Goal: Information Seeking & Learning: Learn about a topic

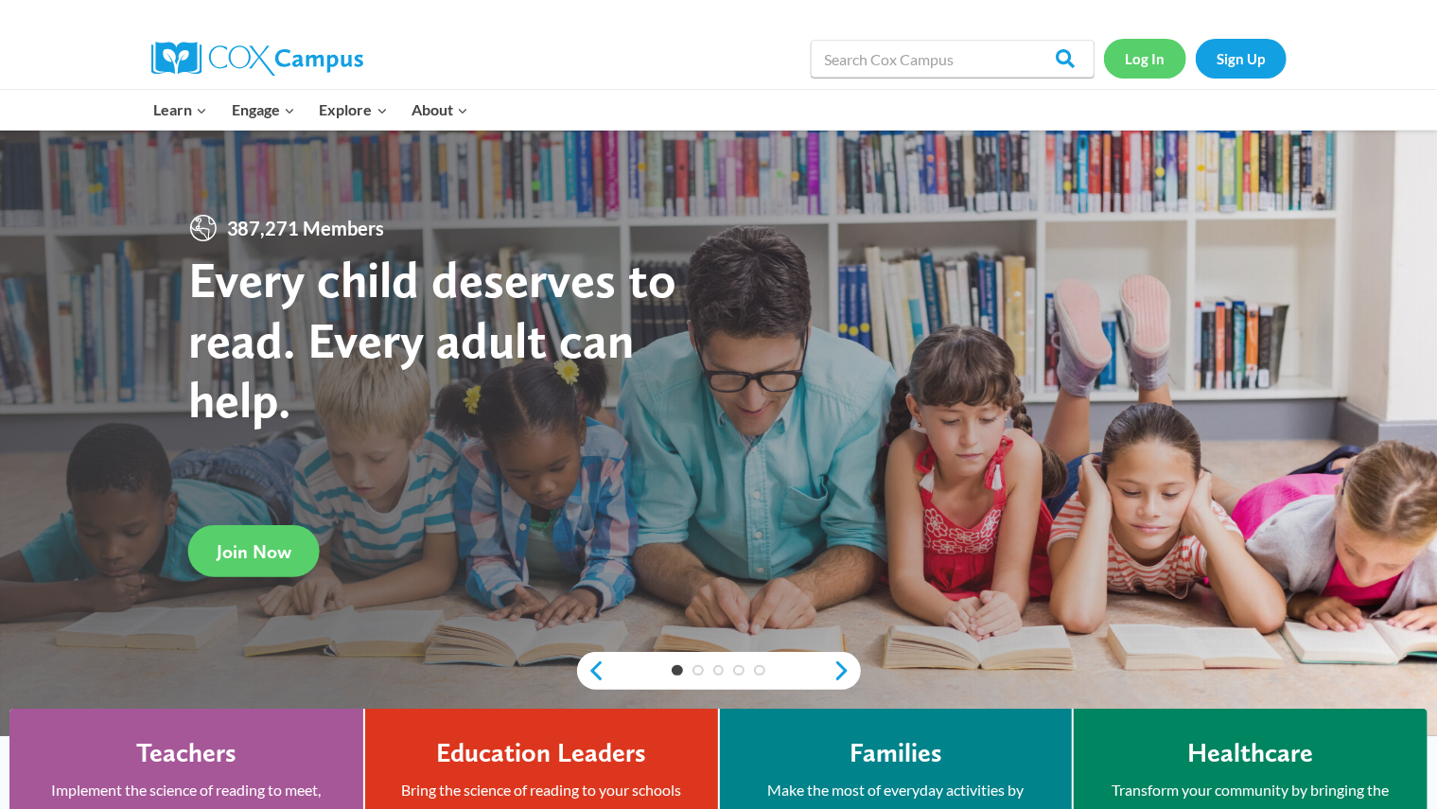
click at [1145, 56] on link "Log In" at bounding box center [1145, 58] width 82 height 39
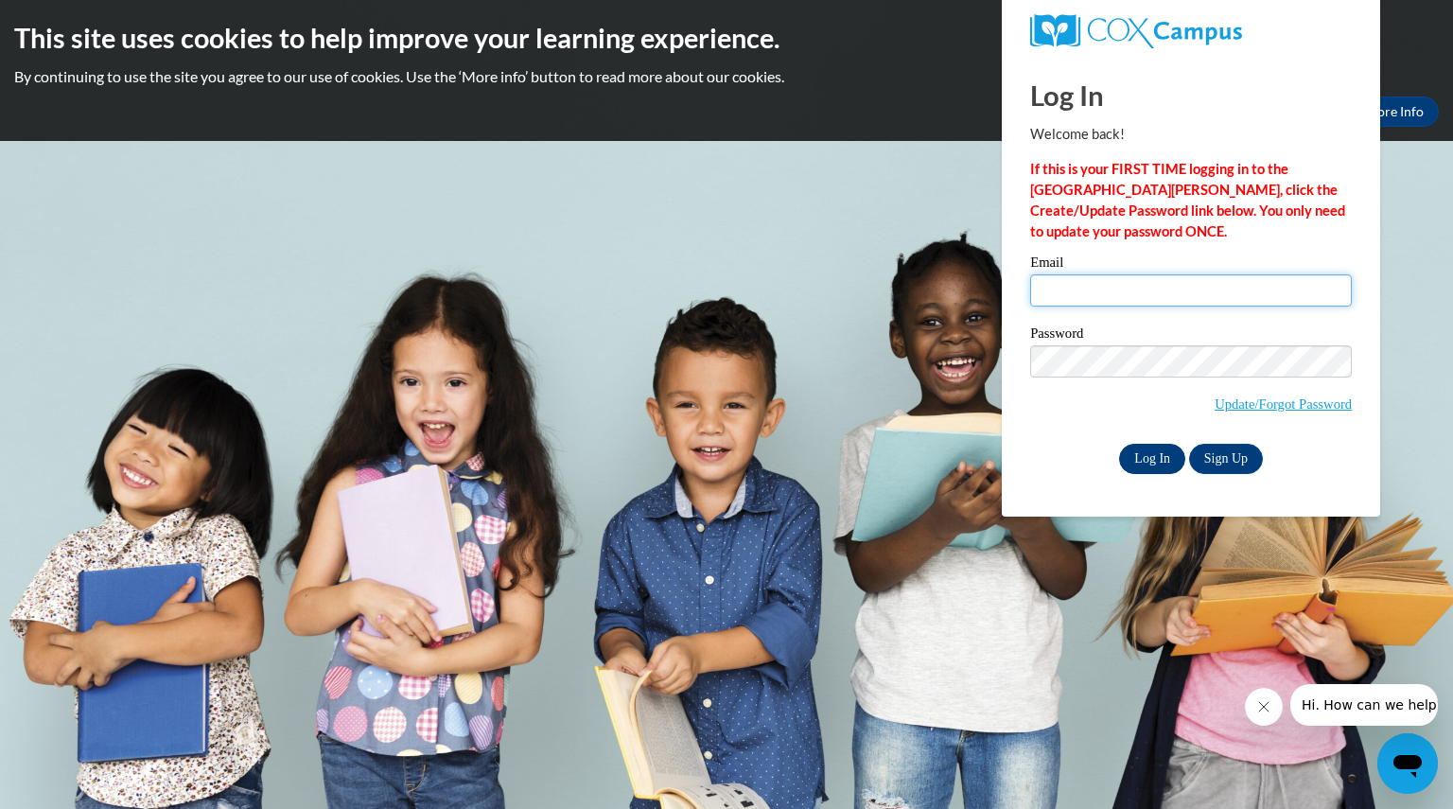
type input "robinsonmikayl@aasd.k12.wi.us"
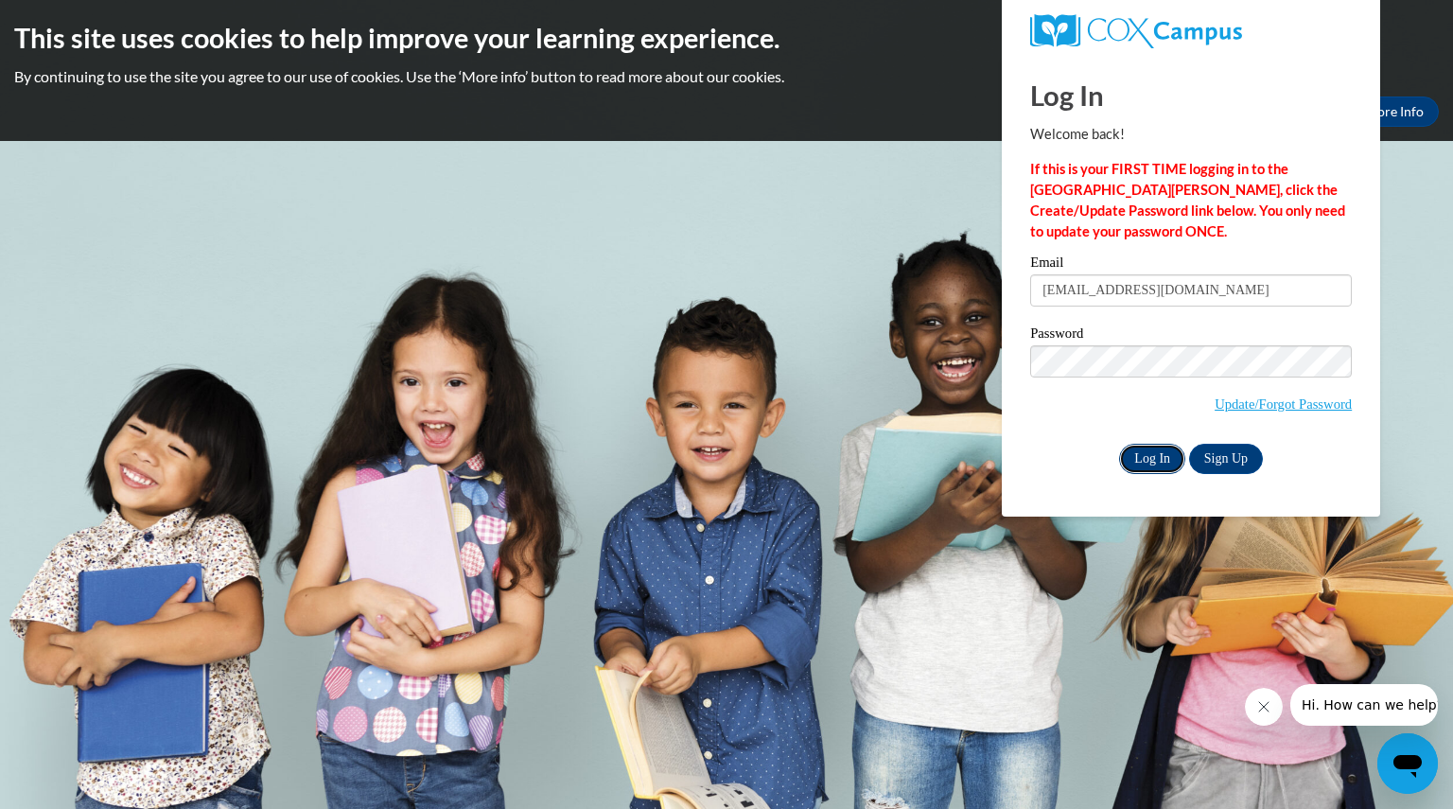
click at [1175, 458] on input "Log In" at bounding box center [1152, 459] width 66 height 30
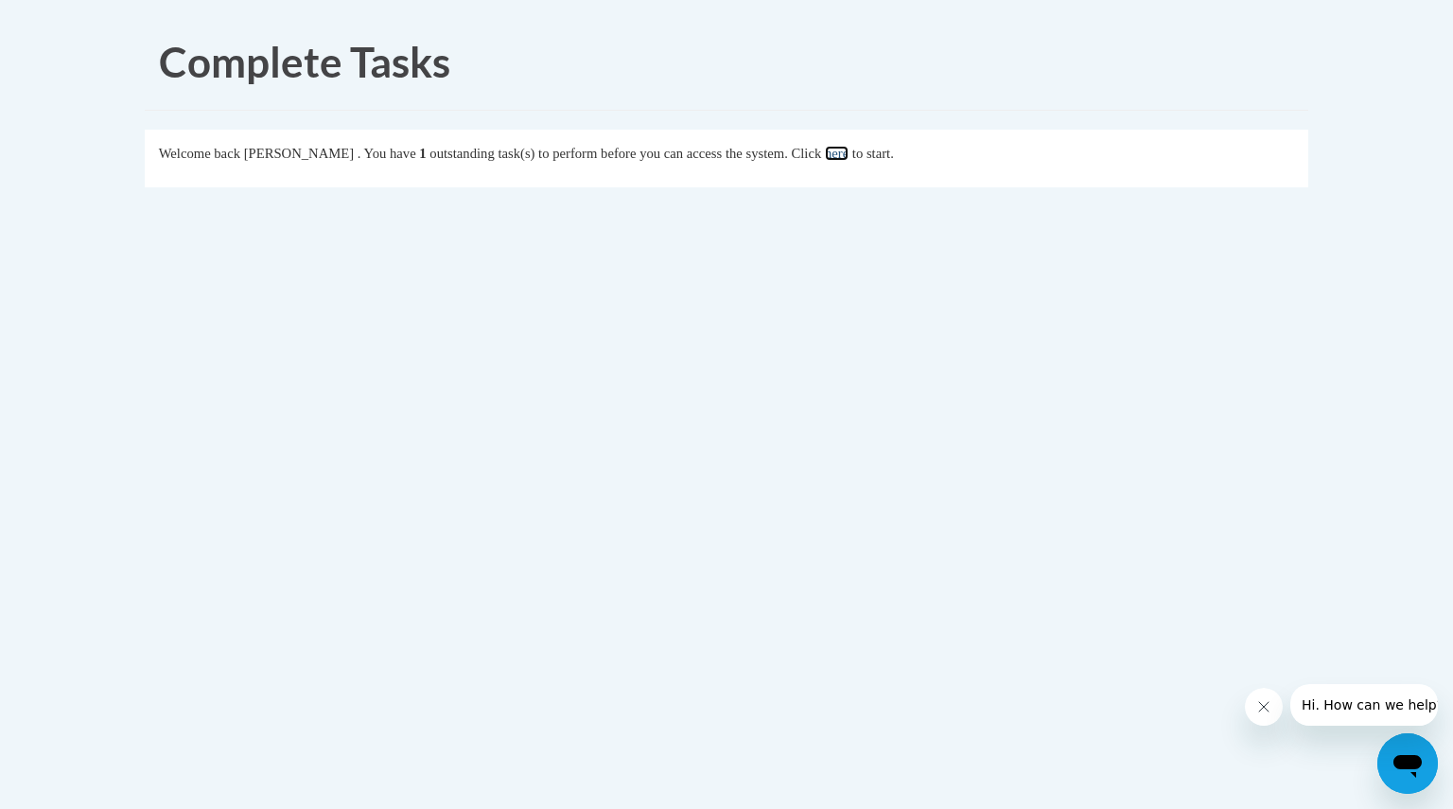
click at [849, 152] on link "here" at bounding box center [837, 153] width 24 height 15
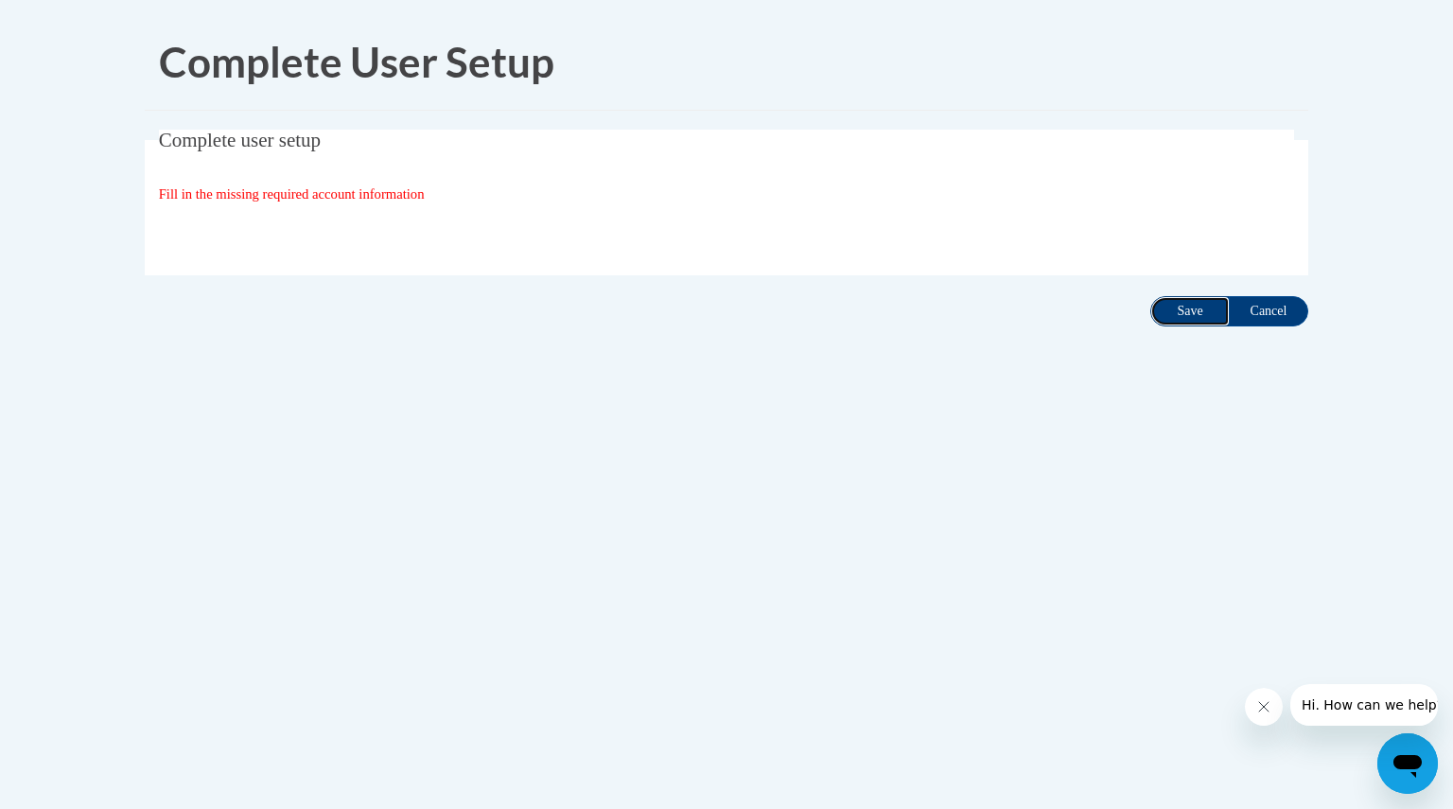
click at [1169, 306] on input "Save" at bounding box center [1189, 311] width 79 height 30
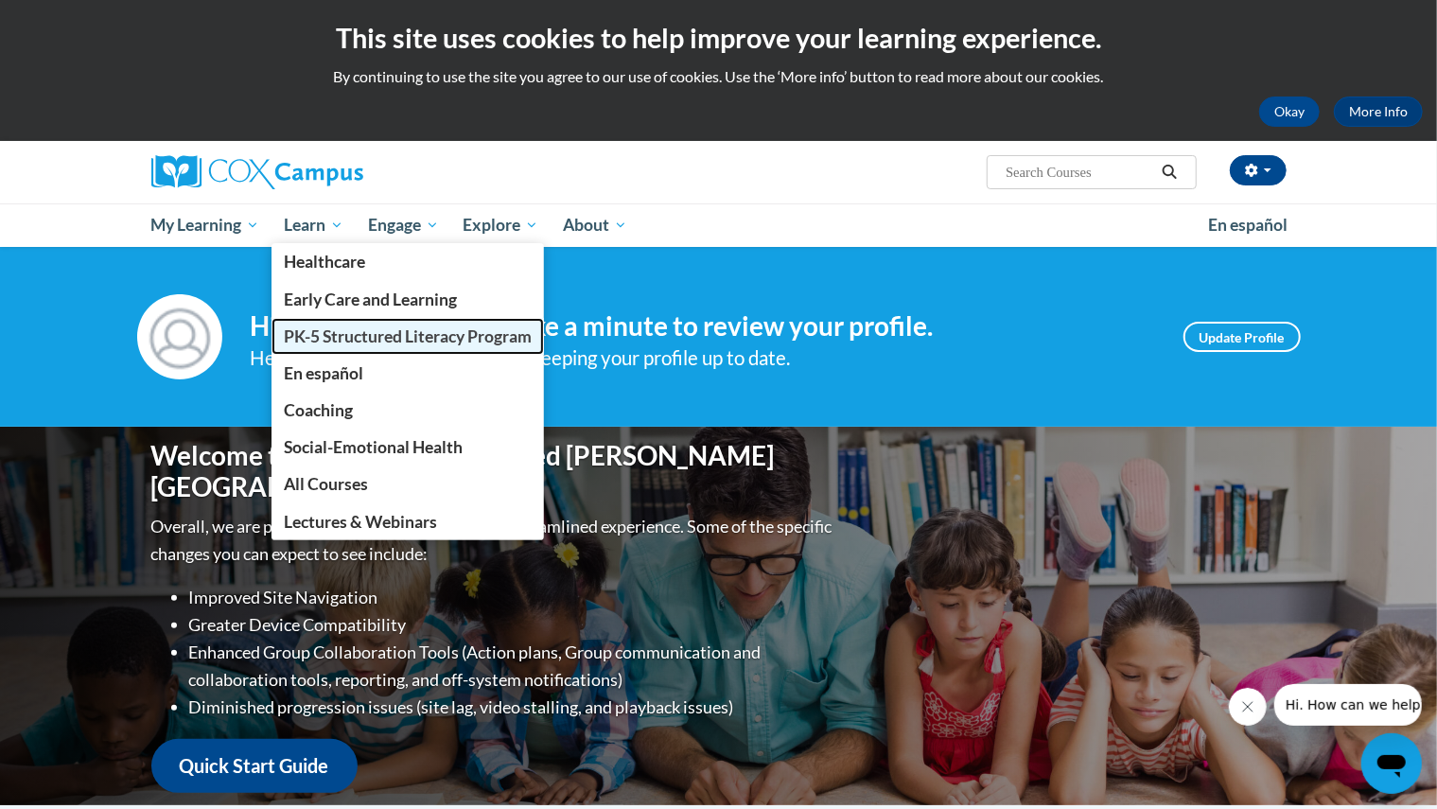
click at [351, 328] on span "PK-5 Structured Literacy Program" at bounding box center [408, 336] width 248 height 20
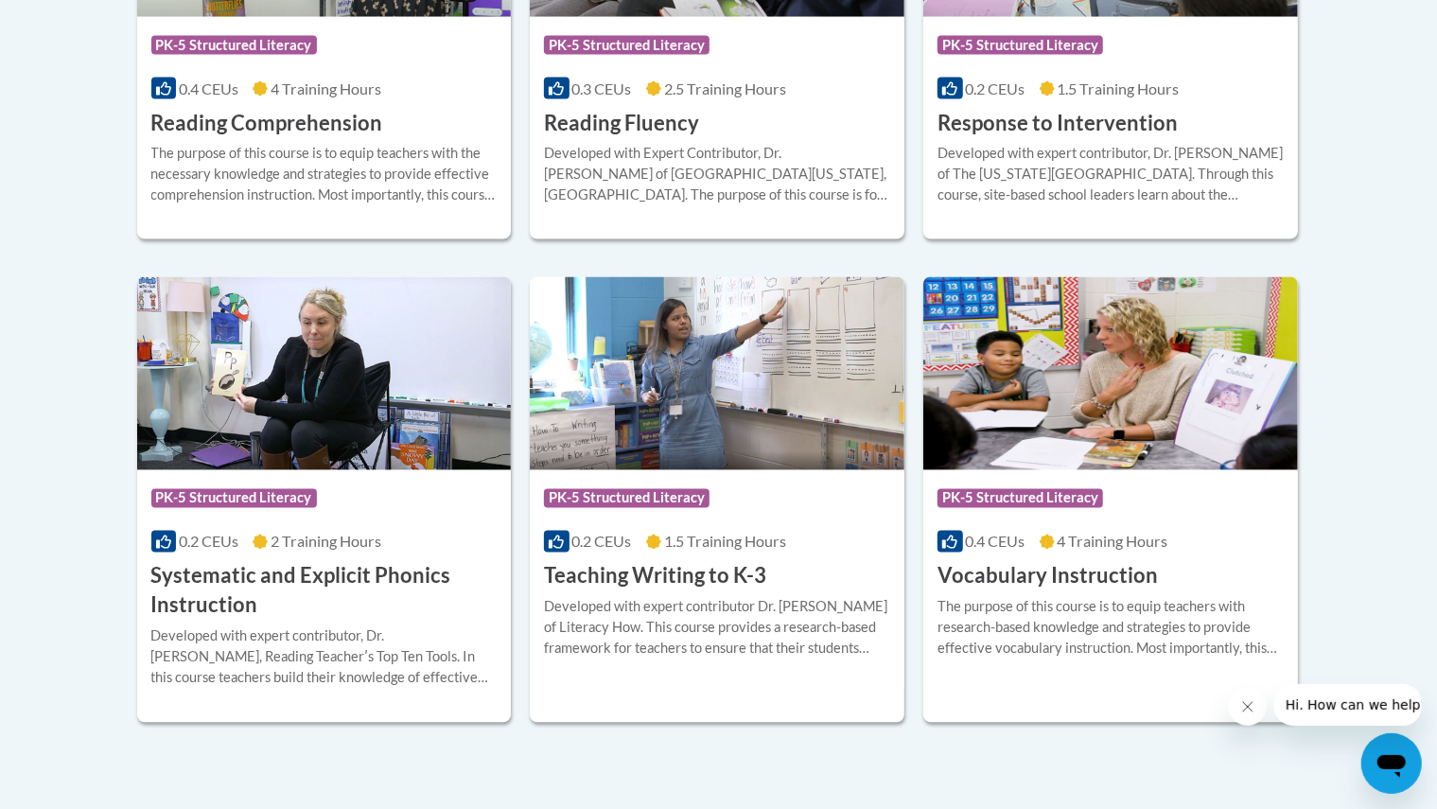
scroll to position [2017, 0]
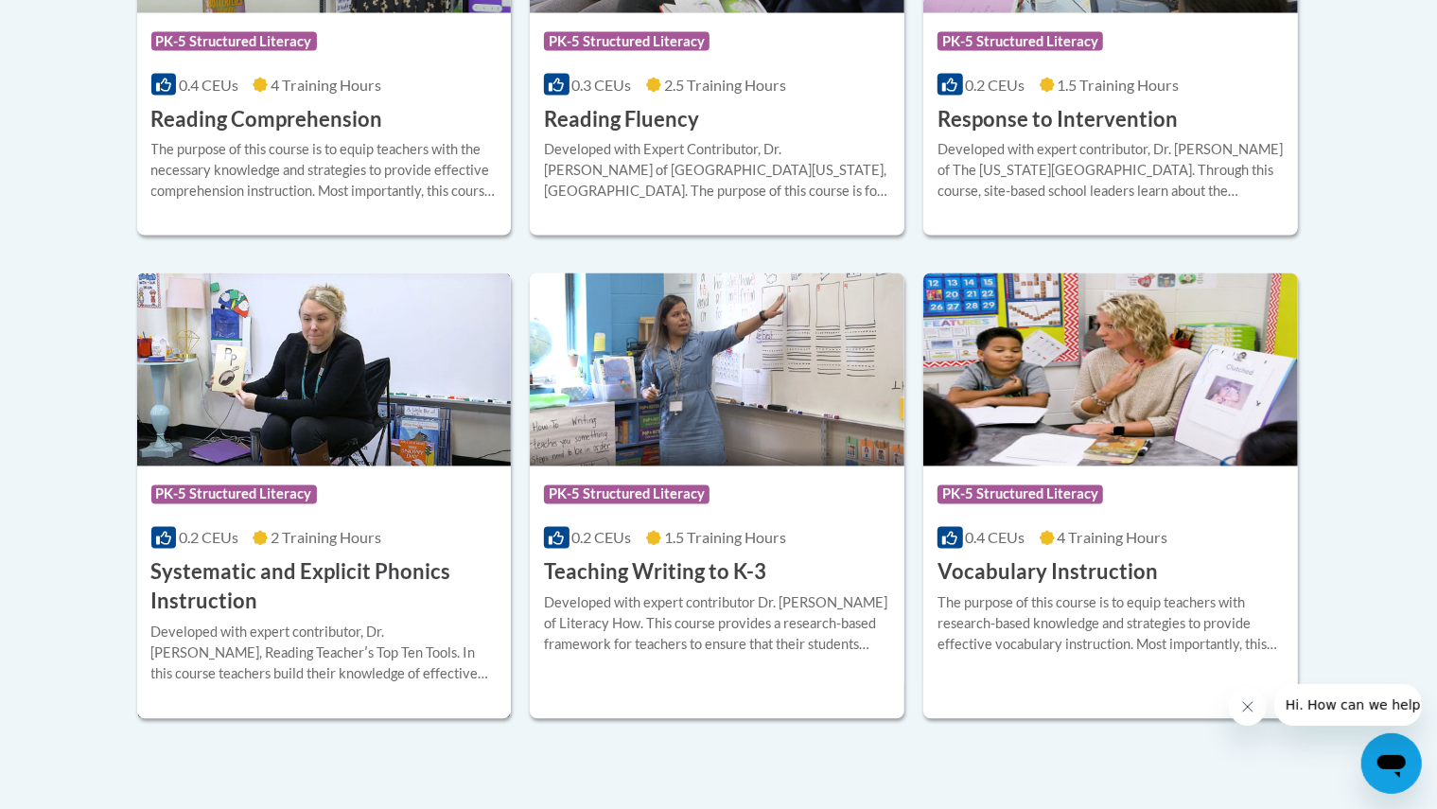
click at [271, 553] on div "Course Category: PK-5 Structured Literacy 0.2 CEUs 2 Training Hours COURSE Syst…" at bounding box center [324, 541] width 375 height 150
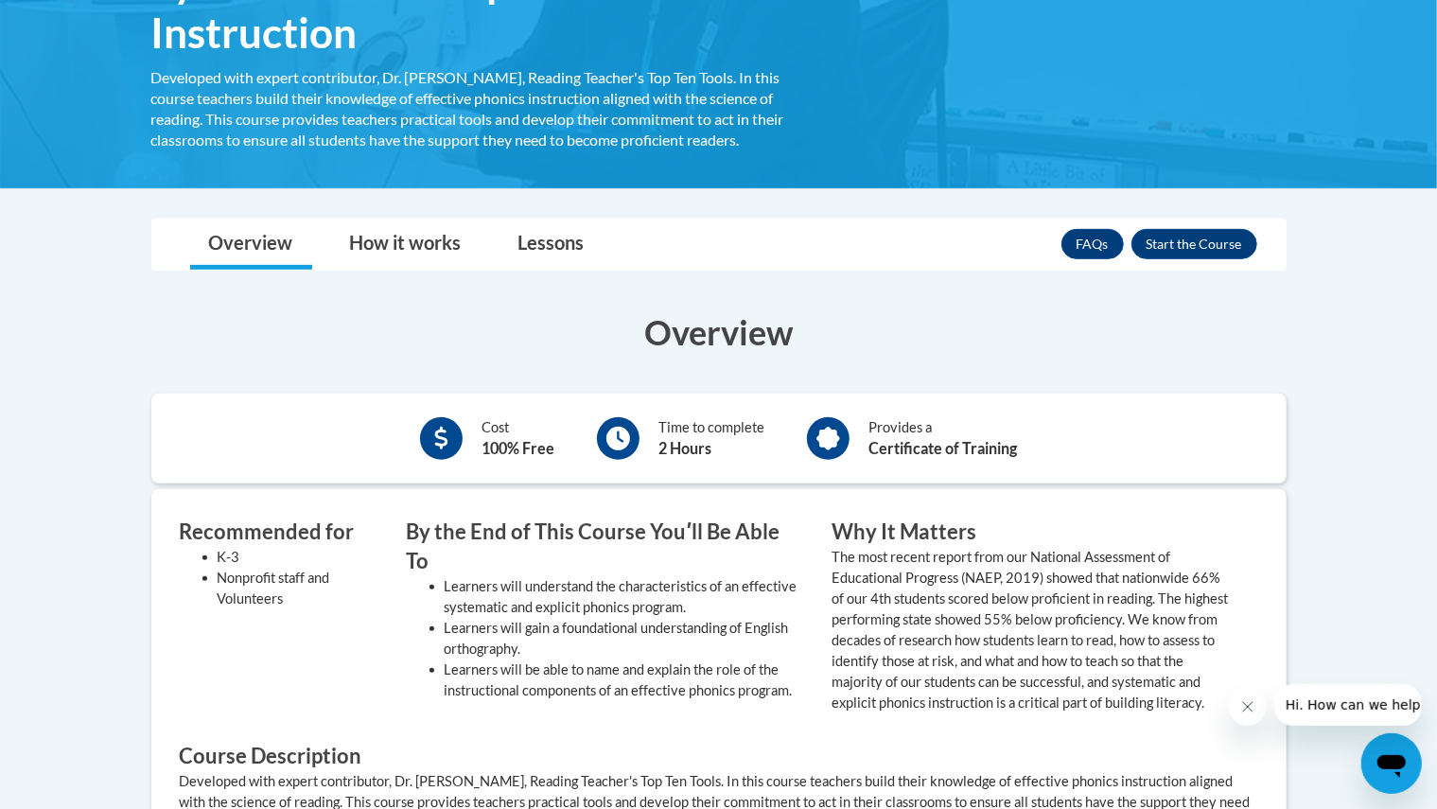
scroll to position [380, 0]
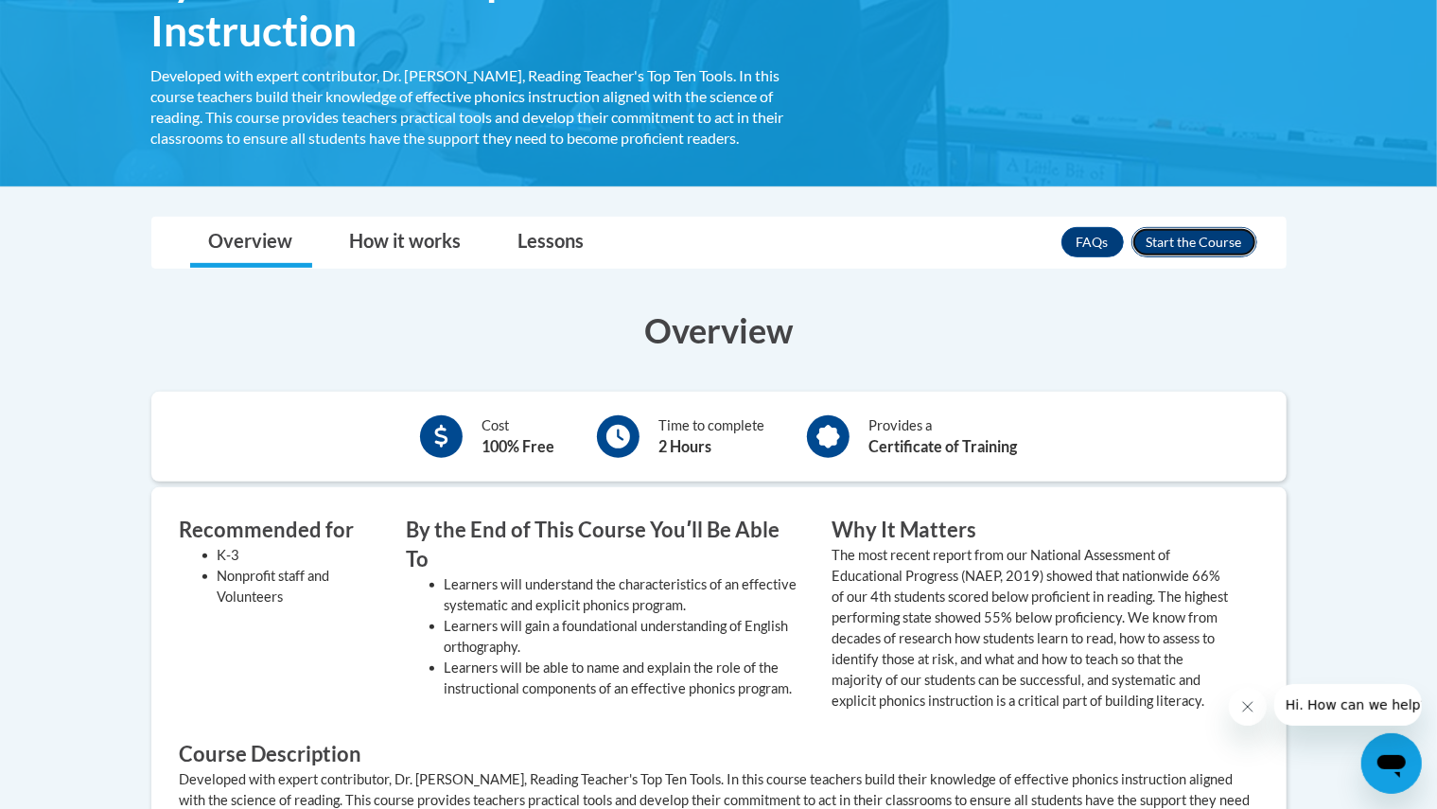
click at [1203, 243] on button "Enroll" at bounding box center [1195, 242] width 126 height 30
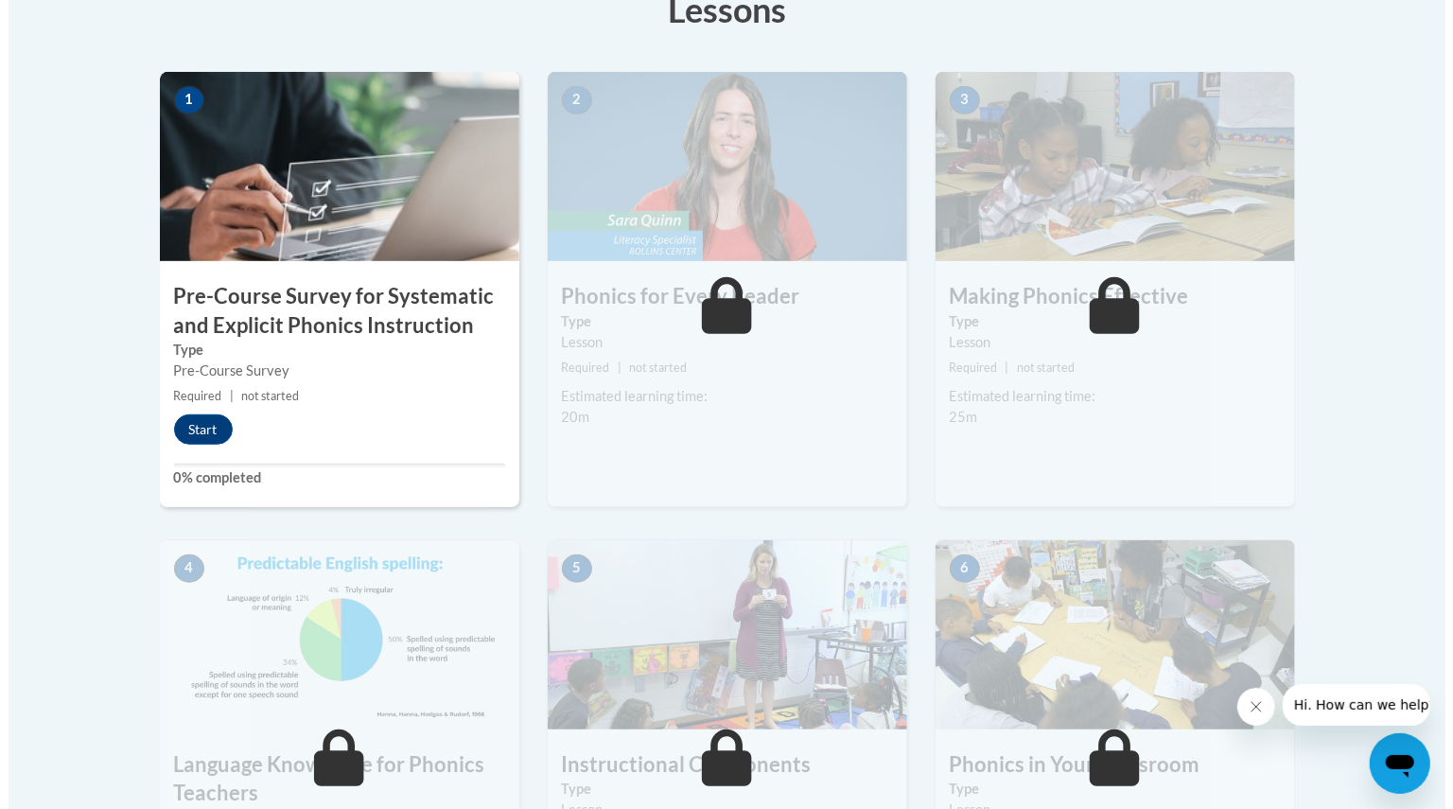
scroll to position [565, 0]
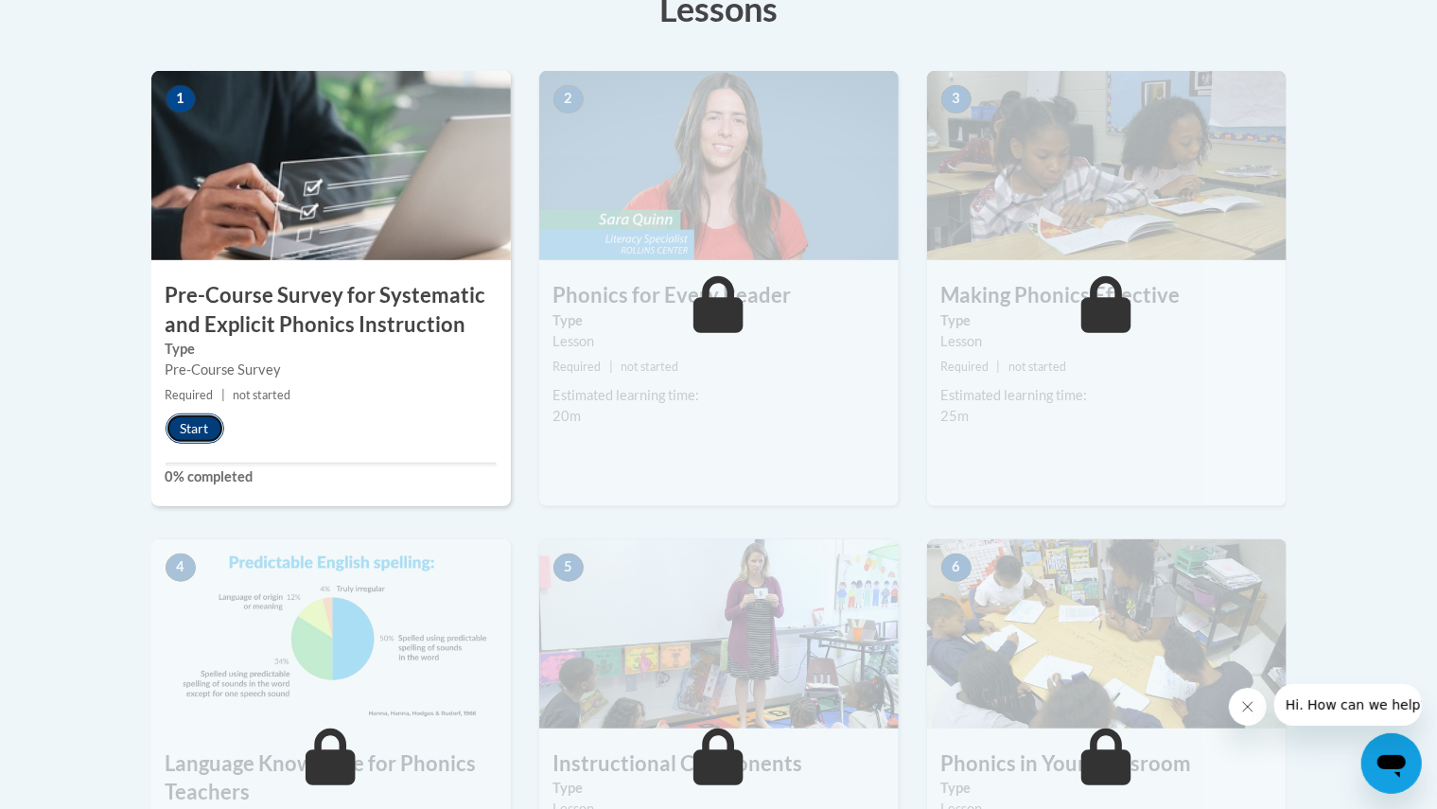
click at [199, 421] on button "Start" at bounding box center [195, 428] width 59 height 30
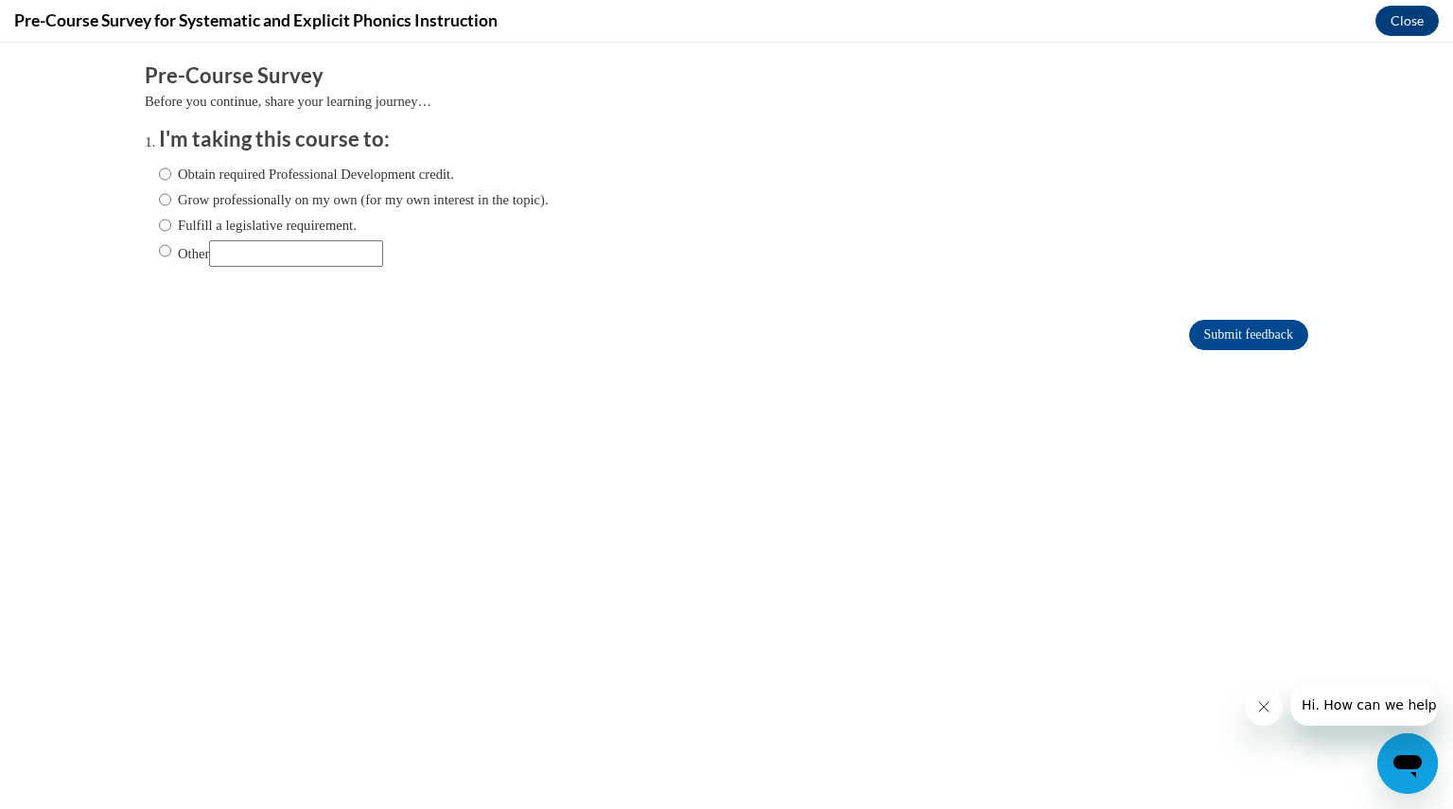
scroll to position [0, 0]
click at [167, 222] on label "Fulfill a legislative requirement." at bounding box center [258, 225] width 198 height 21
click at [167, 222] on input "Fulfill a legislative requirement." at bounding box center [165, 225] width 12 height 21
radio input "true"
click at [1239, 328] on input "Submit feedback" at bounding box center [1248, 335] width 119 height 30
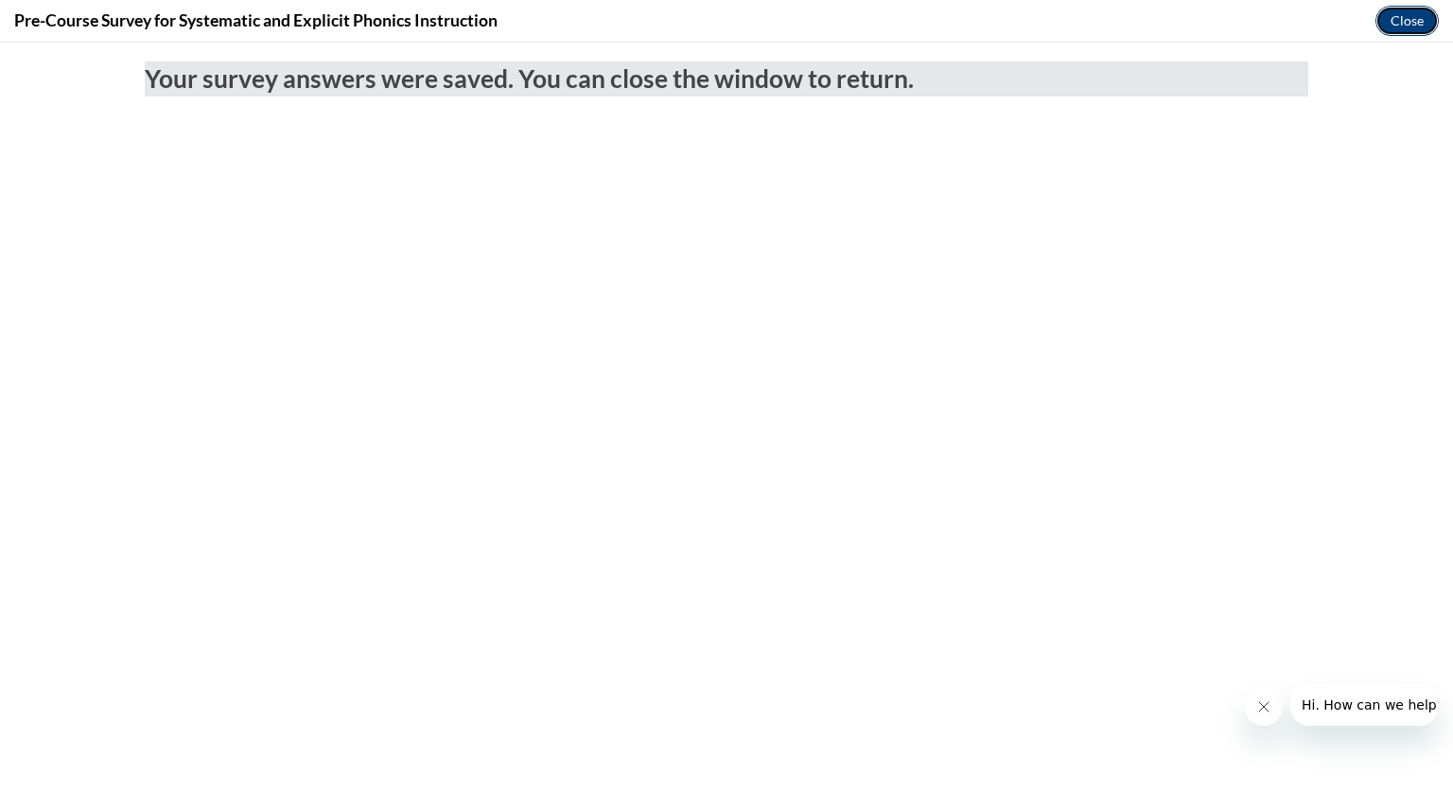
click at [1422, 12] on button "Close" at bounding box center [1407, 21] width 63 height 30
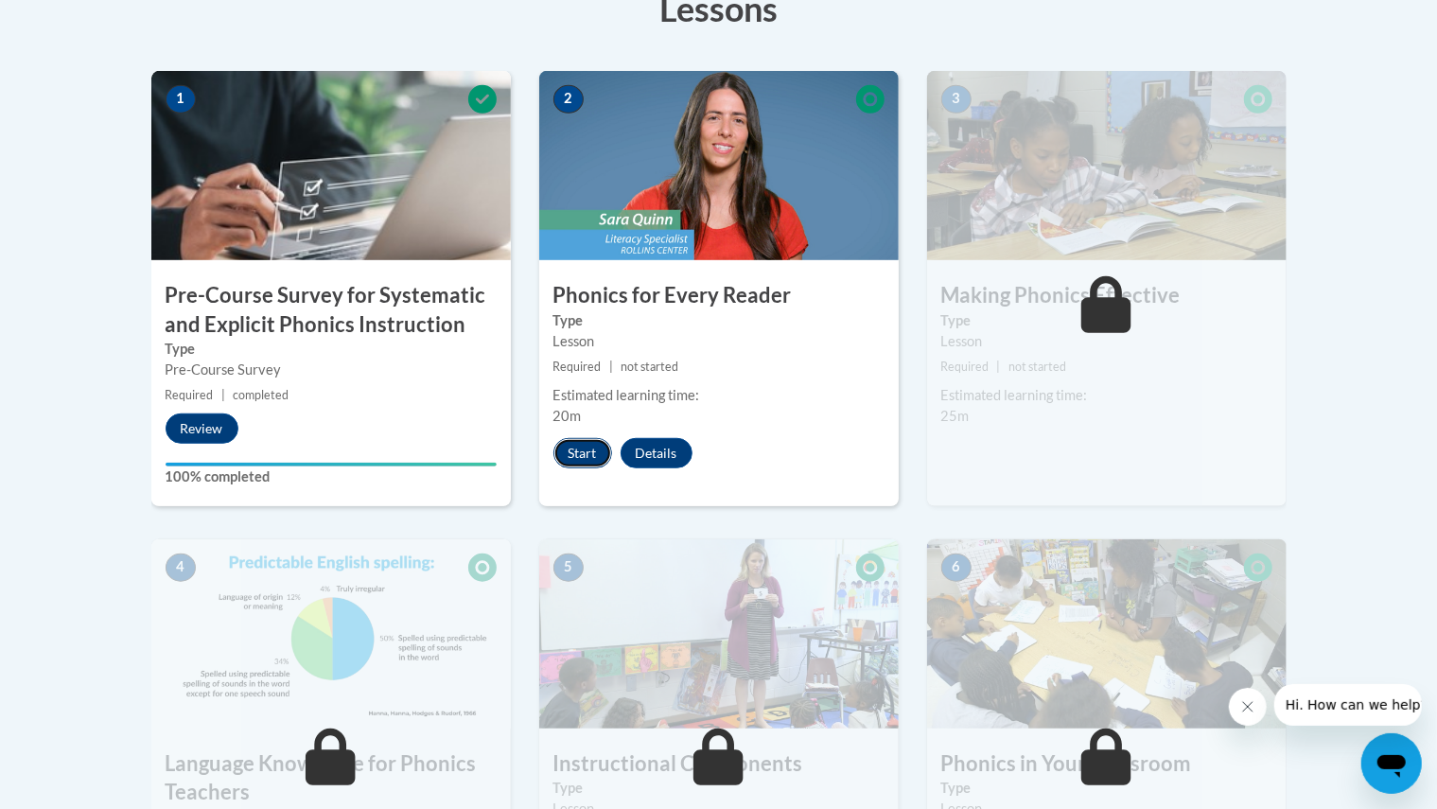
click at [587, 458] on button "Start" at bounding box center [582, 453] width 59 height 30
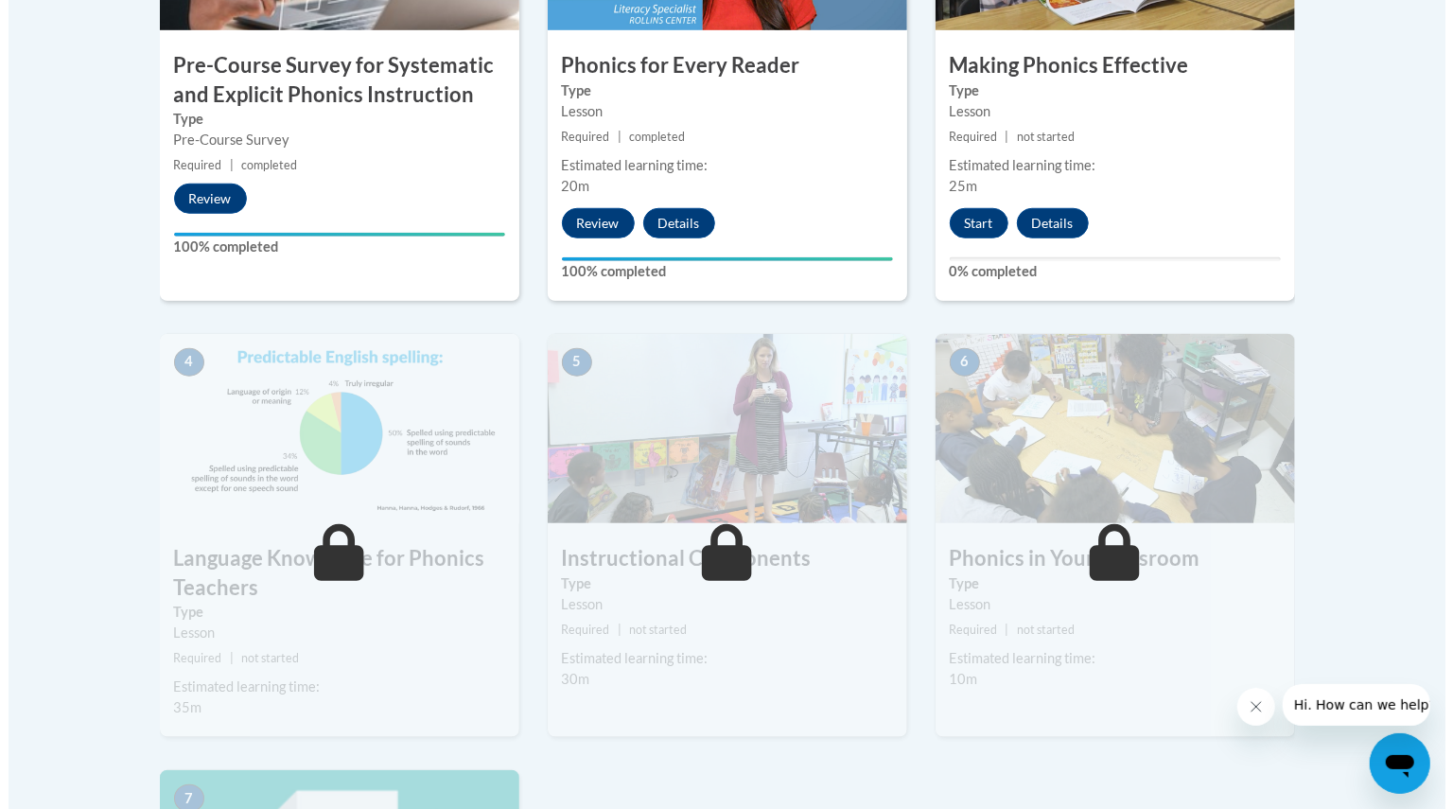
scroll to position [802, 0]
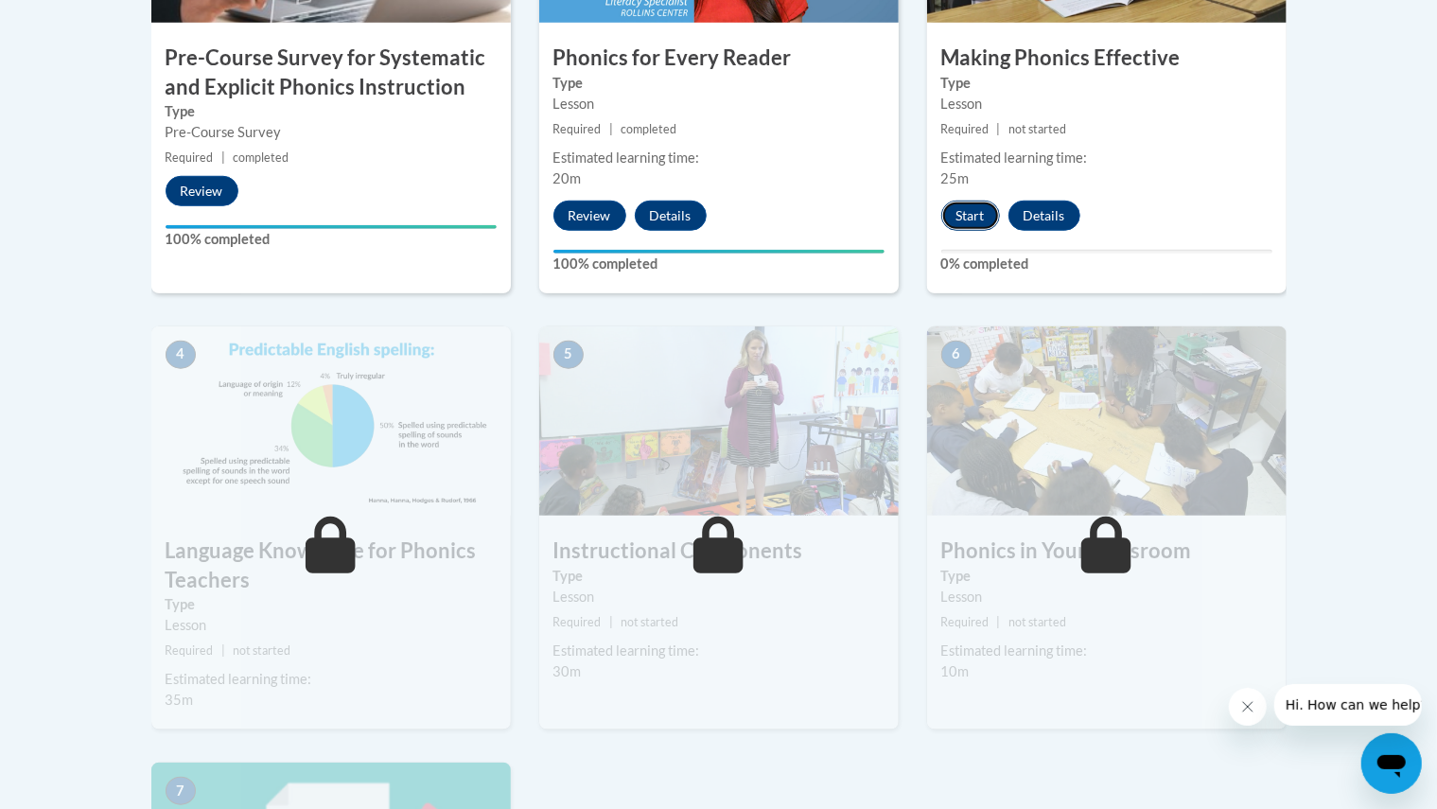
click at [971, 214] on button "Start" at bounding box center [970, 216] width 59 height 30
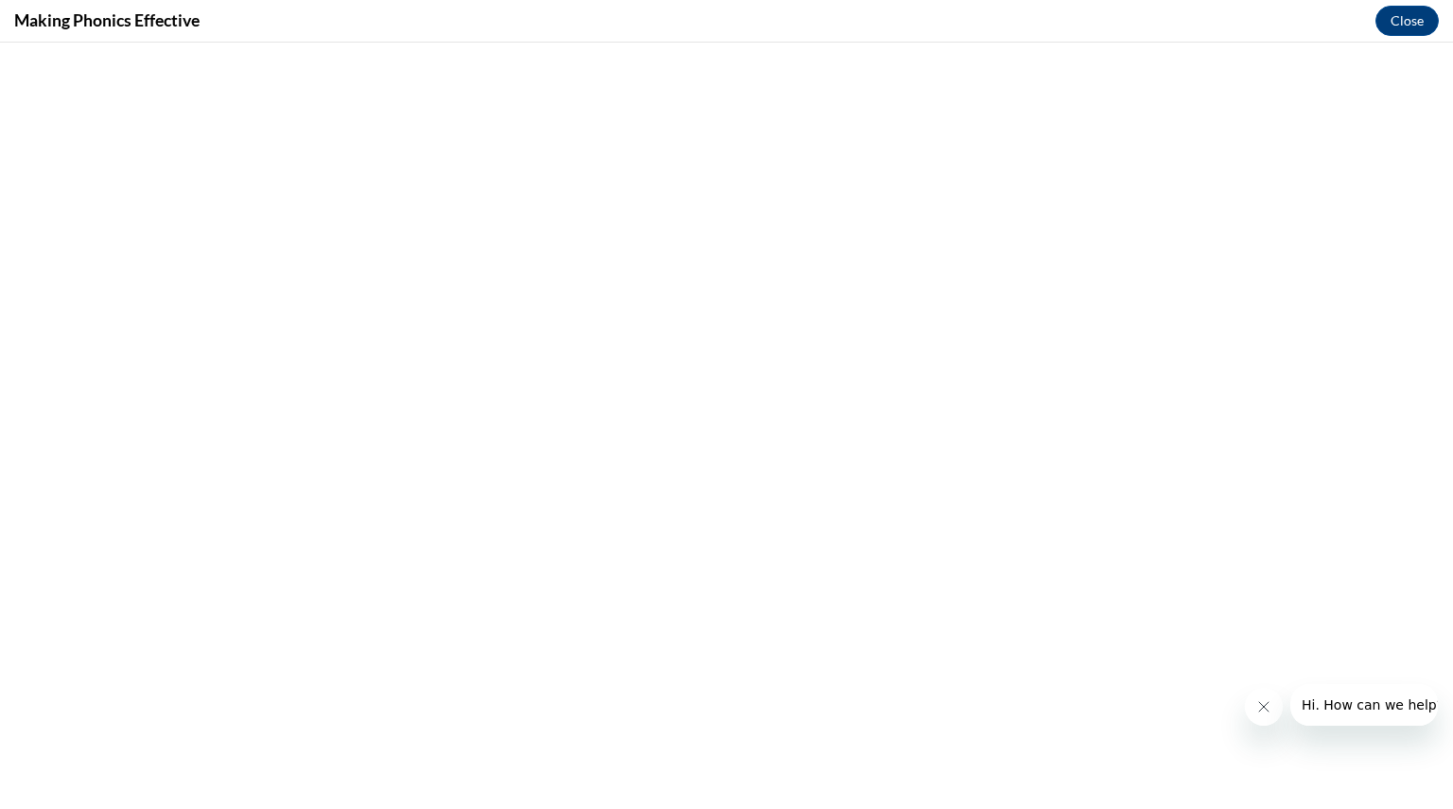
click at [1265, 703] on icon "Close message from company" at bounding box center [1263, 706] width 15 height 15
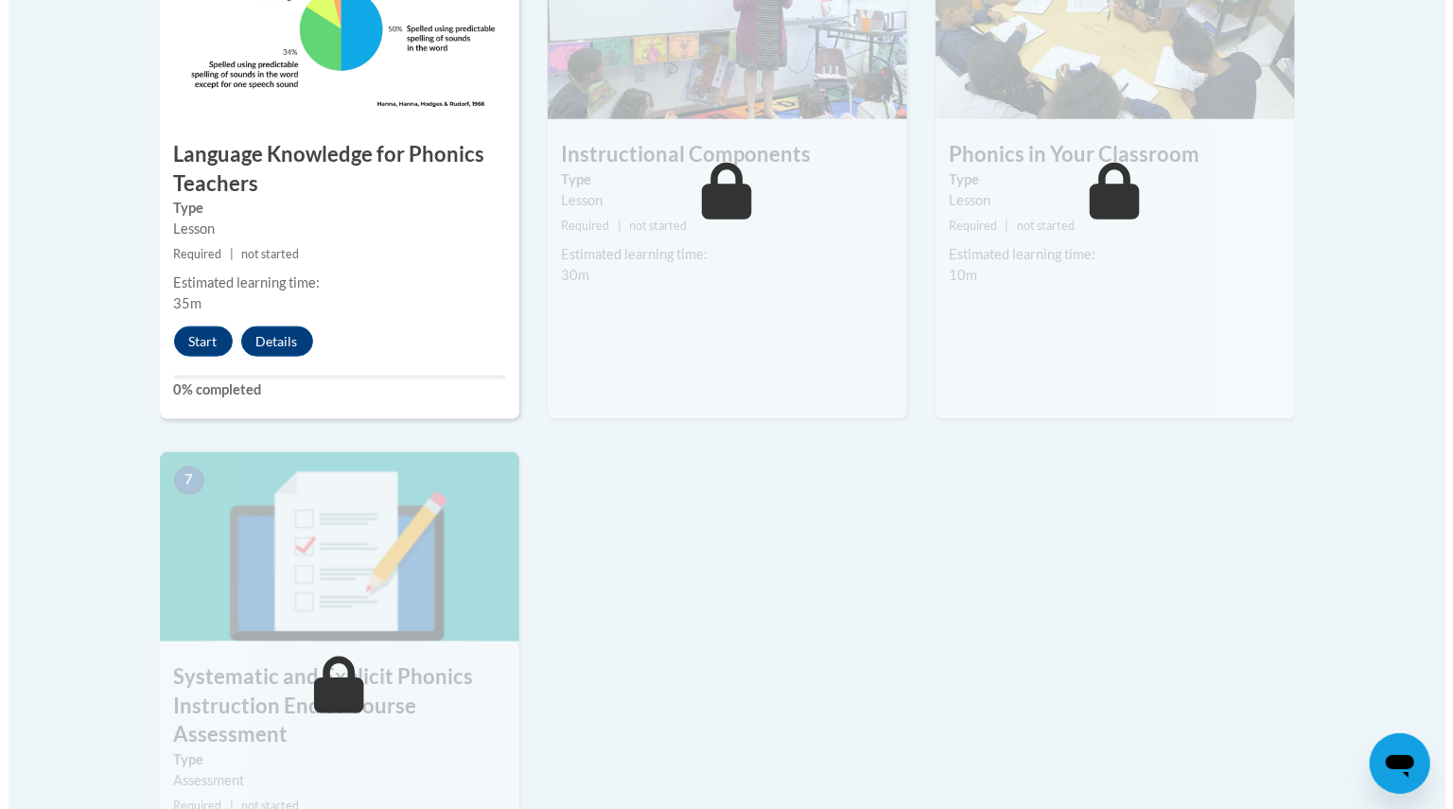
scroll to position [1200, 0]
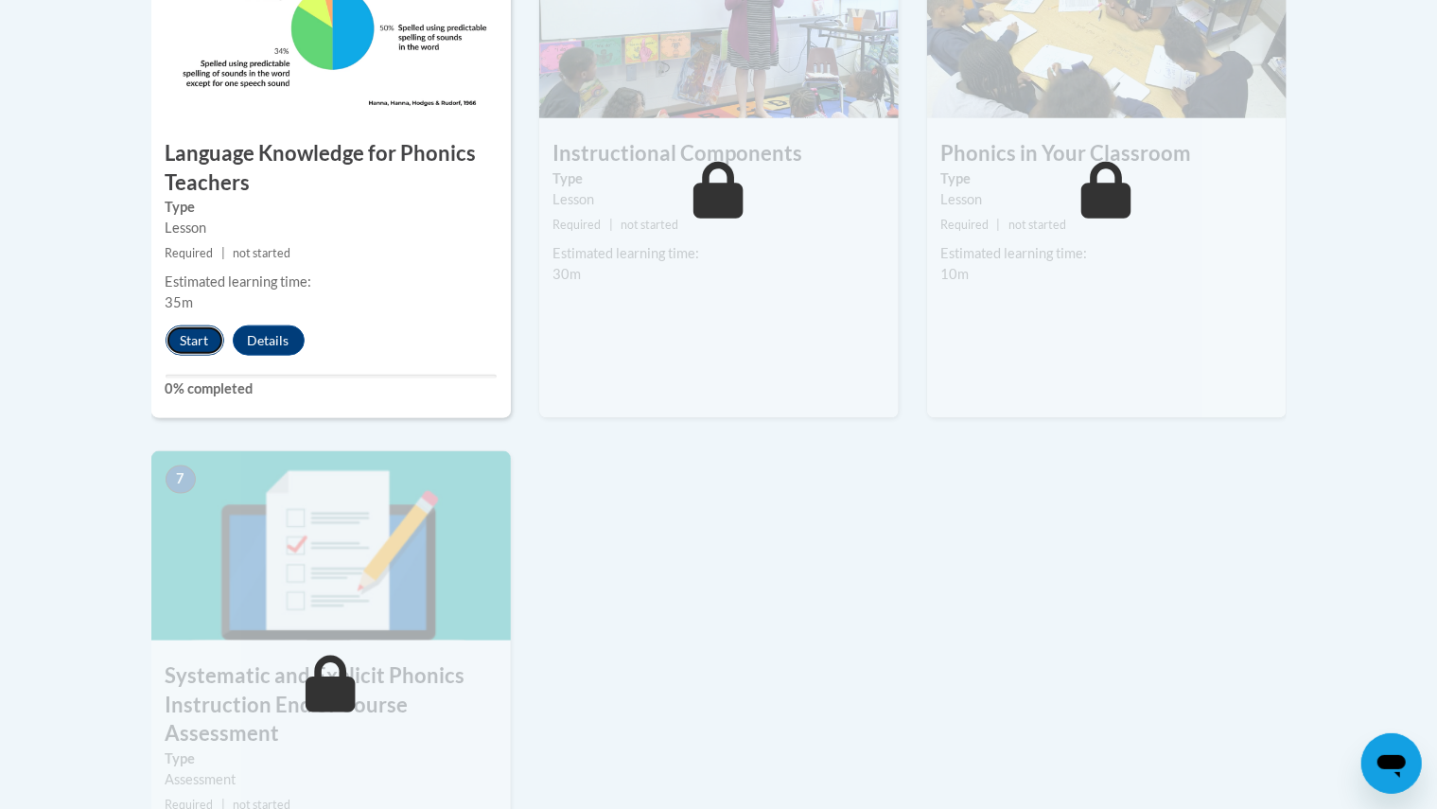
click at [194, 342] on button "Start" at bounding box center [195, 340] width 59 height 30
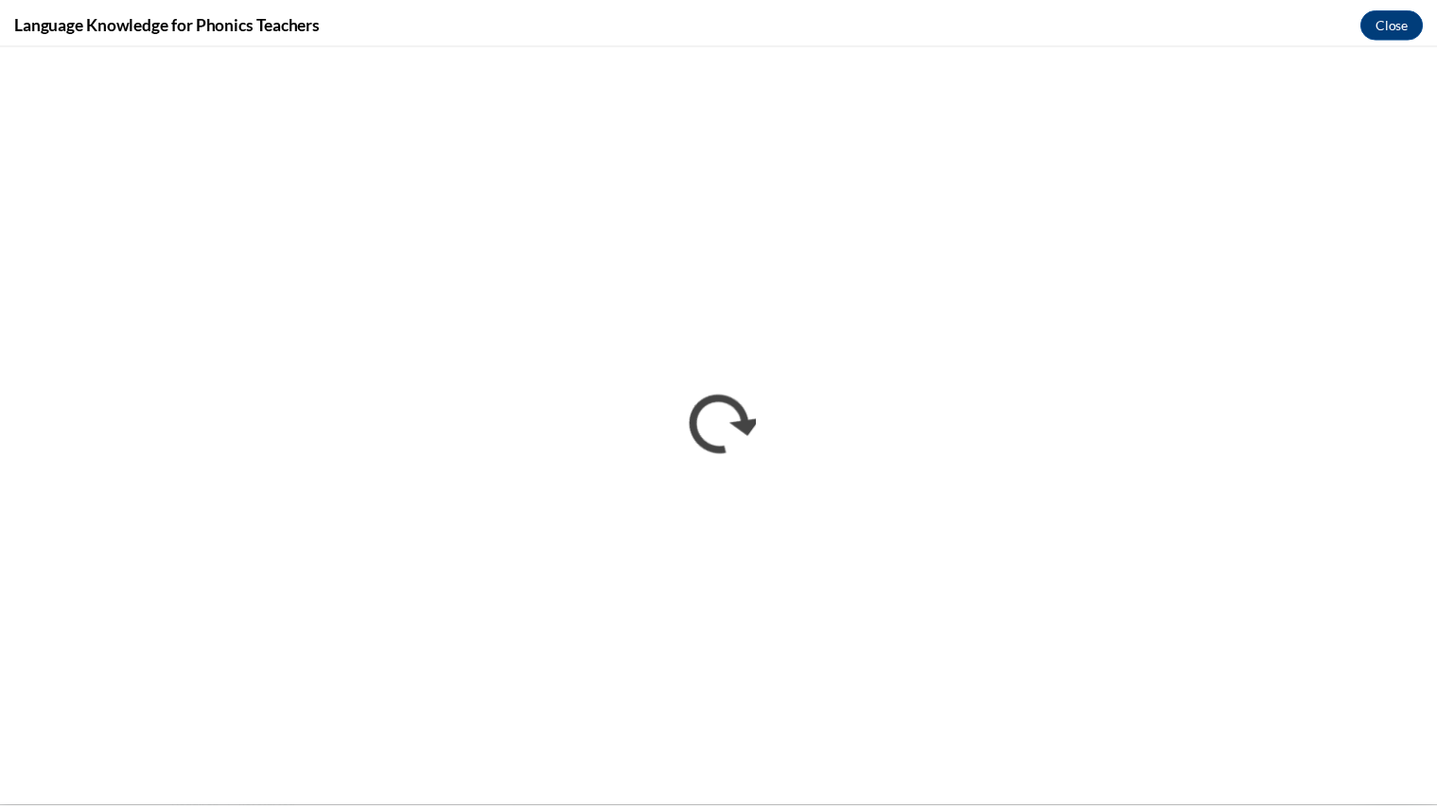
scroll to position [0, 0]
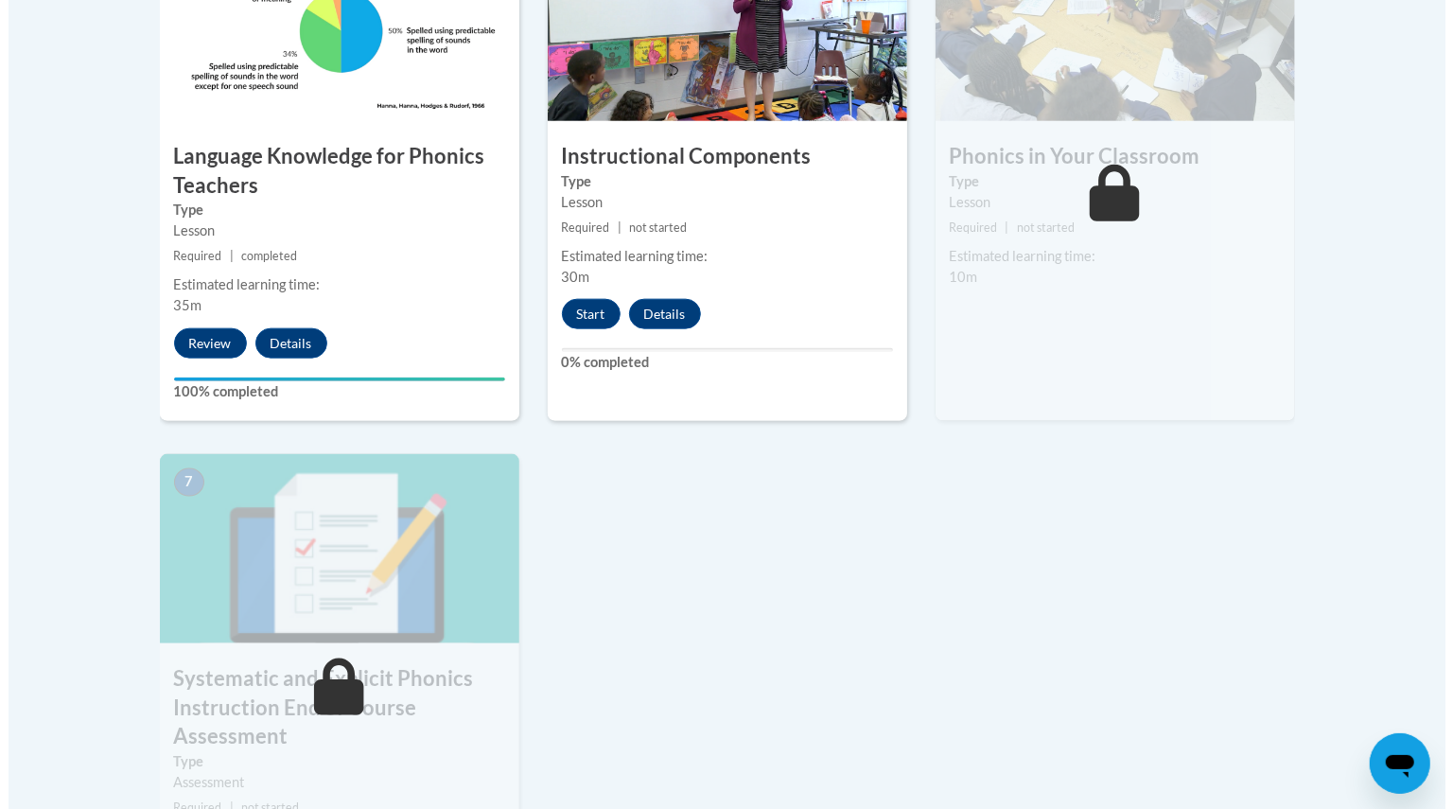
scroll to position [1198, 0]
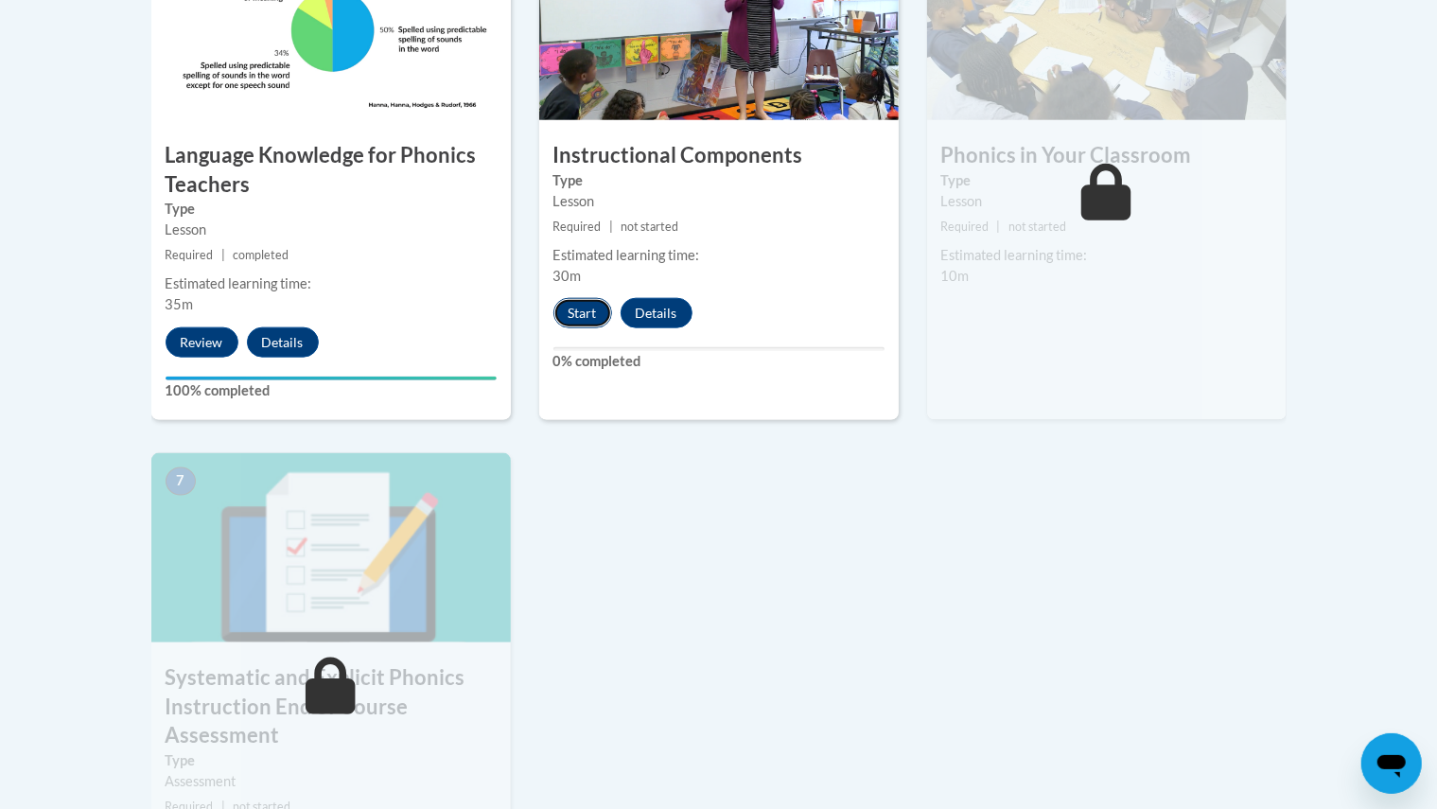
click at [592, 300] on button "Start" at bounding box center [582, 313] width 59 height 30
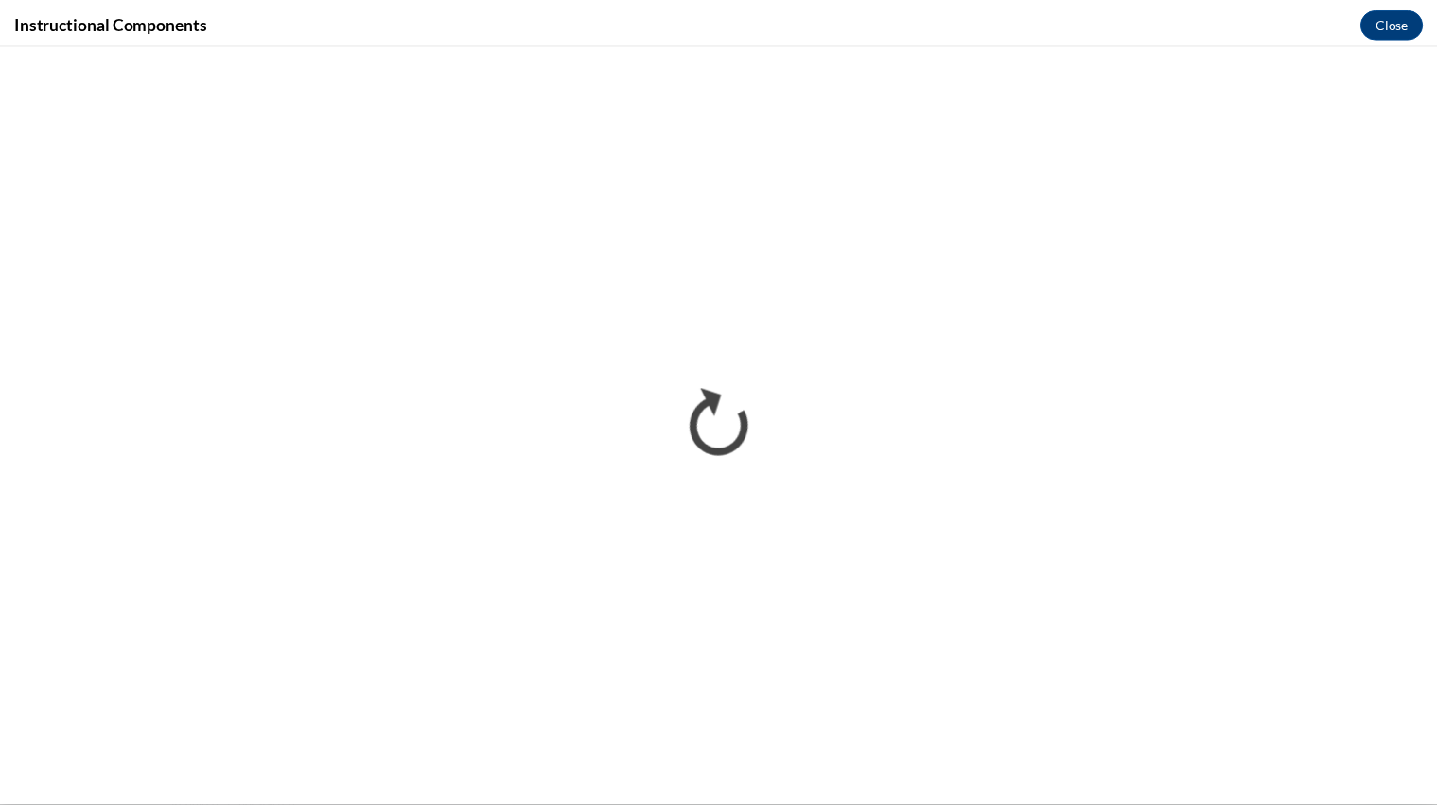
scroll to position [0, 0]
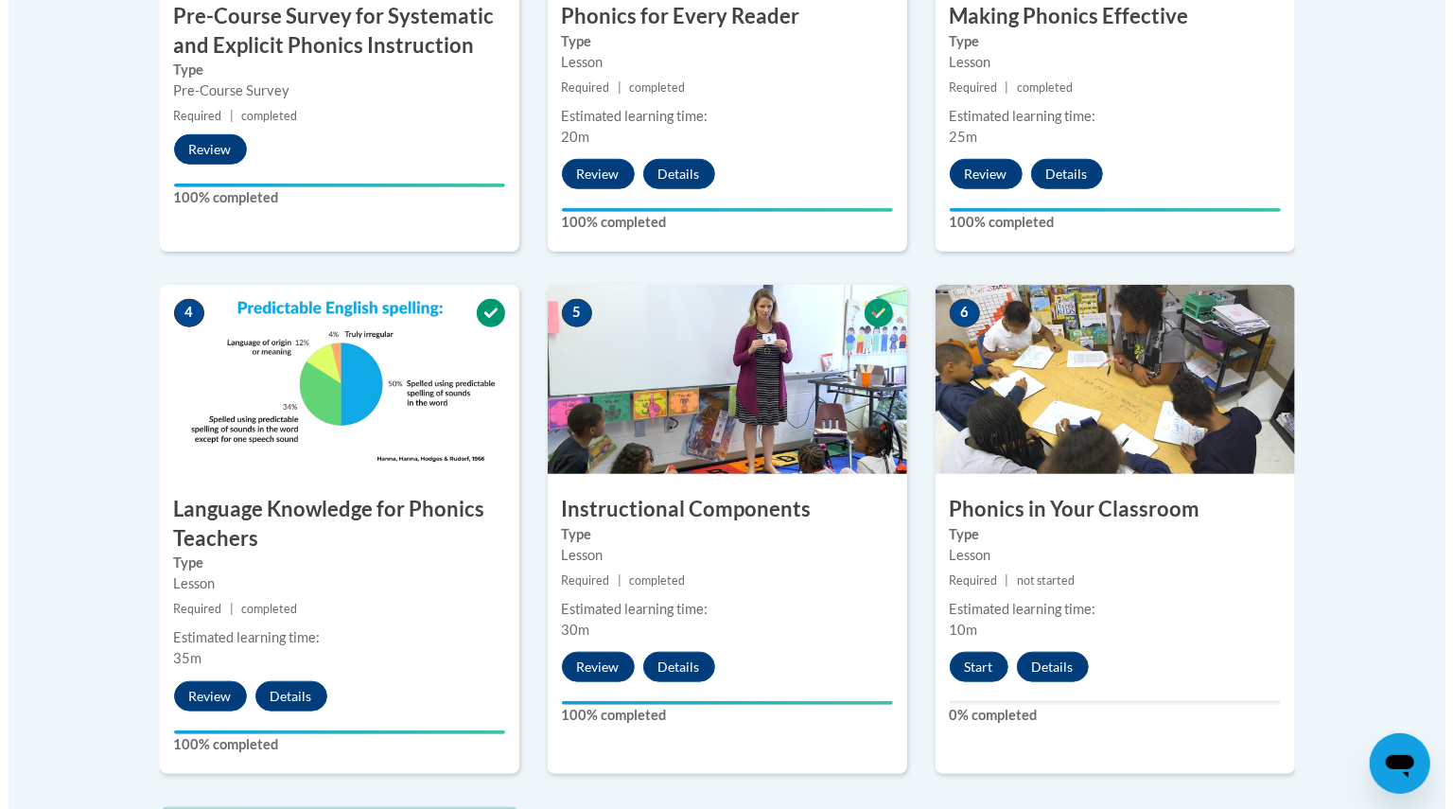
scroll to position [852, 0]
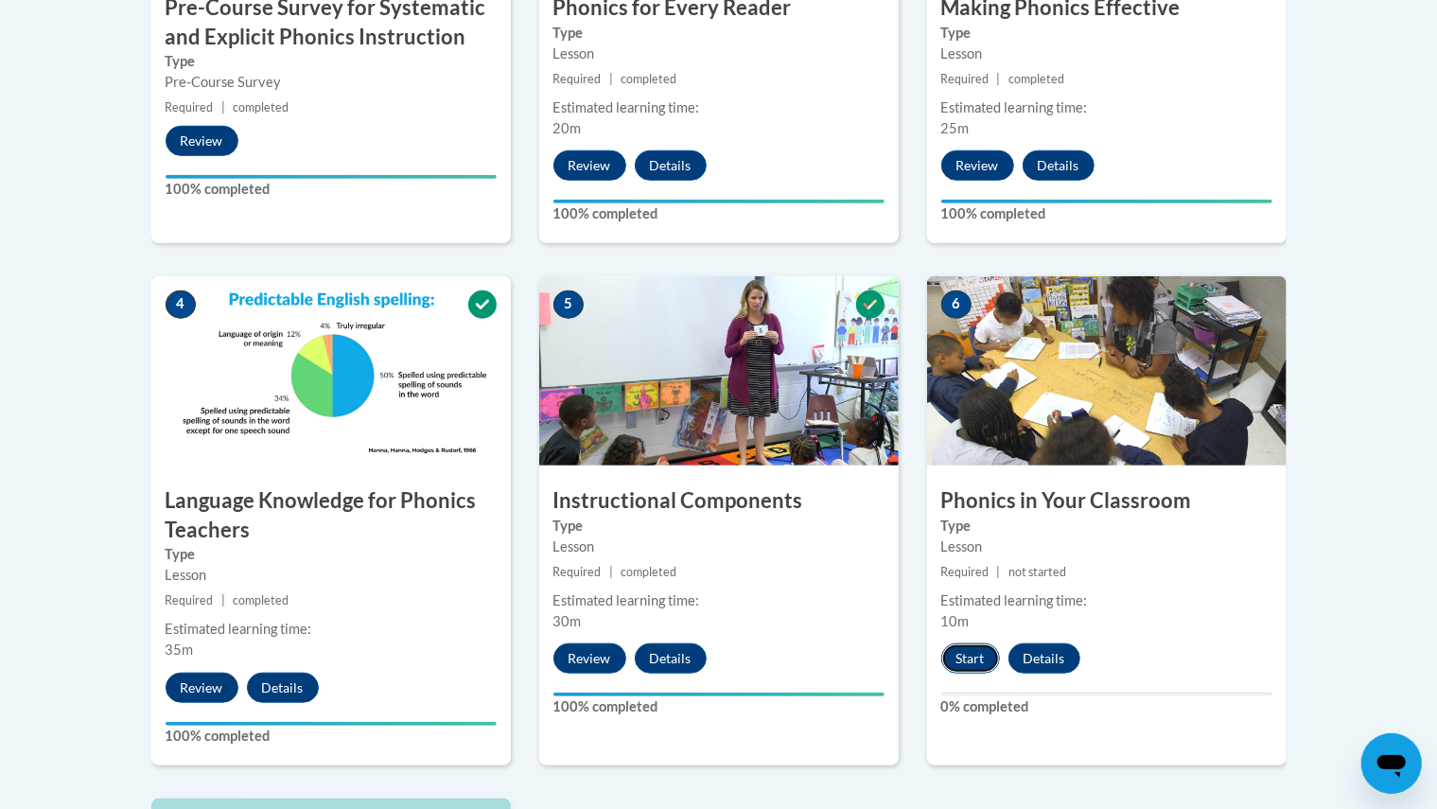
click at [973, 659] on button "Start" at bounding box center [970, 658] width 59 height 30
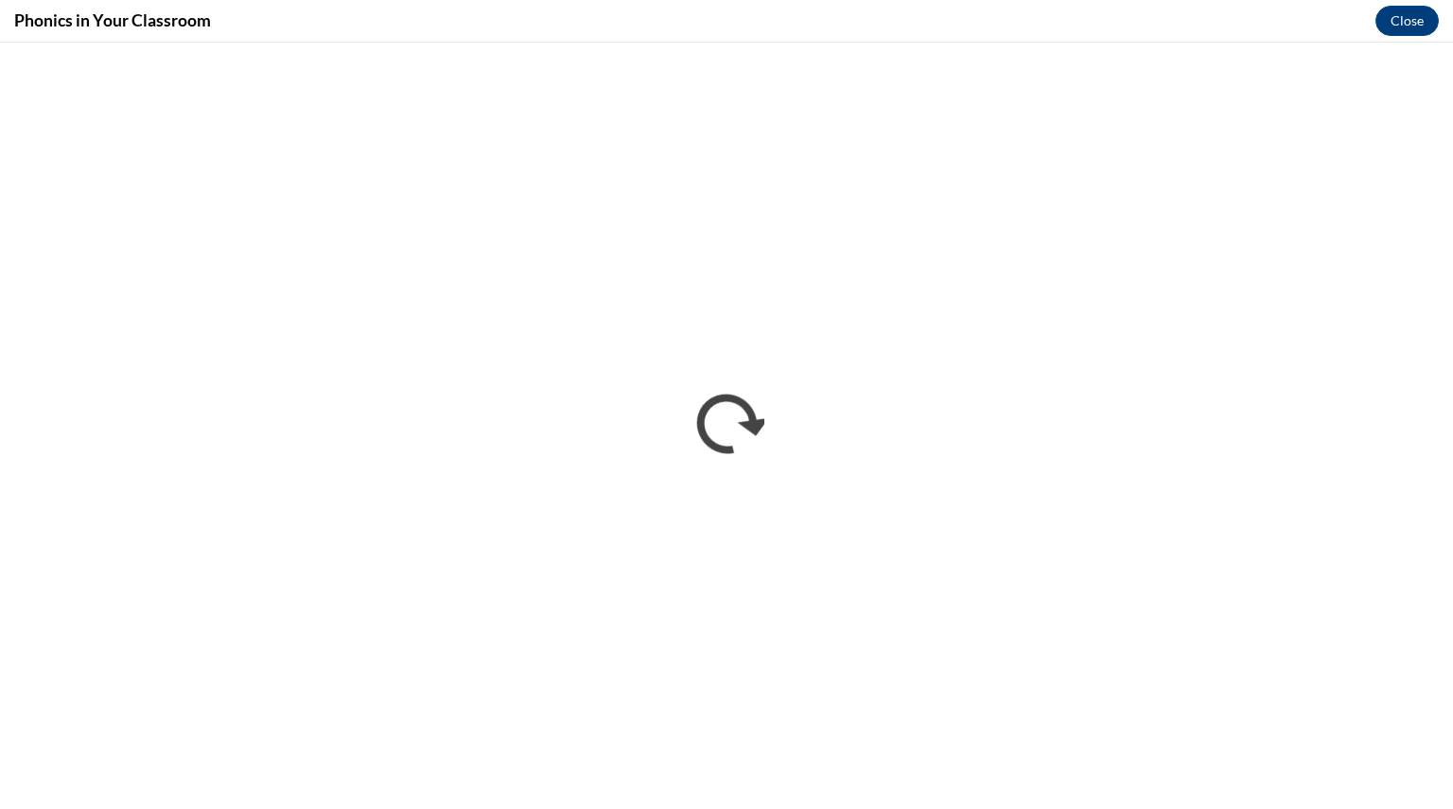
scroll to position [0, 0]
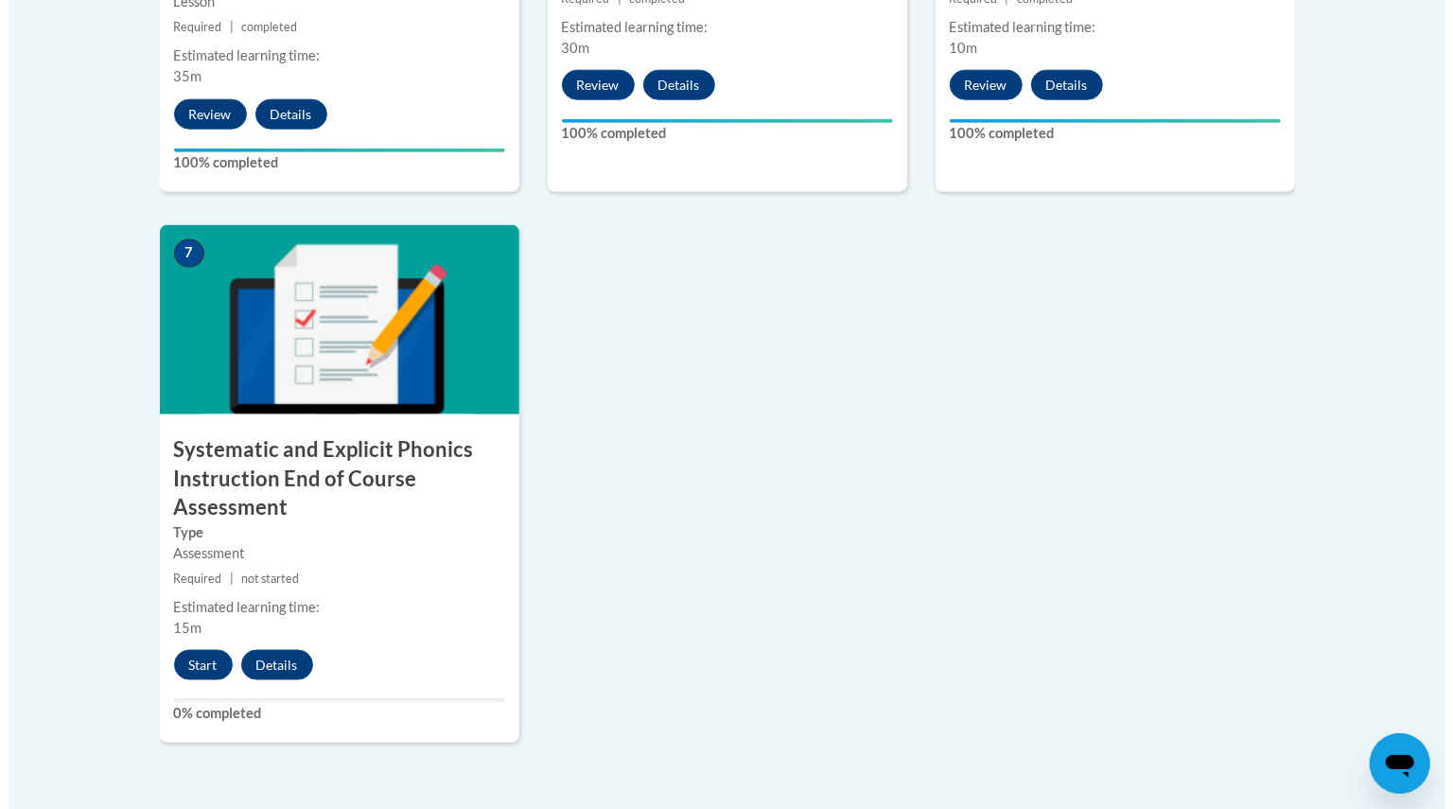
scroll to position [1431, 0]
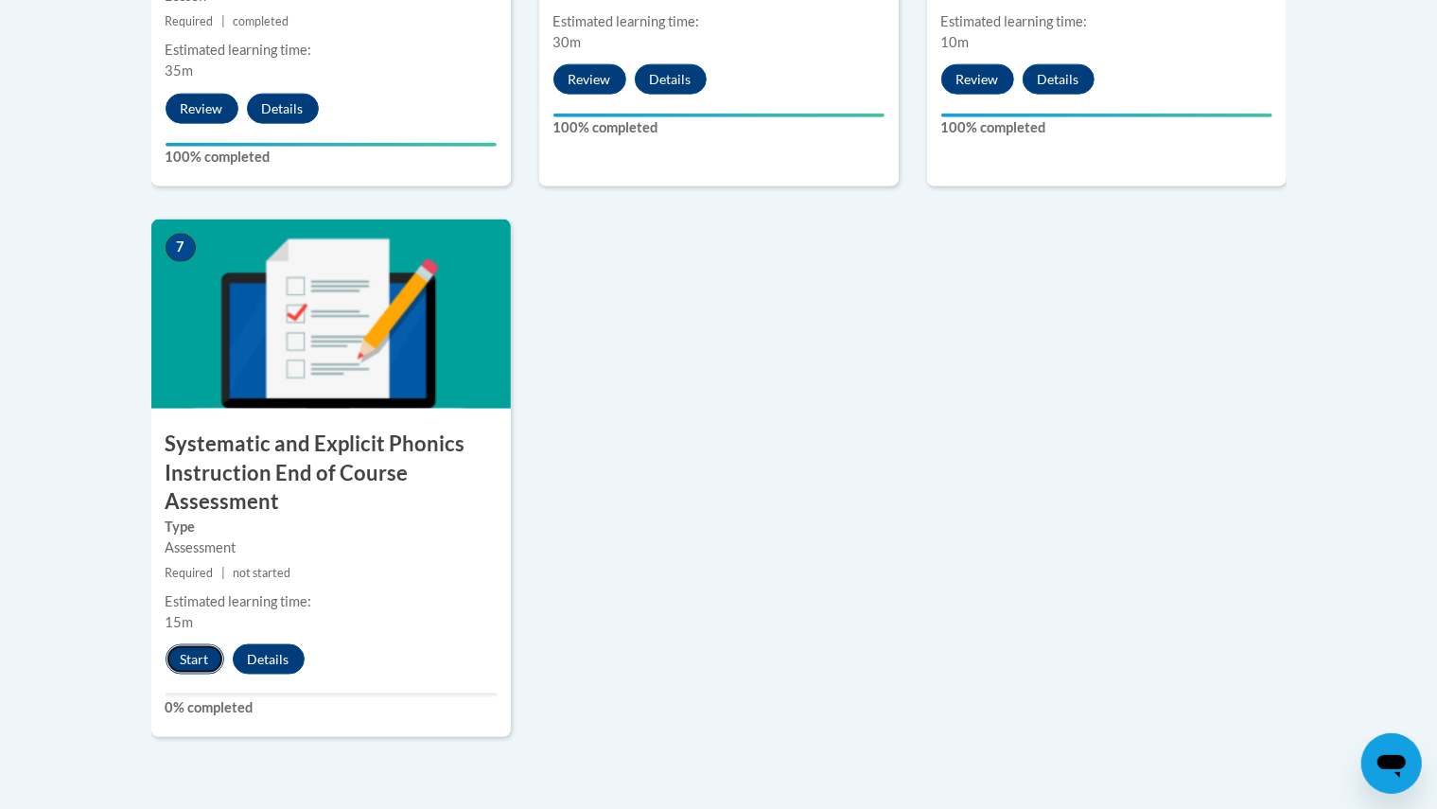
click at [199, 661] on button "Start" at bounding box center [195, 659] width 59 height 30
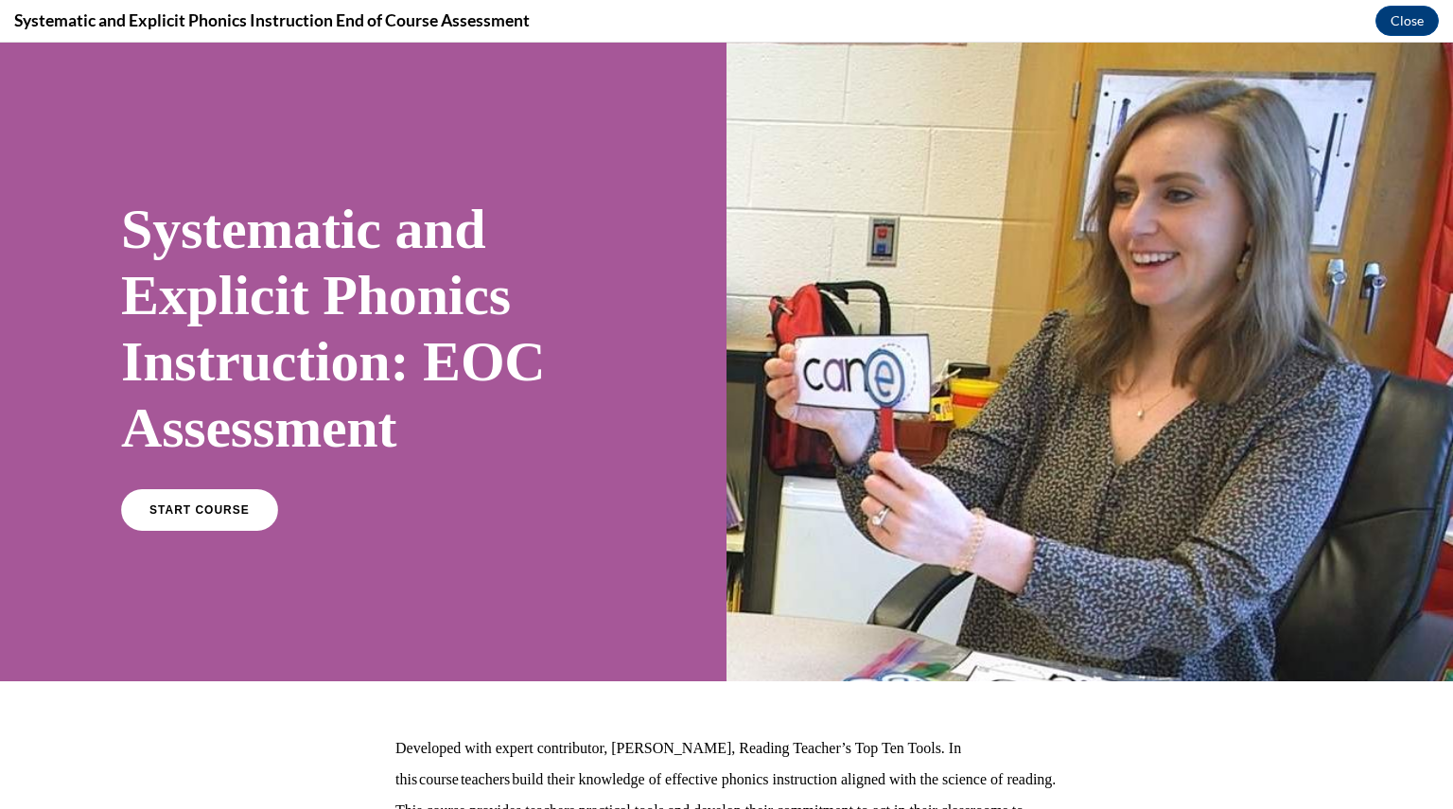
scroll to position [0, 0]
click at [175, 506] on span "START COURSE" at bounding box center [199, 510] width 105 height 14
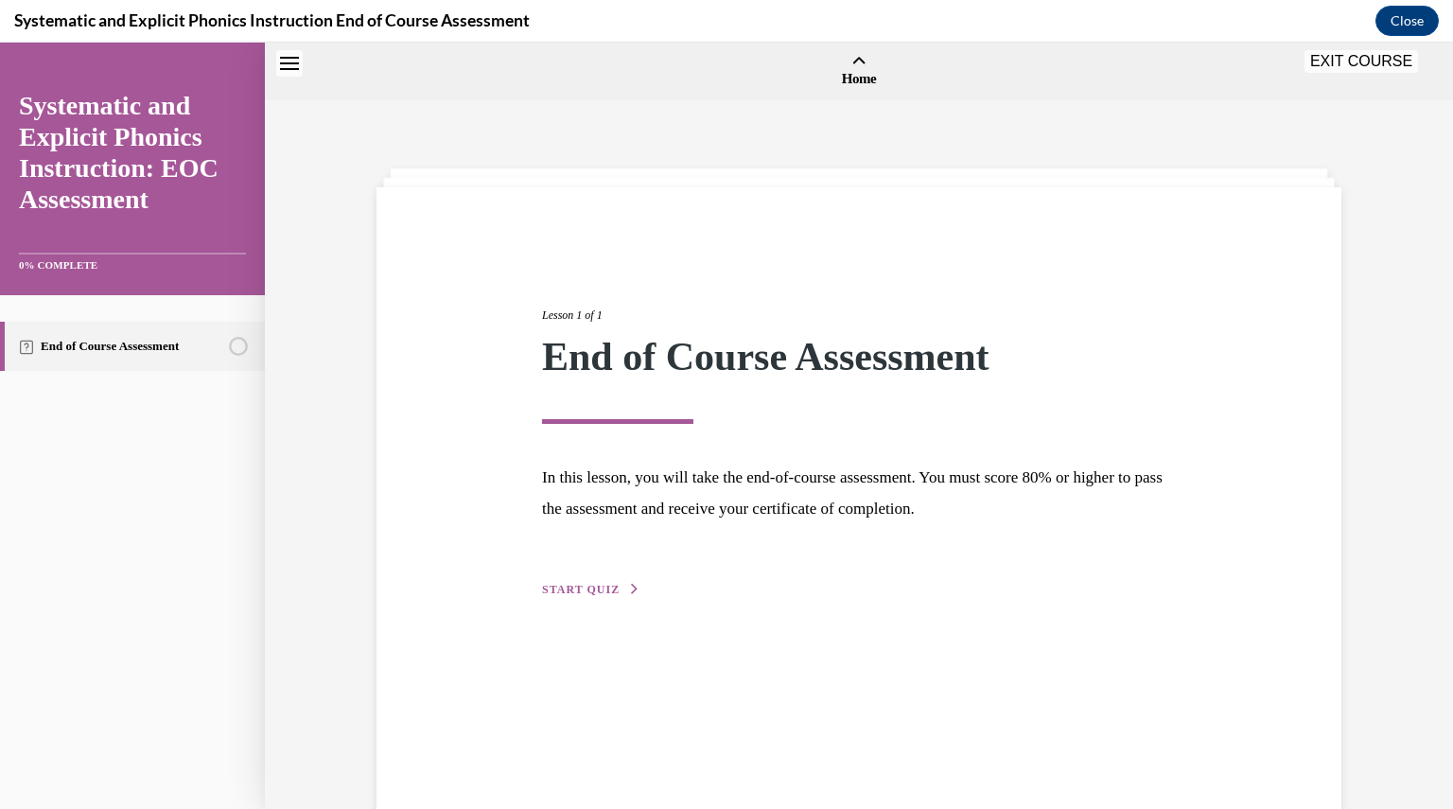
scroll to position [59, 0]
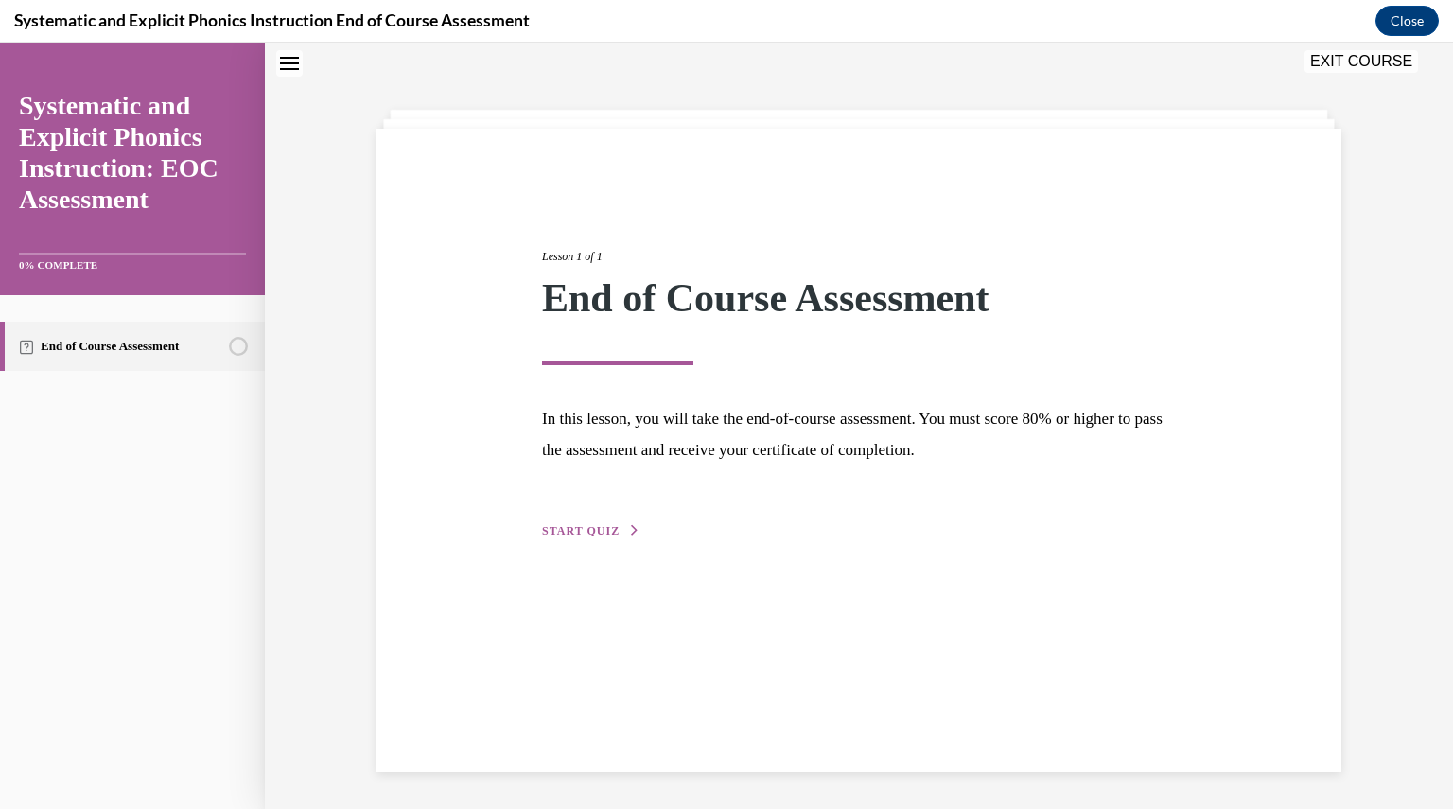
click at [589, 531] on span "START QUIZ" at bounding box center [581, 530] width 78 height 13
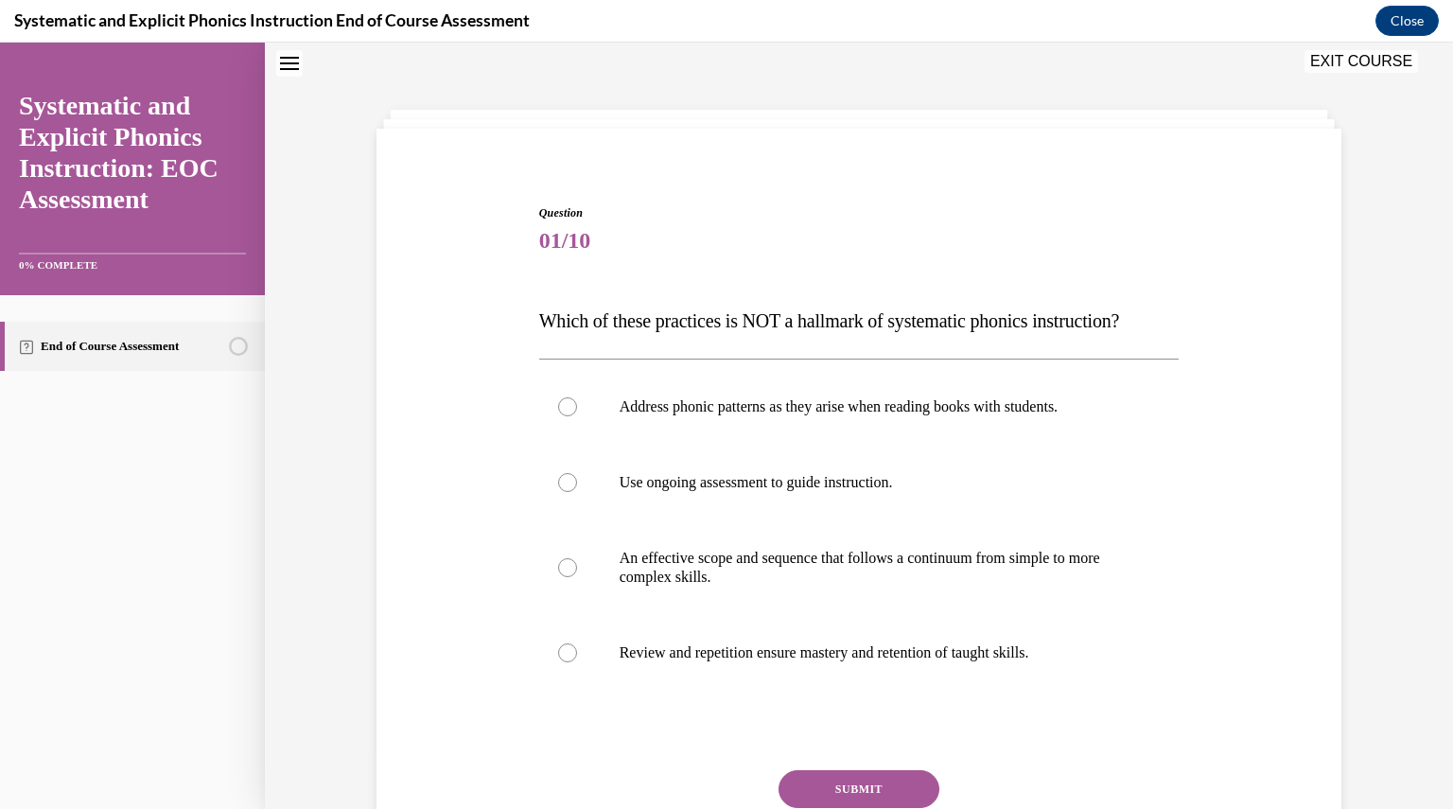
scroll to position [58, 0]
click at [559, 413] on div at bounding box center [567, 407] width 19 height 19
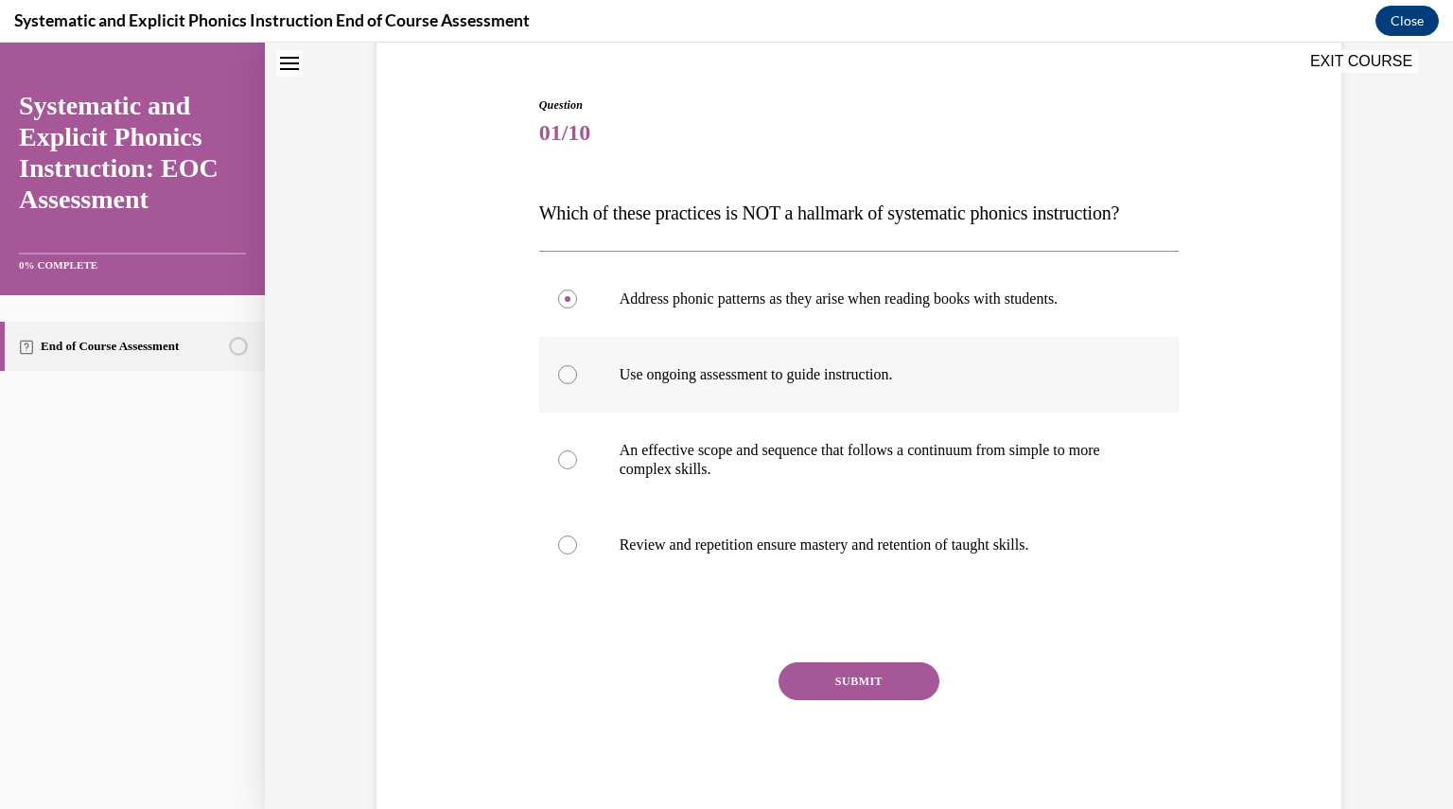
scroll to position [167, 0]
click at [812, 681] on button "SUBMIT" at bounding box center [859, 680] width 161 height 38
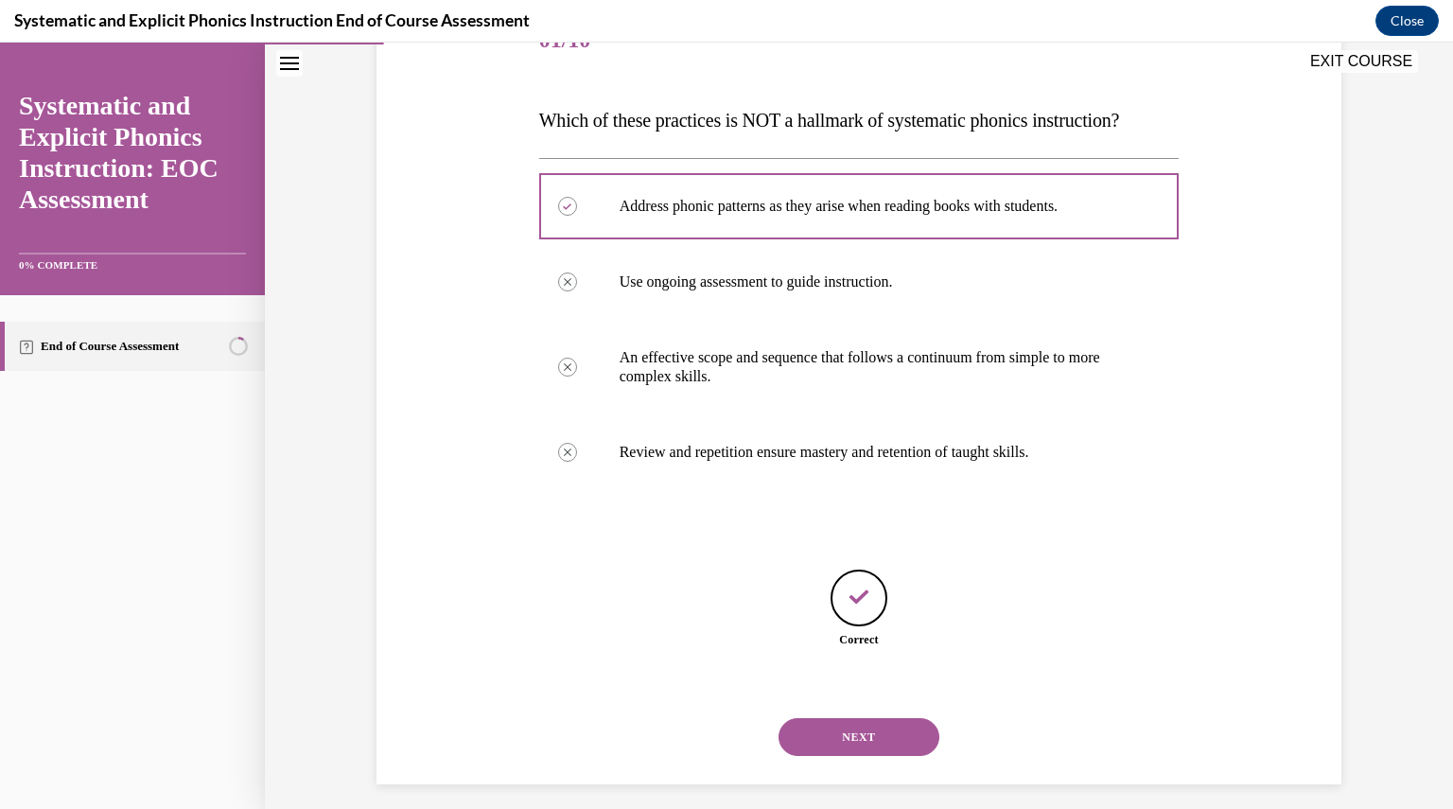
scroll to position [272, 0]
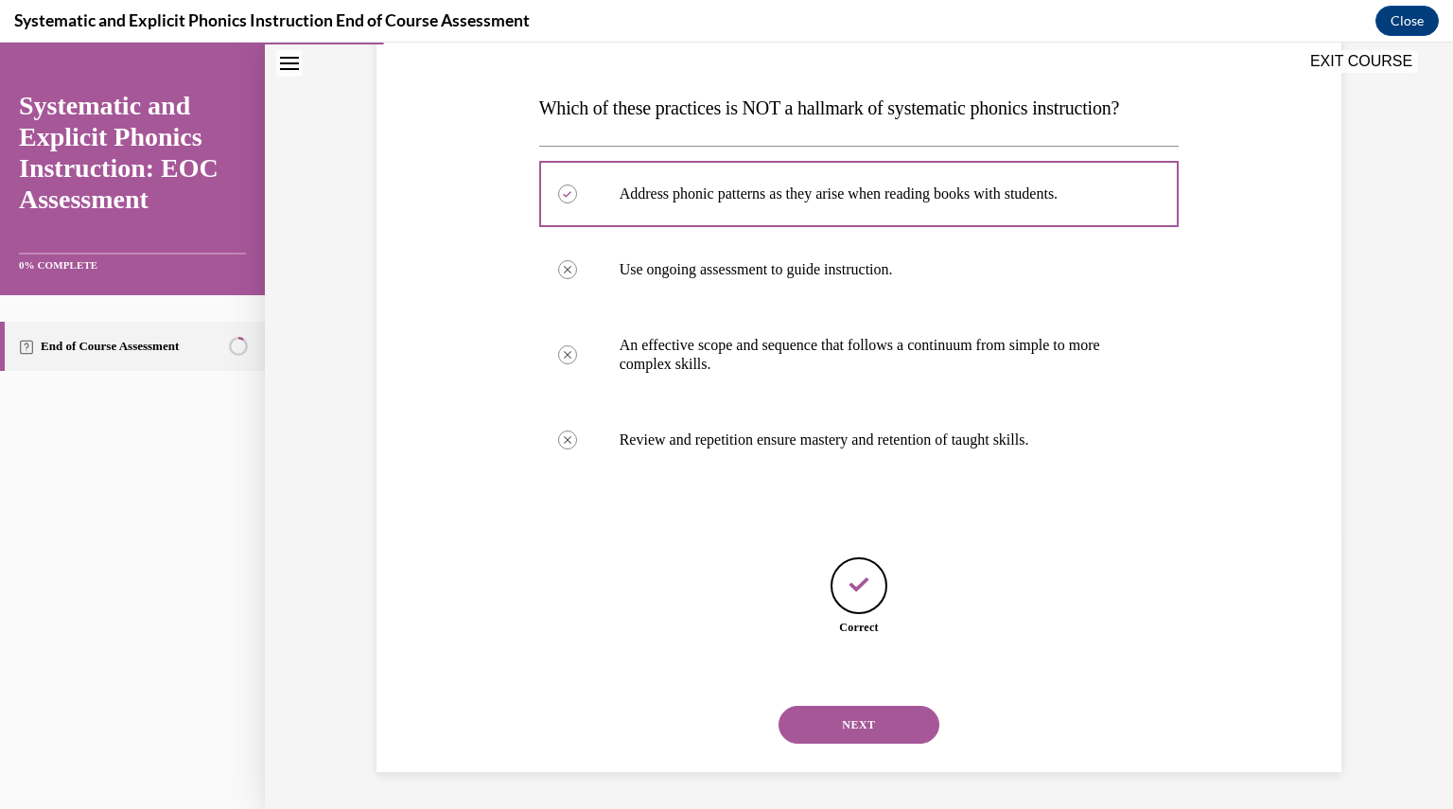
click at [834, 725] on button "NEXT" at bounding box center [859, 725] width 161 height 38
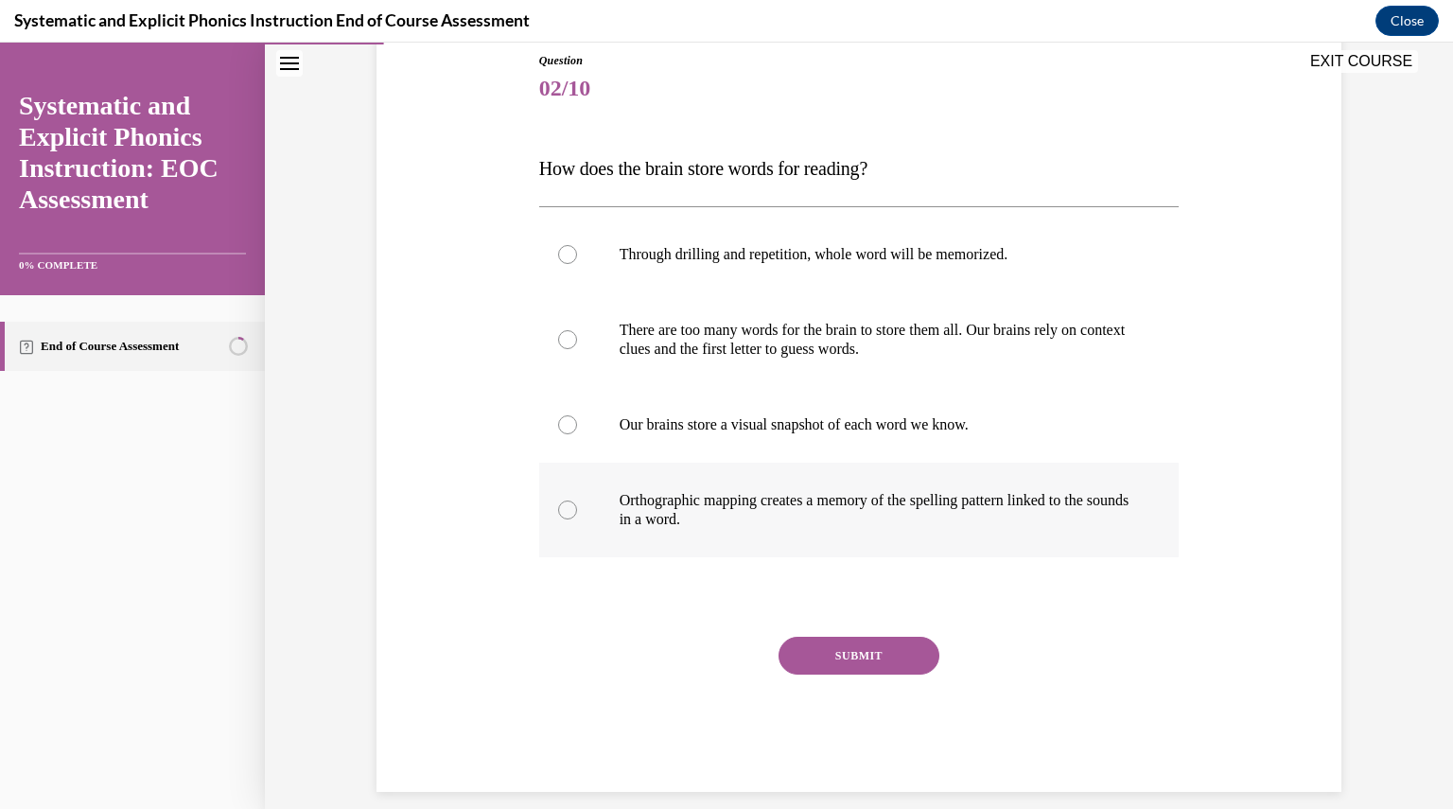
click at [770, 496] on p "Orthographic mapping creates a memory of the spelling pattern linked to the sou…" at bounding box center [876, 510] width 513 height 38
click at [822, 656] on button "SUBMIT" at bounding box center [859, 656] width 161 height 38
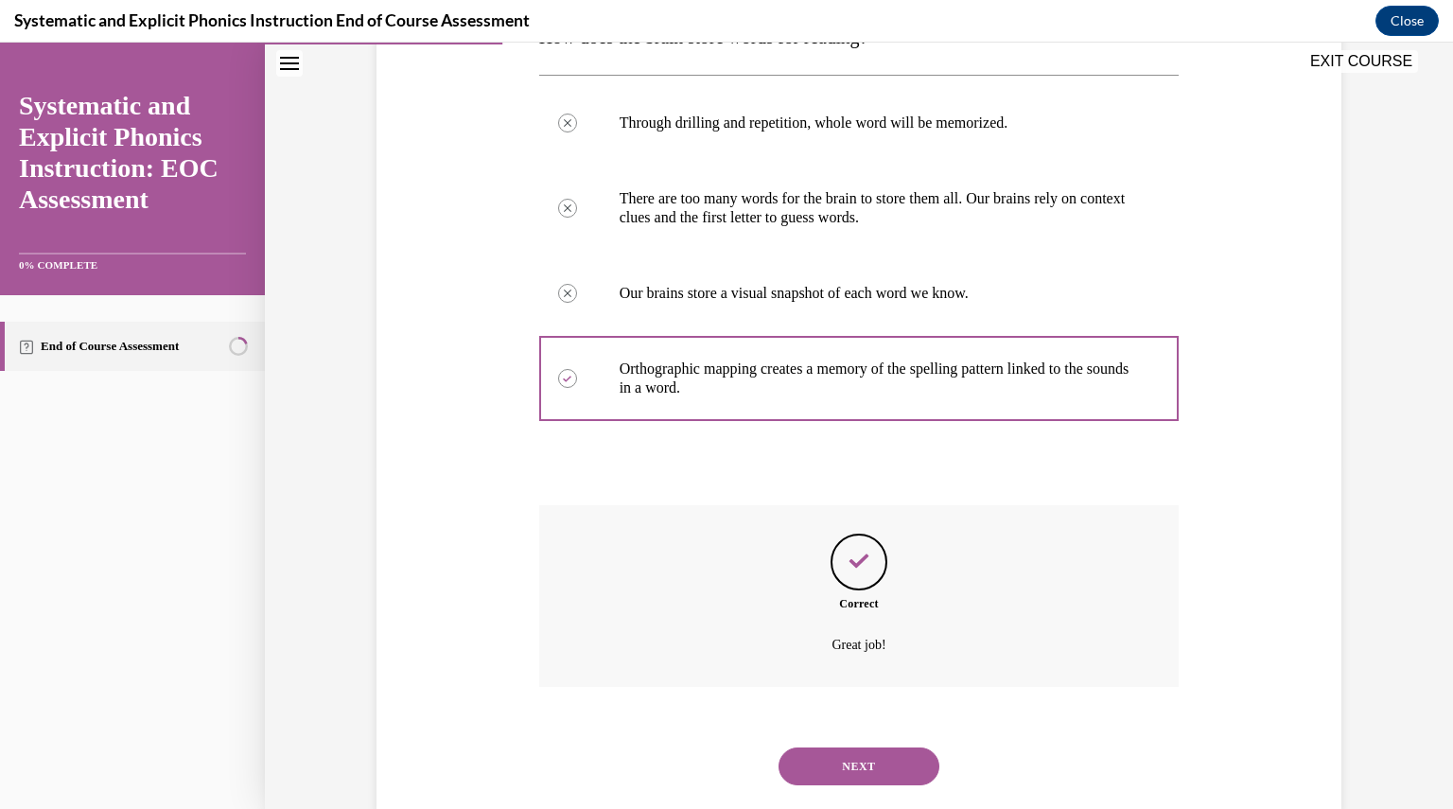
scroll to position [384, 0]
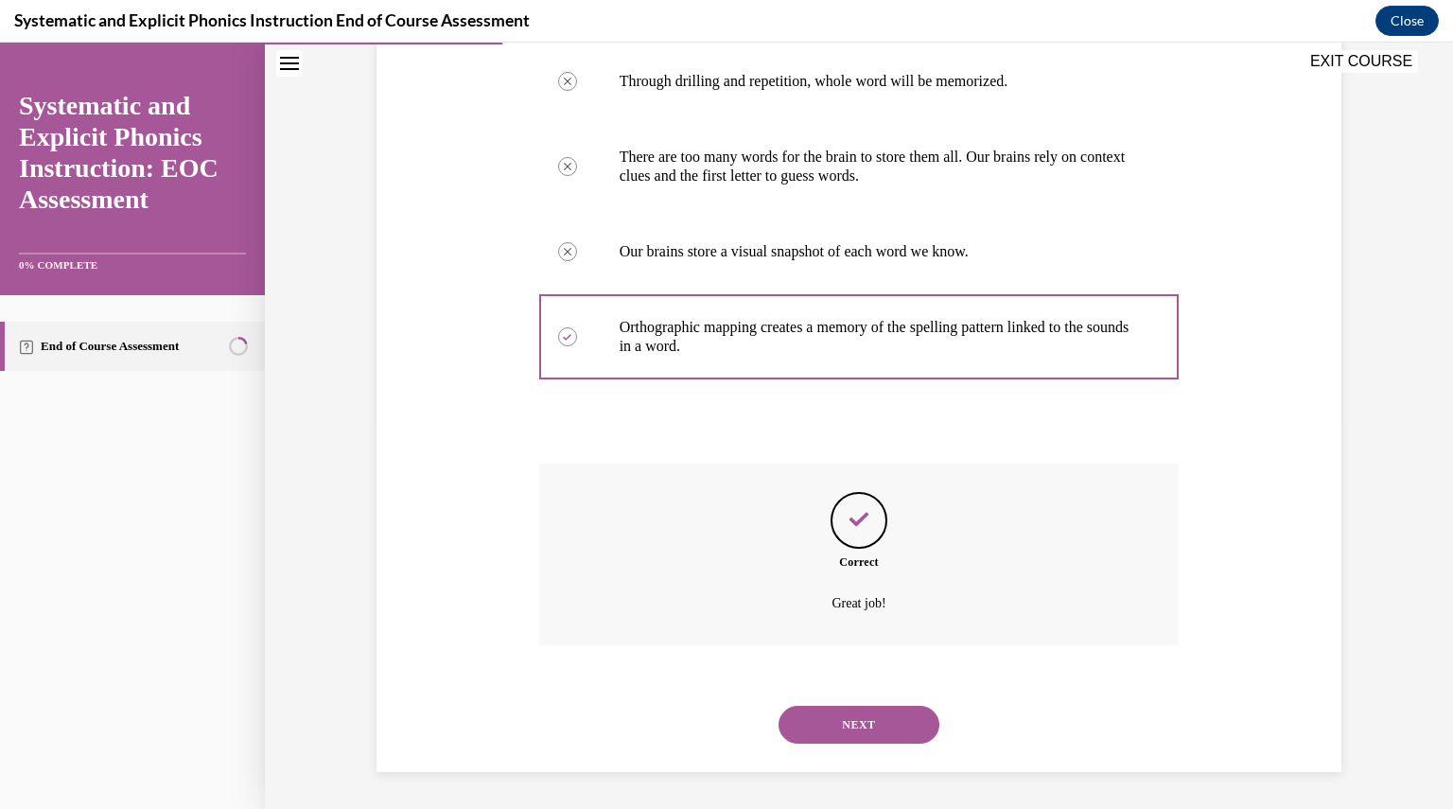
click at [832, 719] on button "NEXT" at bounding box center [859, 725] width 161 height 38
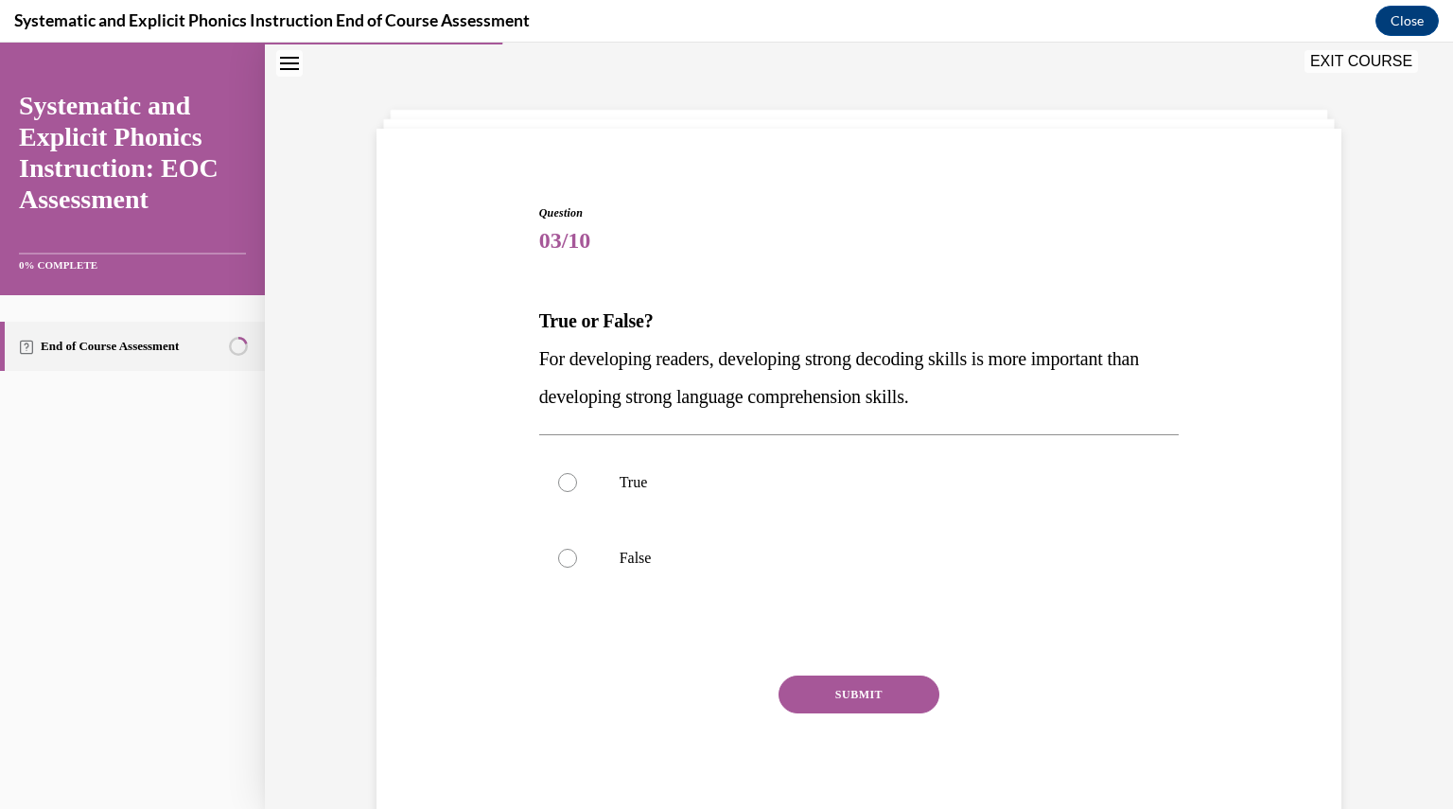
scroll to position [58, 0]
click at [746, 557] on p "False" at bounding box center [876, 559] width 513 height 19
click at [820, 700] on button "SUBMIT" at bounding box center [859, 695] width 161 height 38
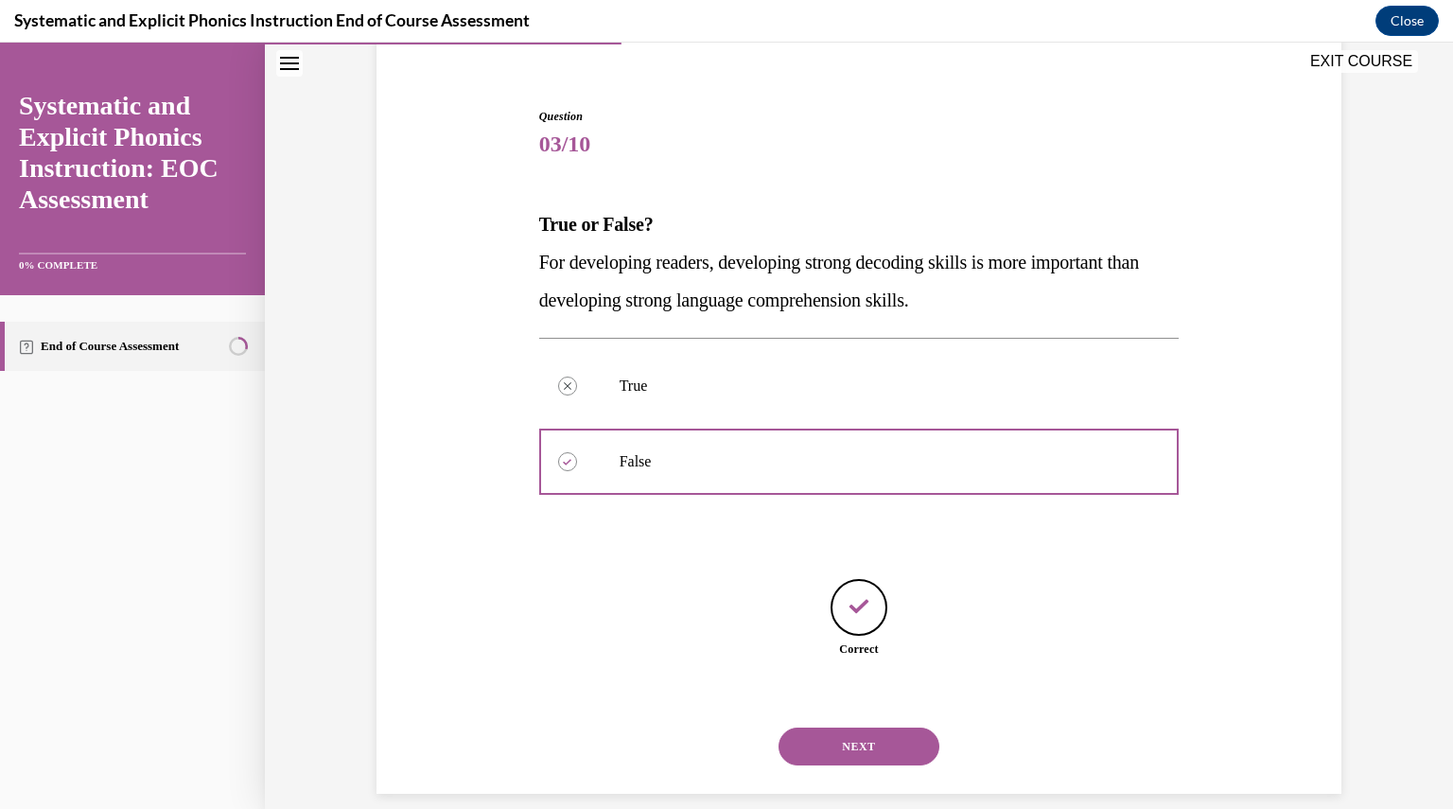
scroll to position [177, 0]
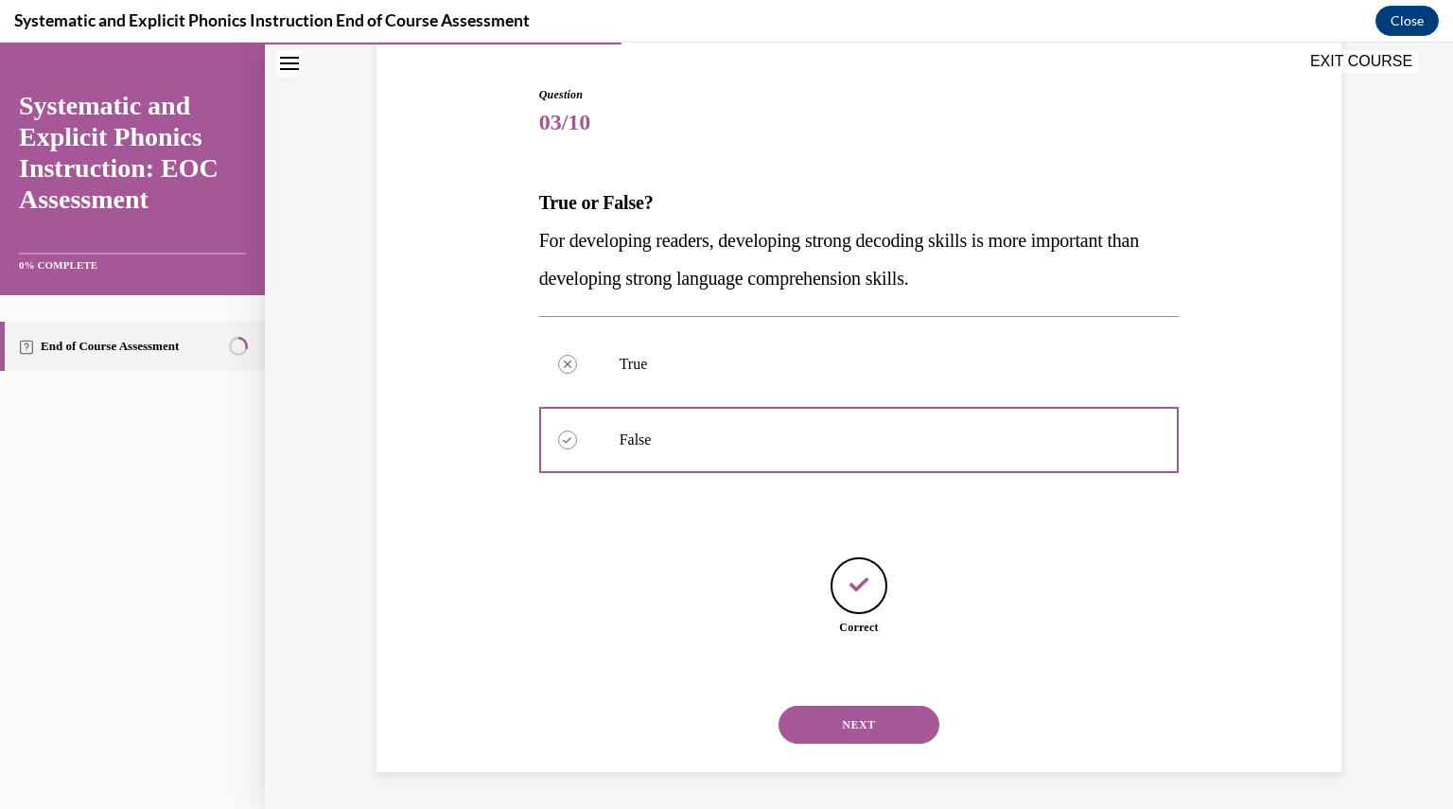
click at [823, 708] on button "NEXT" at bounding box center [859, 725] width 161 height 38
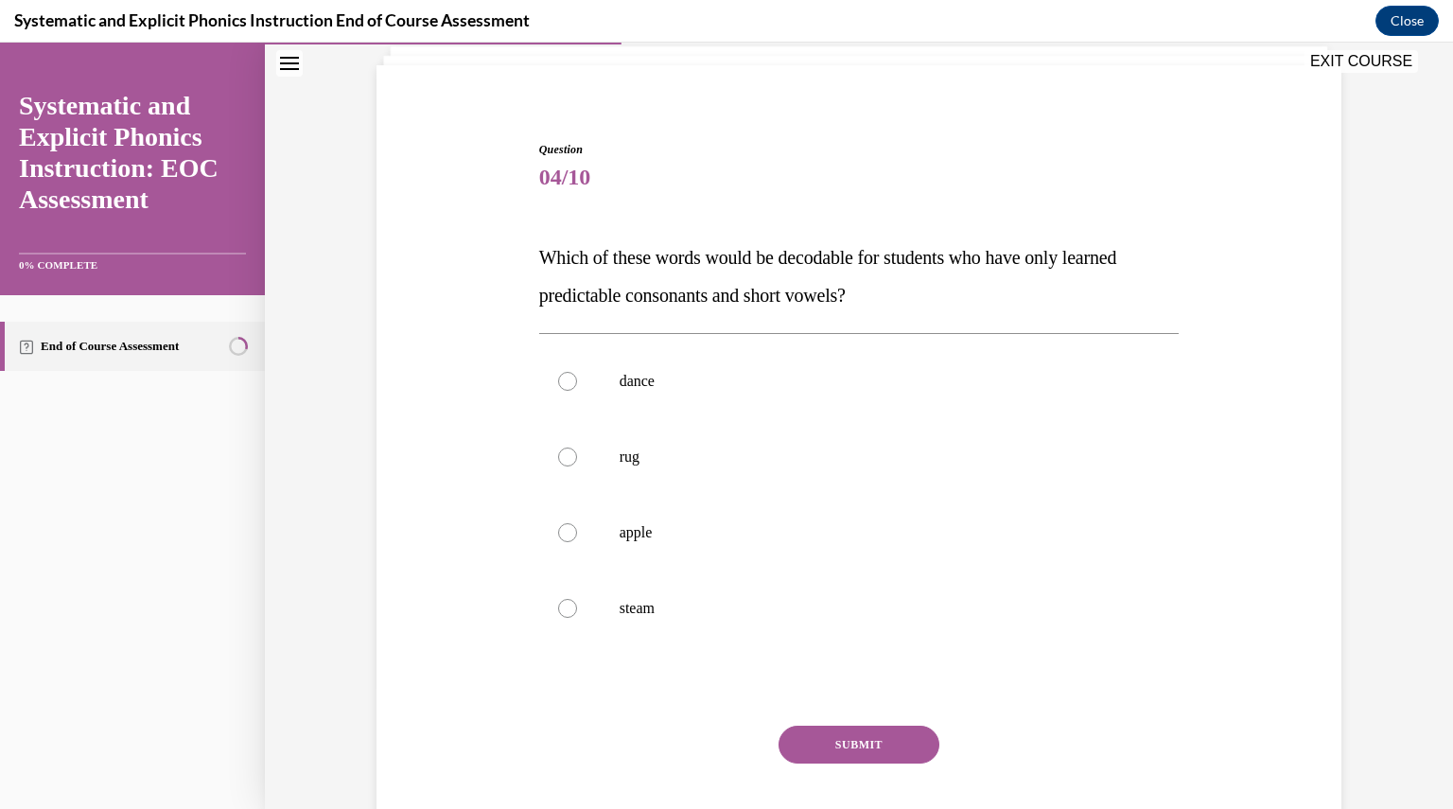
scroll to position [125, 0]
click at [710, 468] on div at bounding box center [859, 454] width 641 height 76
click at [850, 735] on button "SUBMIT" at bounding box center [859, 742] width 161 height 38
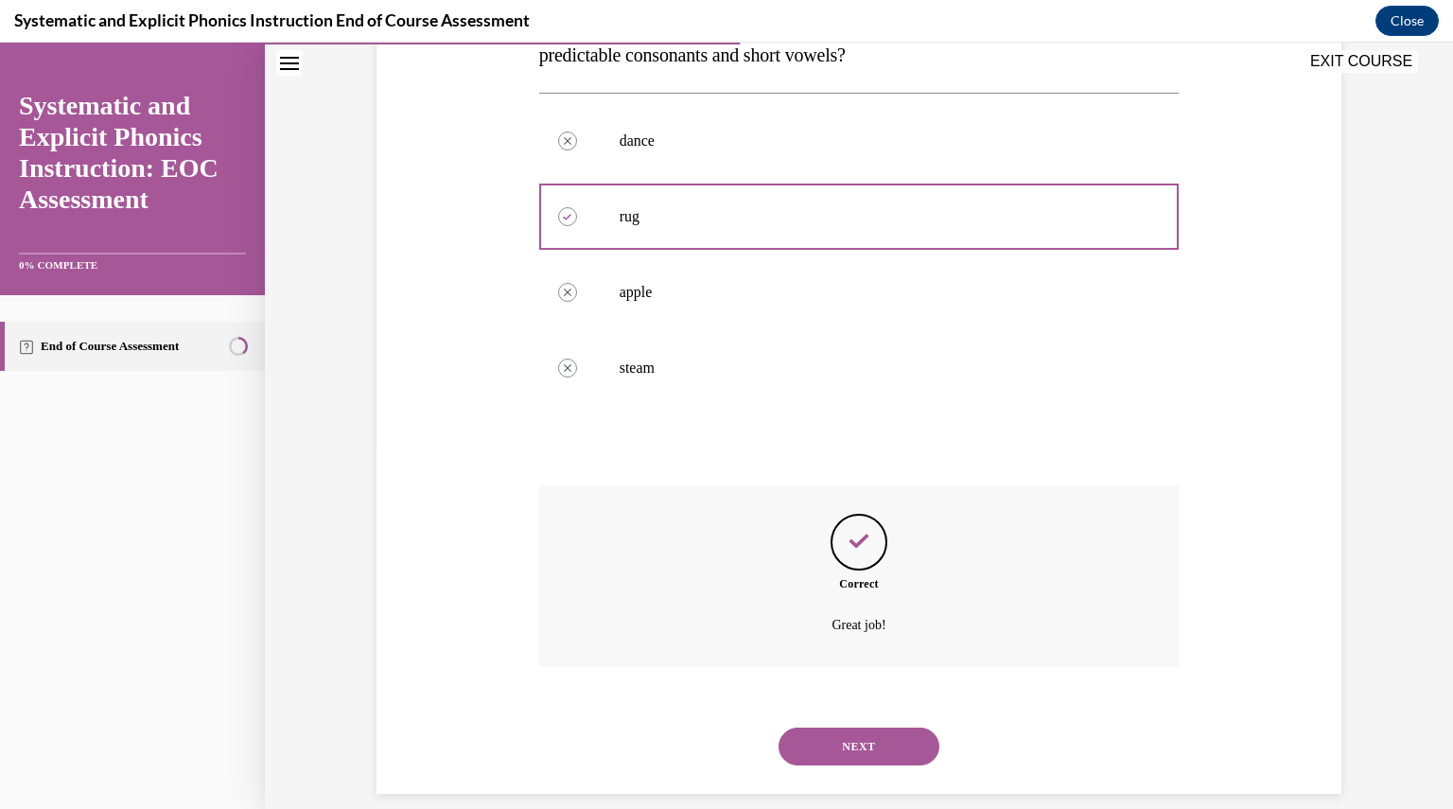
scroll to position [384, 0]
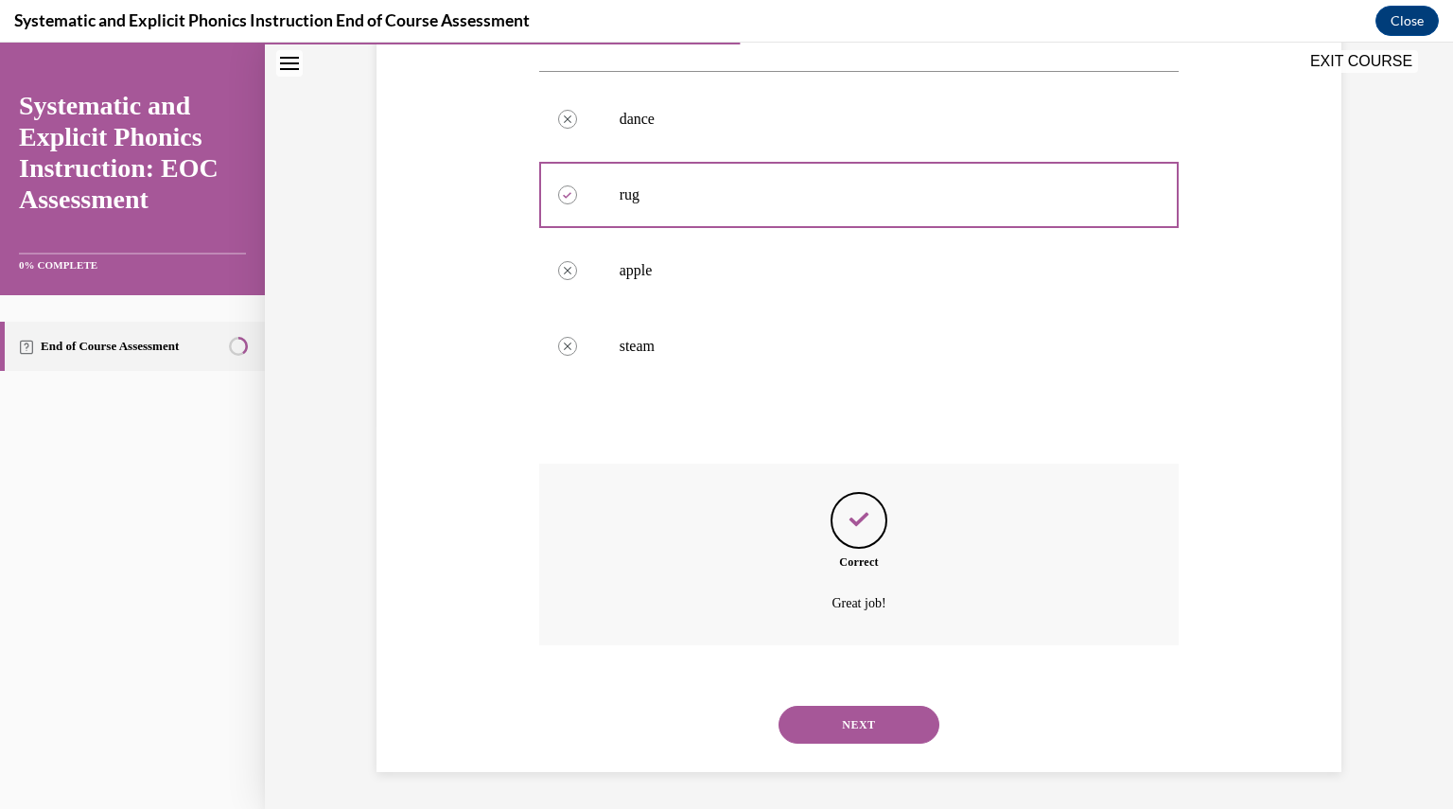
click at [844, 718] on button "NEXT" at bounding box center [859, 725] width 161 height 38
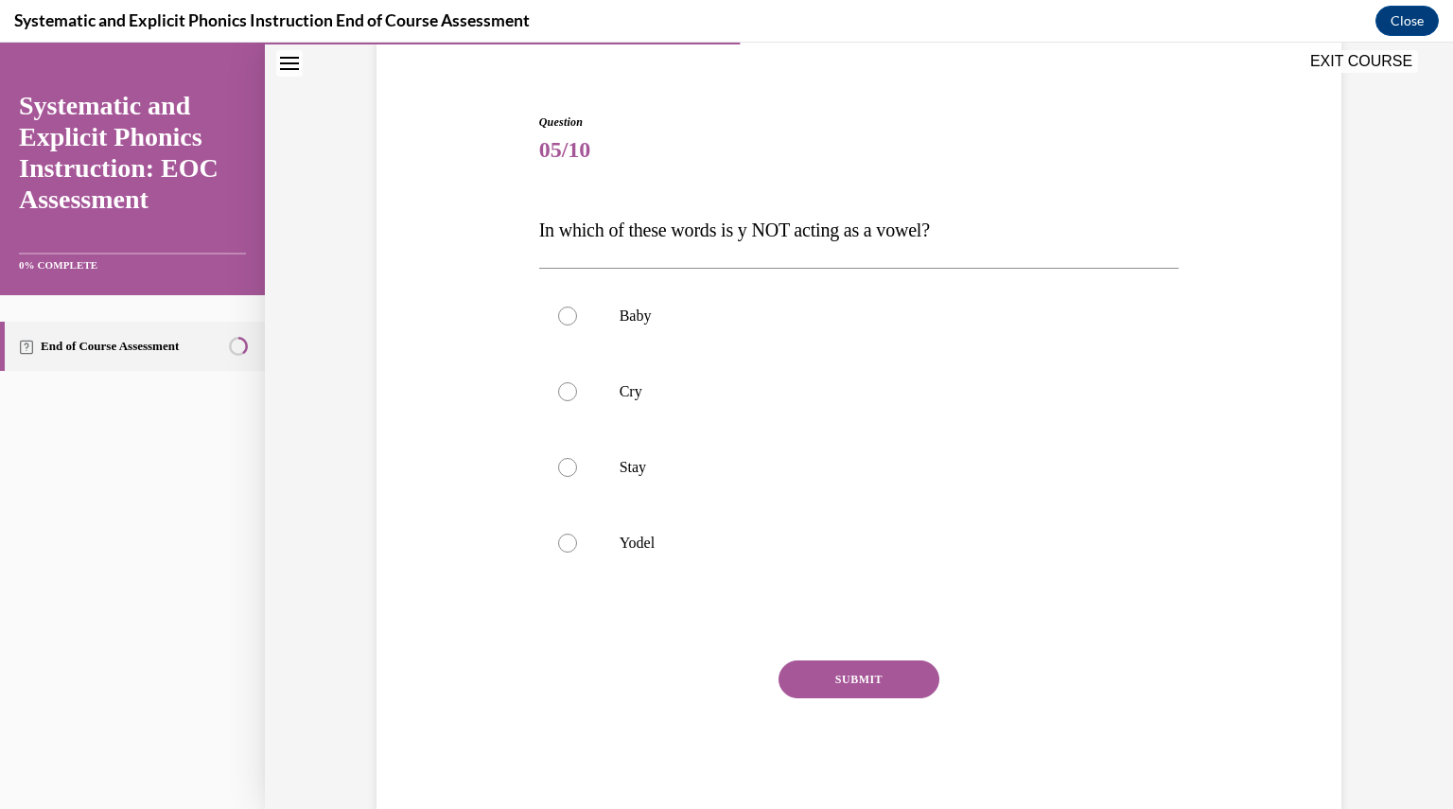
scroll to position [153, 0]
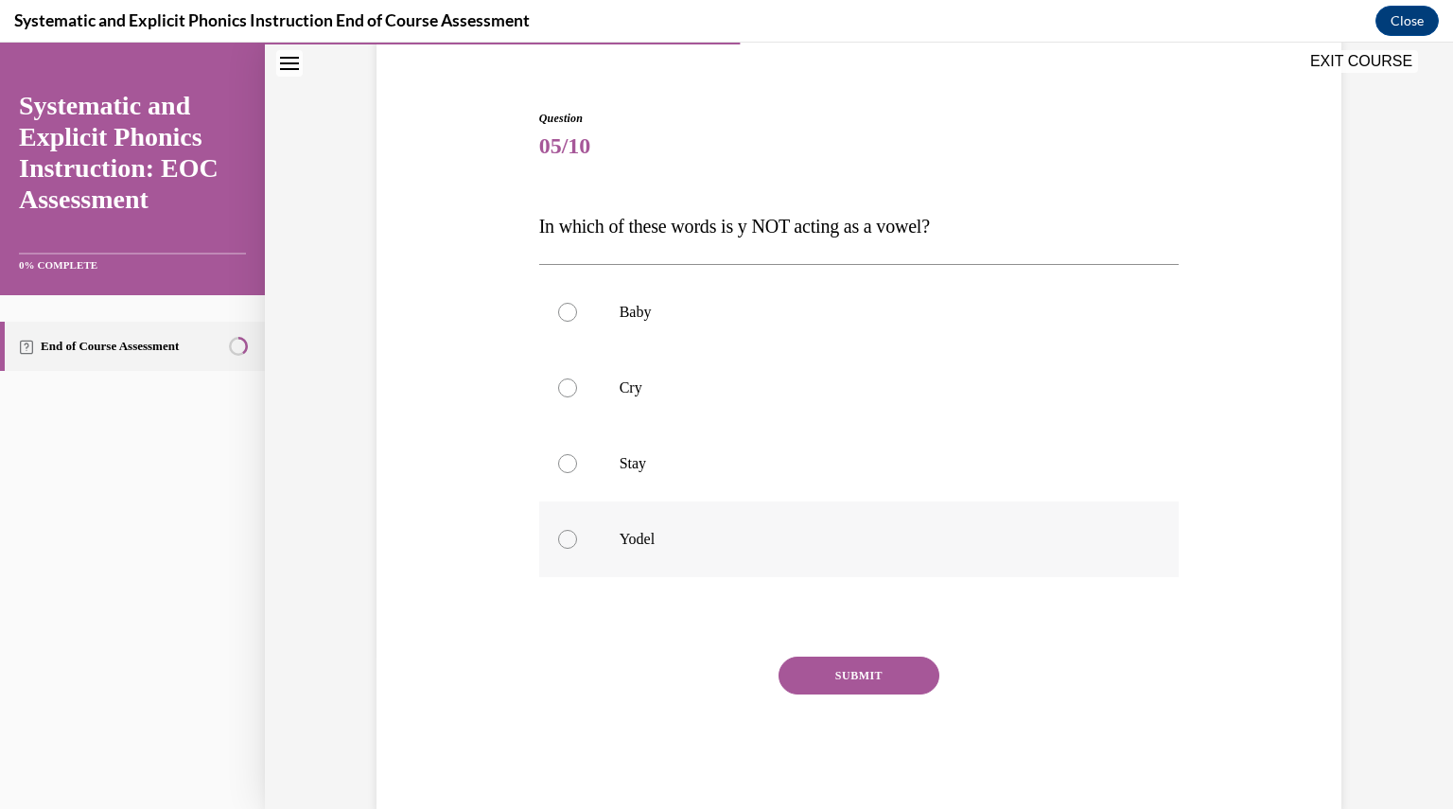
click at [623, 558] on div at bounding box center [859, 539] width 641 height 76
click at [814, 666] on button "SUBMIT" at bounding box center [859, 676] width 161 height 38
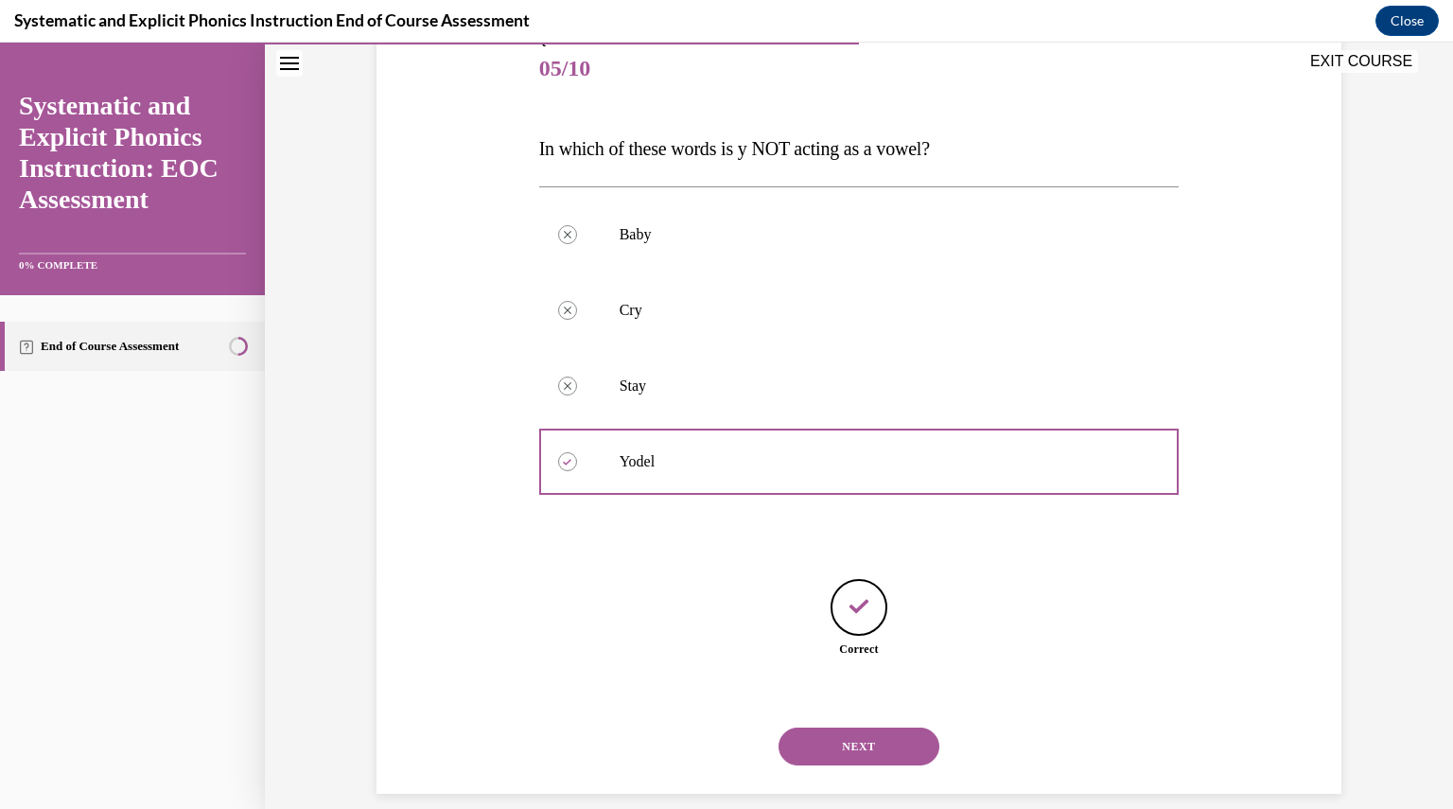
scroll to position [253, 0]
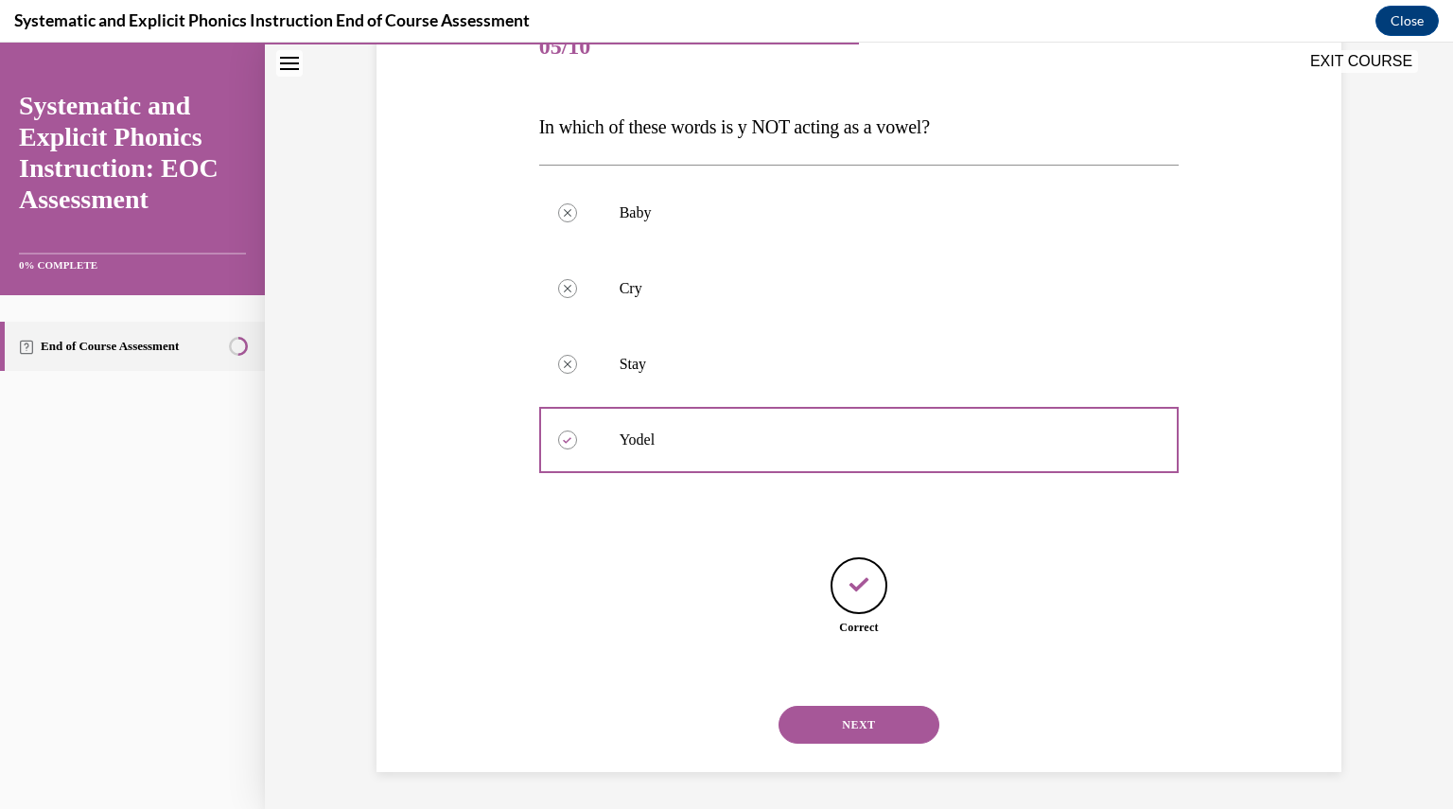
click at [842, 717] on button "NEXT" at bounding box center [859, 725] width 161 height 38
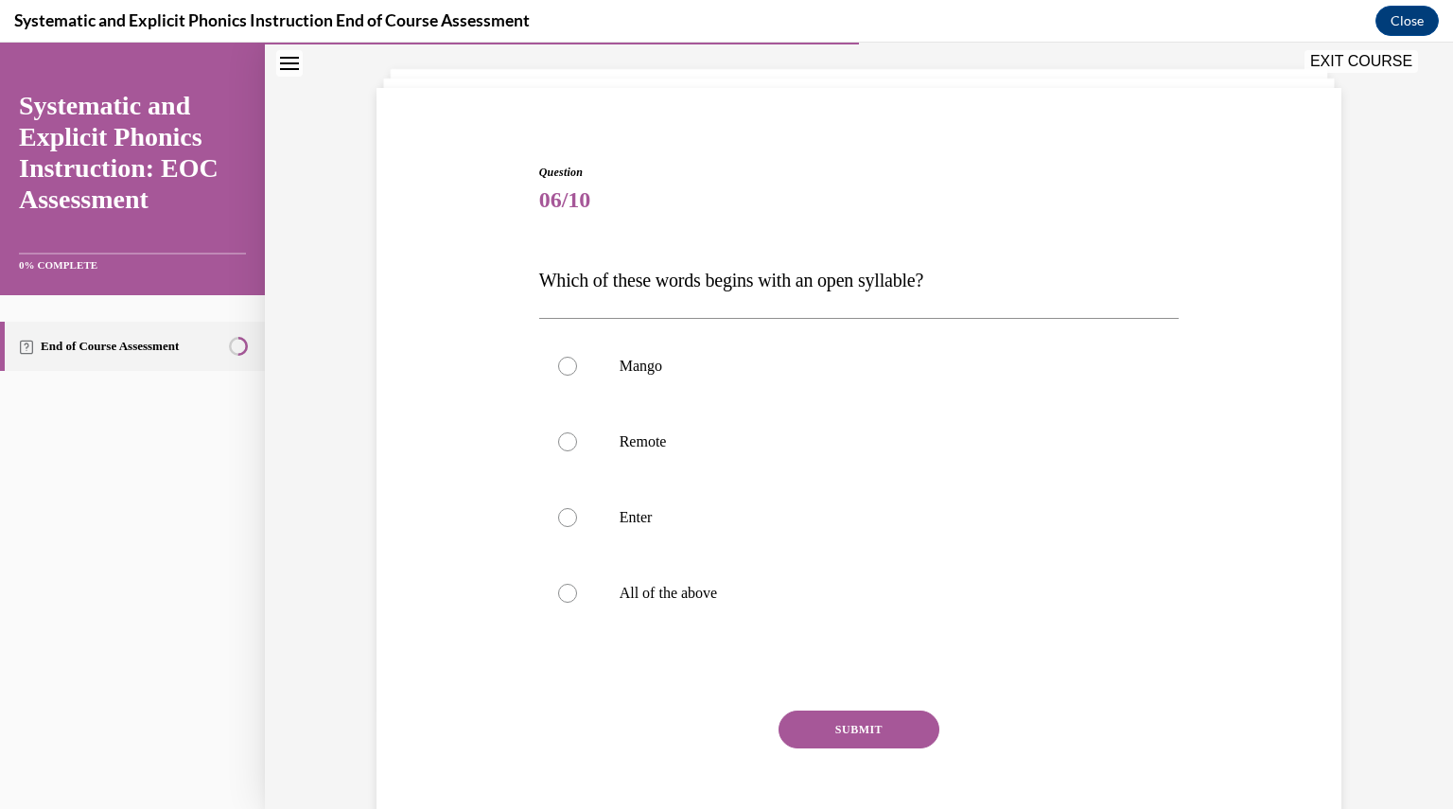
scroll to position [58, 0]
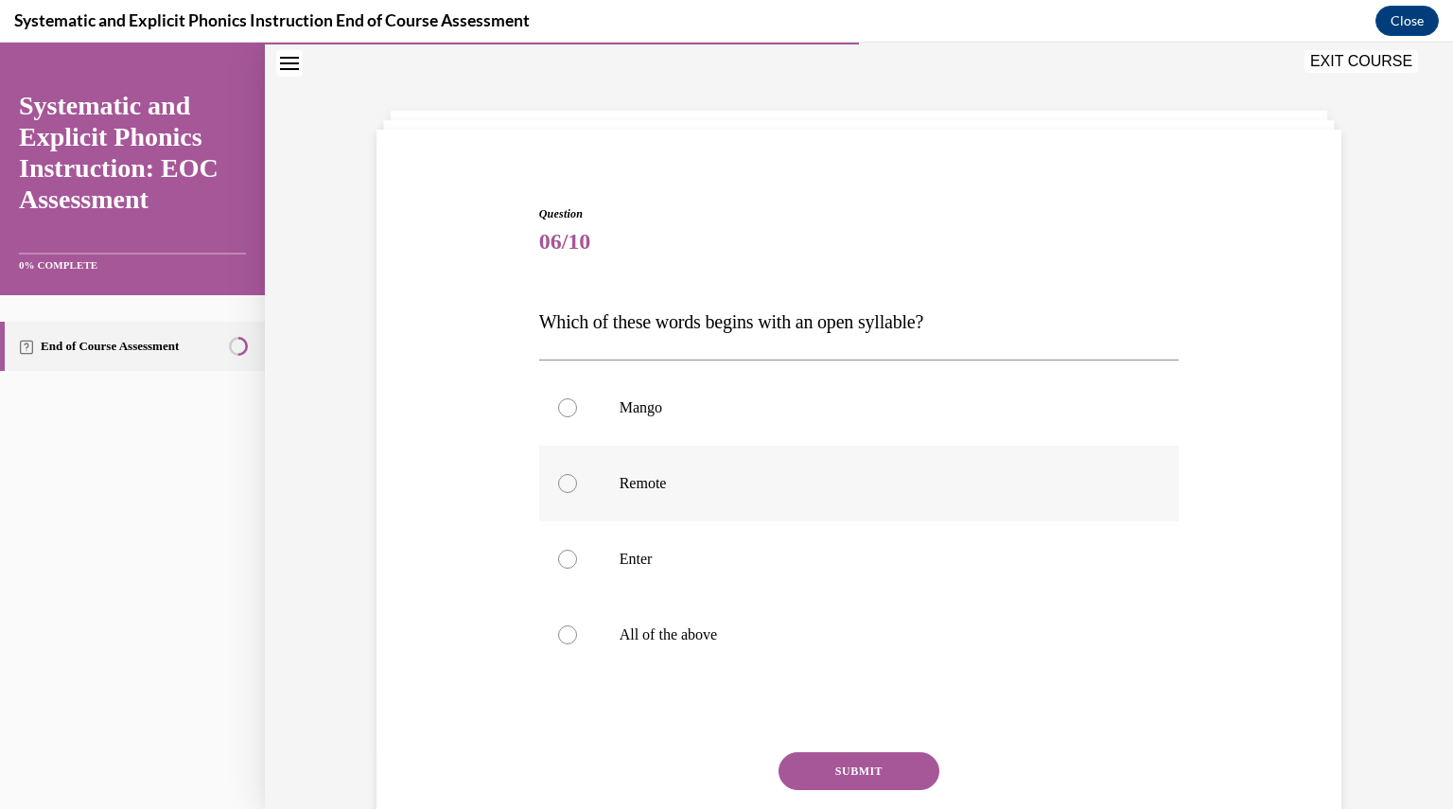
click at [636, 497] on div at bounding box center [859, 484] width 641 height 76
click at [886, 778] on button "SUBMIT" at bounding box center [859, 771] width 161 height 38
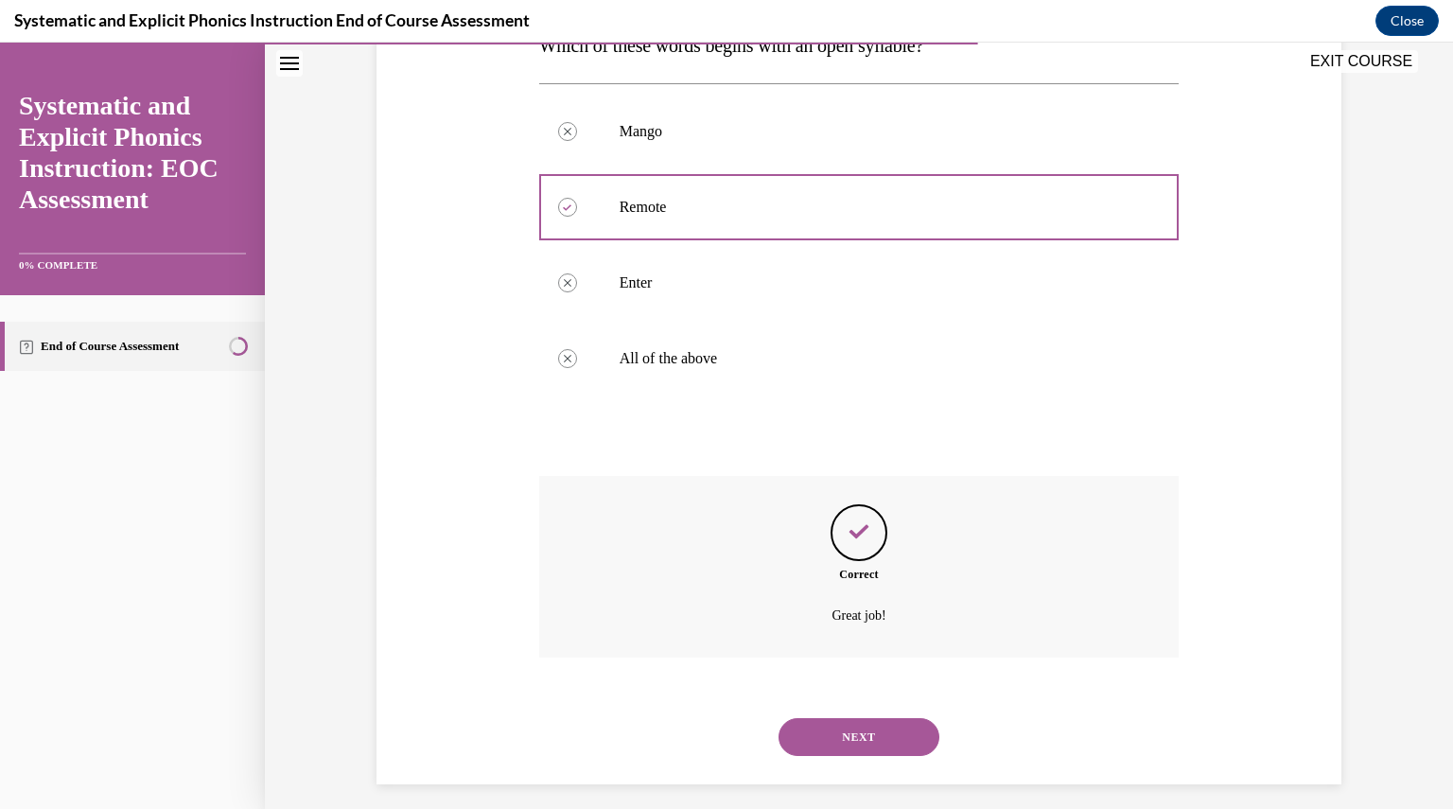
scroll to position [346, 0]
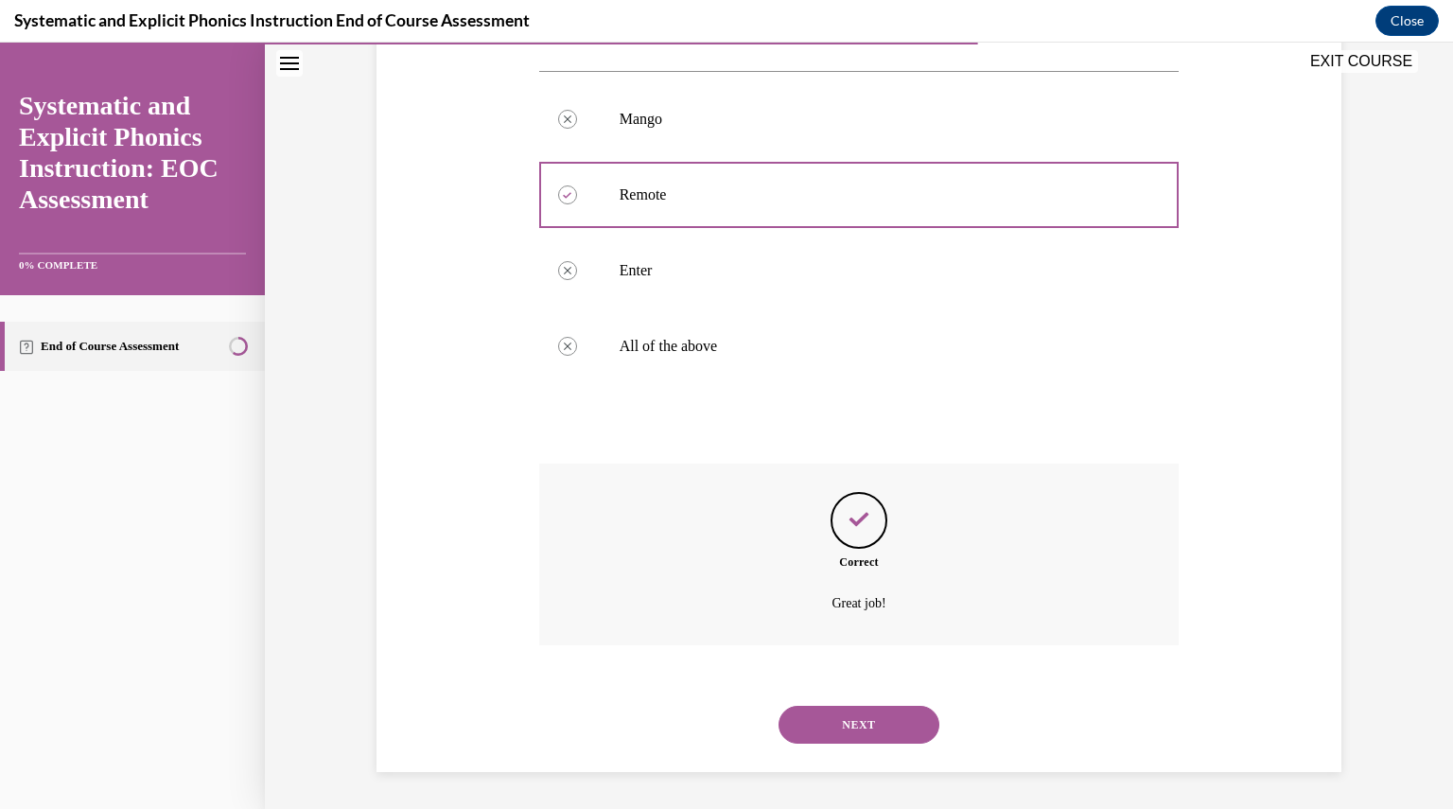
click at [852, 753] on div "NEXT" at bounding box center [859, 725] width 641 height 76
click at [843, 736] on button "NEXT" at bounding box center [859, 725] width 161 height 38
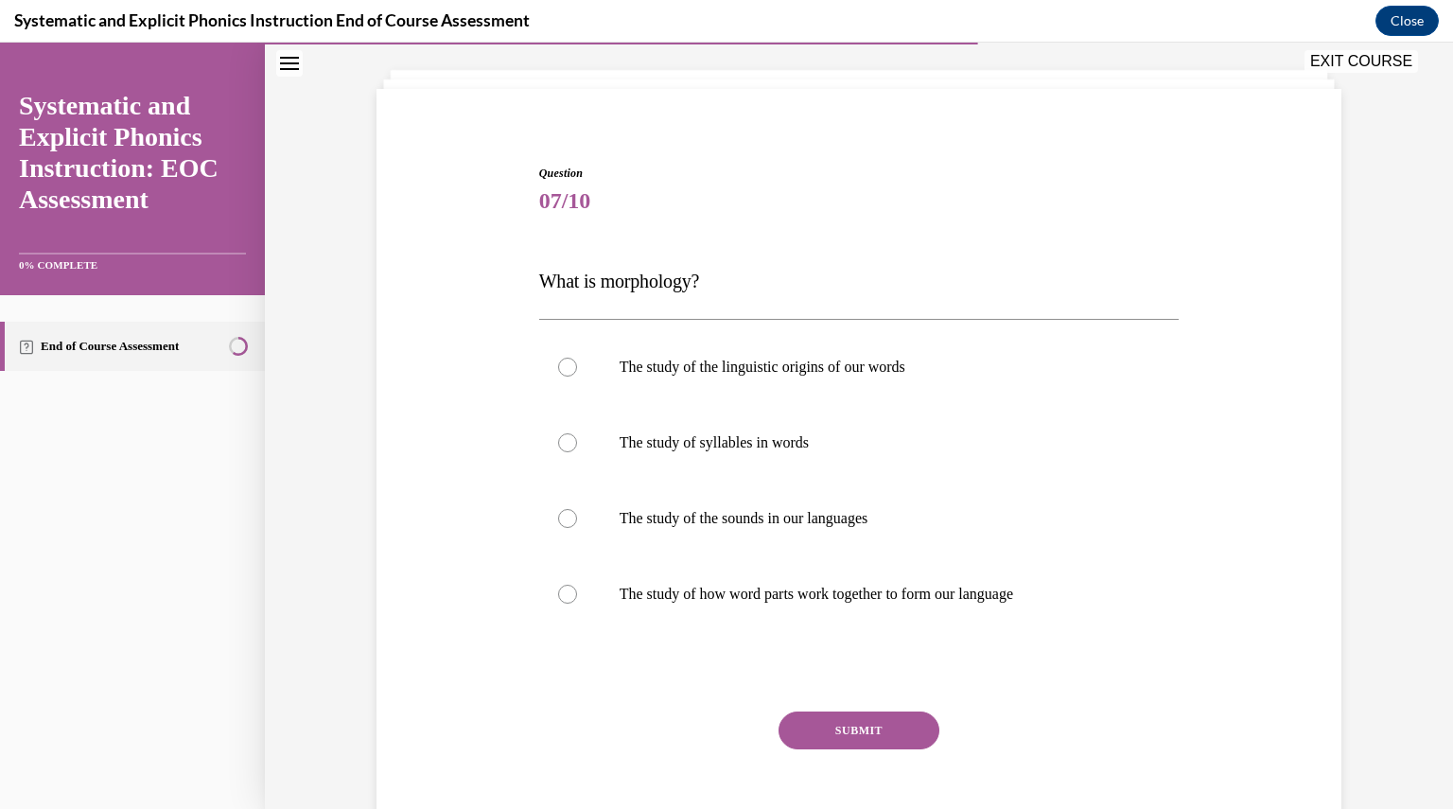
scroll to position [58, 0]
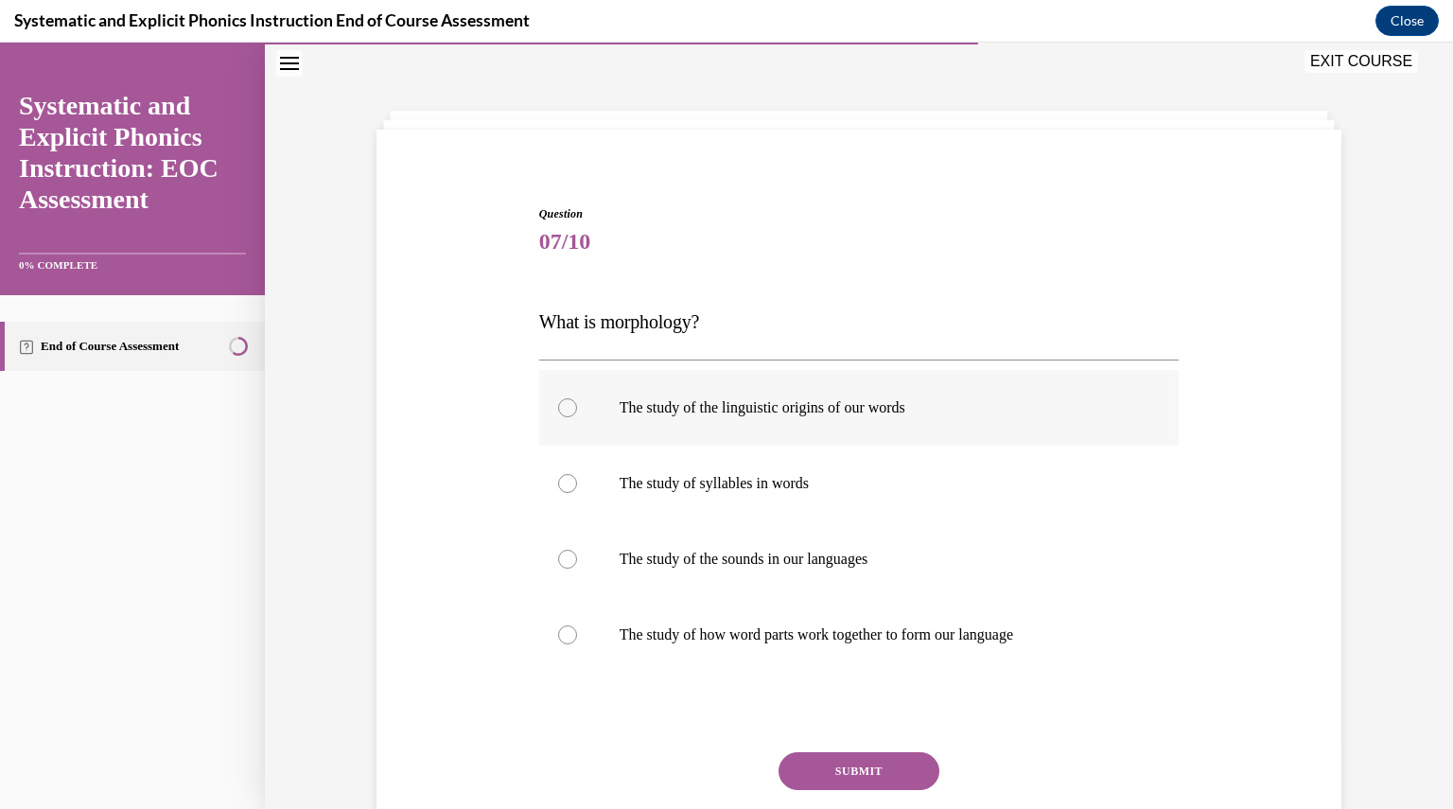
click at [812, 417] on div at bounding box center [859, 408] width 641 height 76
click at [770, 627] on p "The study of how word parts work together to form our language" at bounding box center [876, 634] width 513 height 19
click at [882, 764] on button "SUBMIT" at bounding box center [859, 771] width 161 height 38
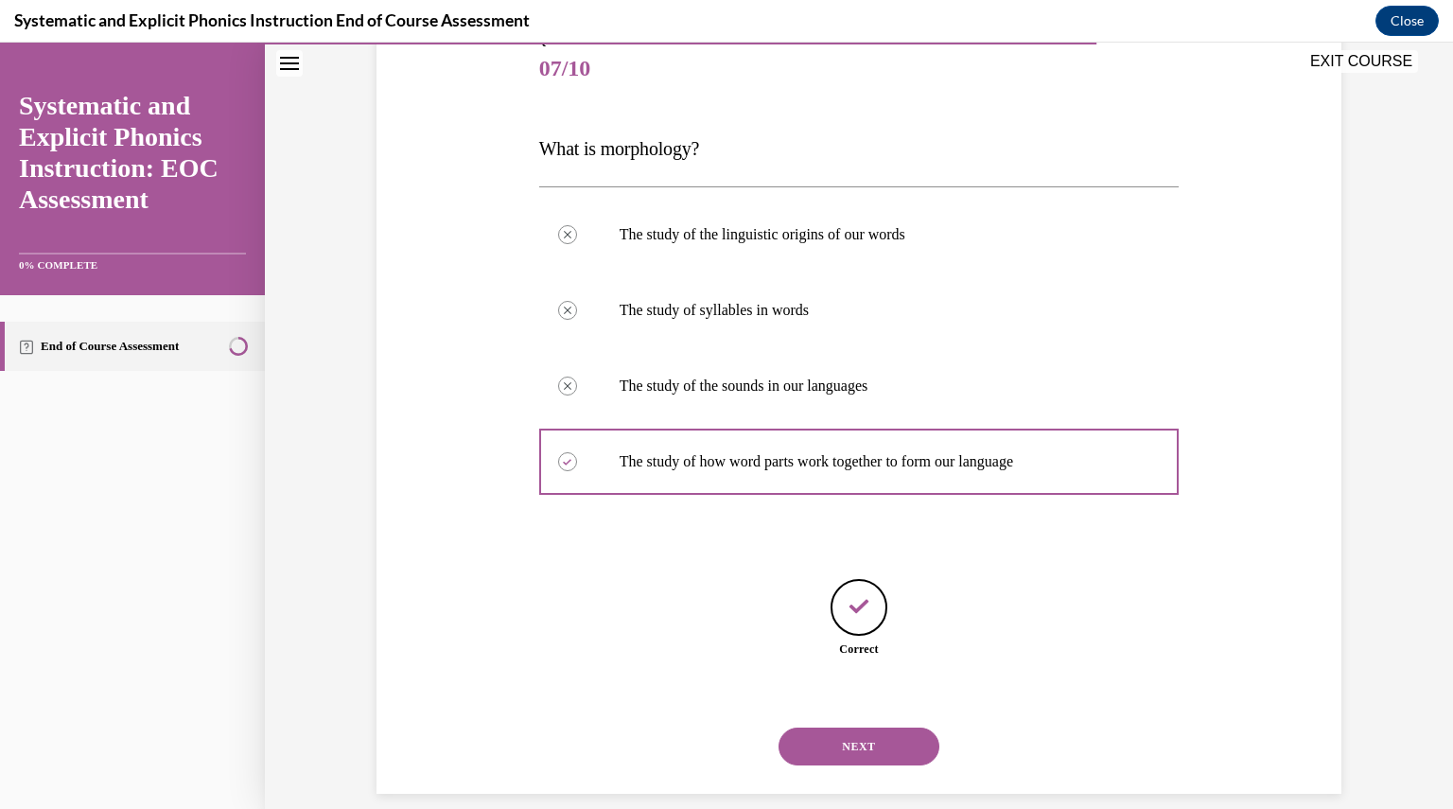
scroll to position [253, 0]
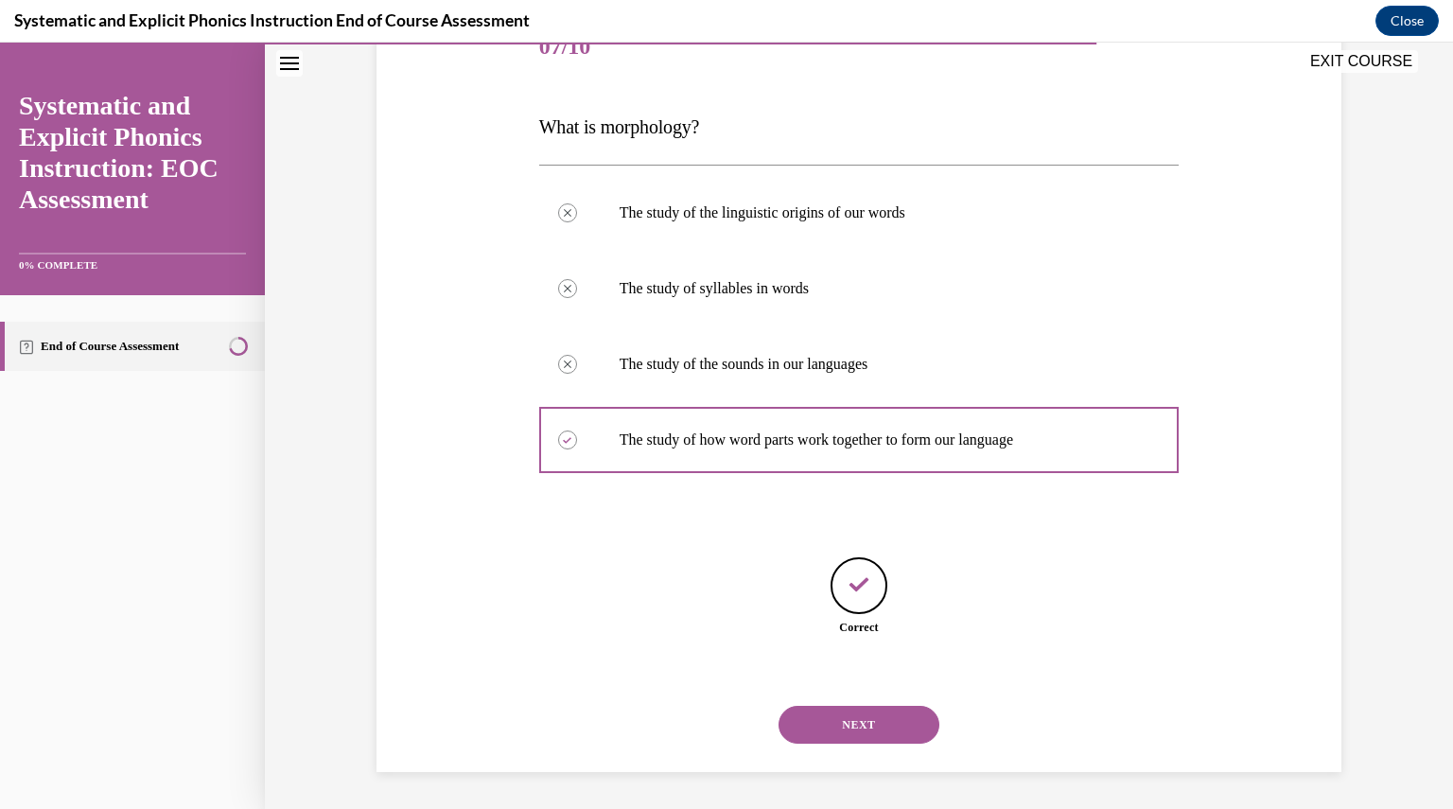
click at [865, 714] on button "NEXT" at bounding box center [859, 725] width 161 height 38
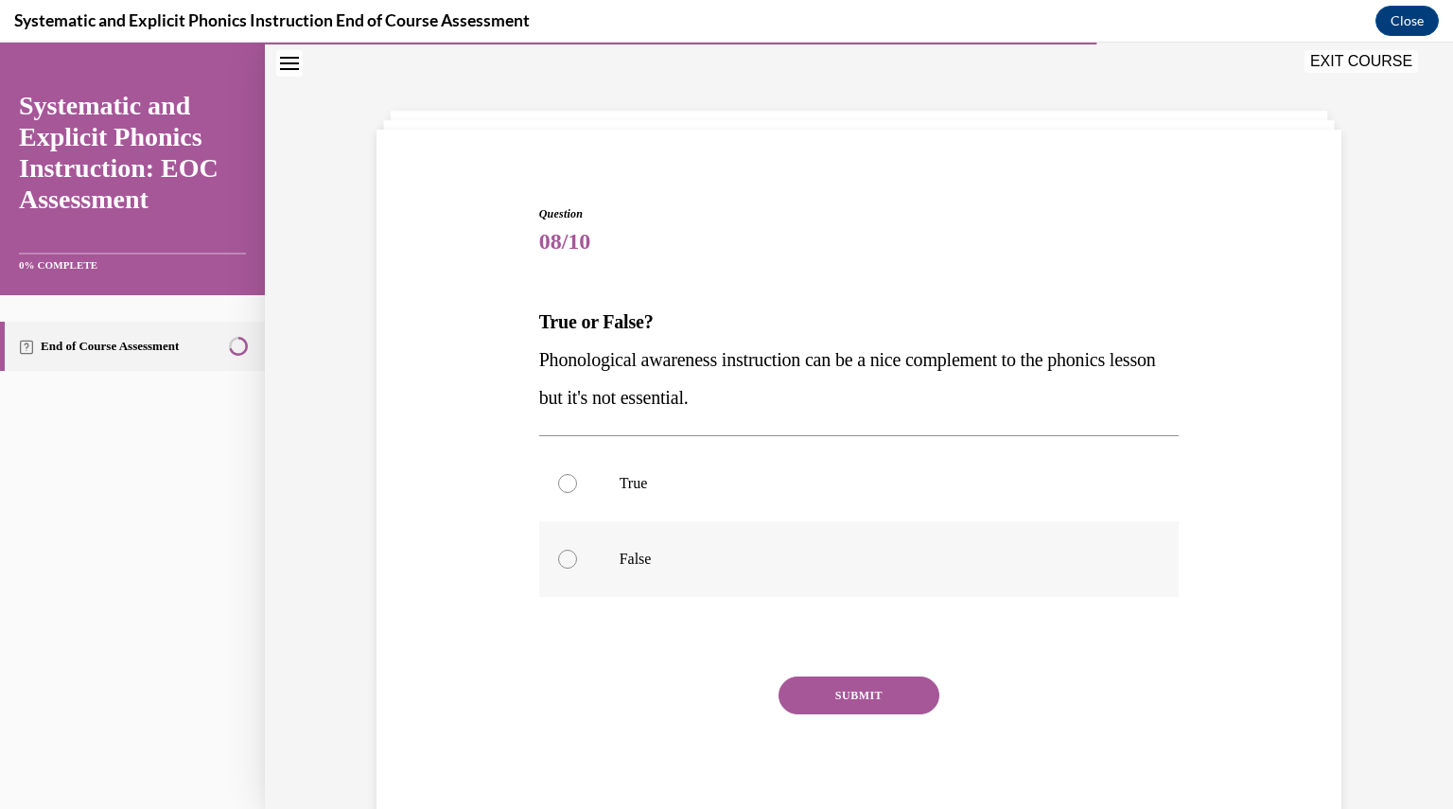
click at [676, 579] on div at bounding box center [859, 559] width 641 height 76
click at [807, 690] on button "SUBMIT" at bounding box center [859, 695] width 161 height 38
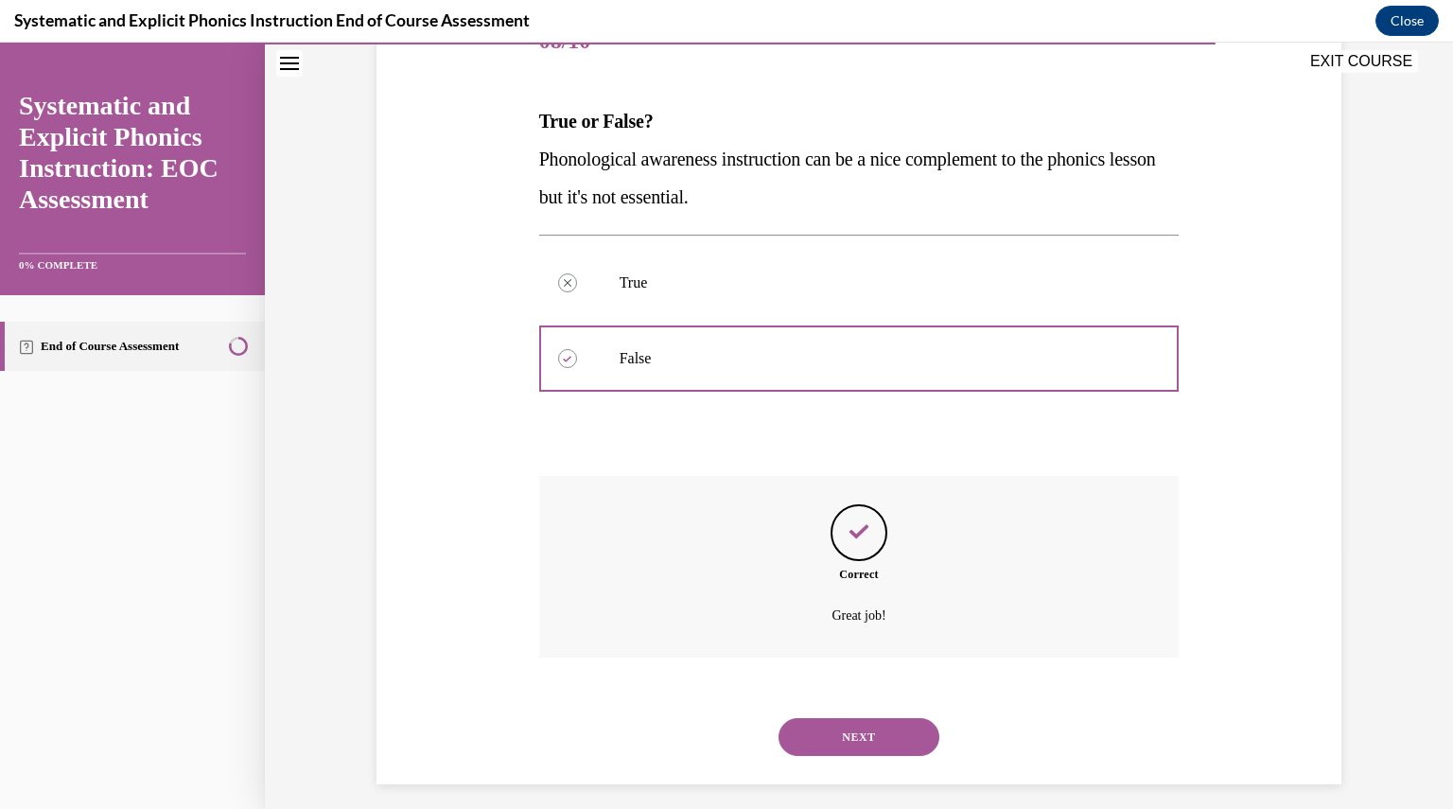
scroll to position [271, 0]
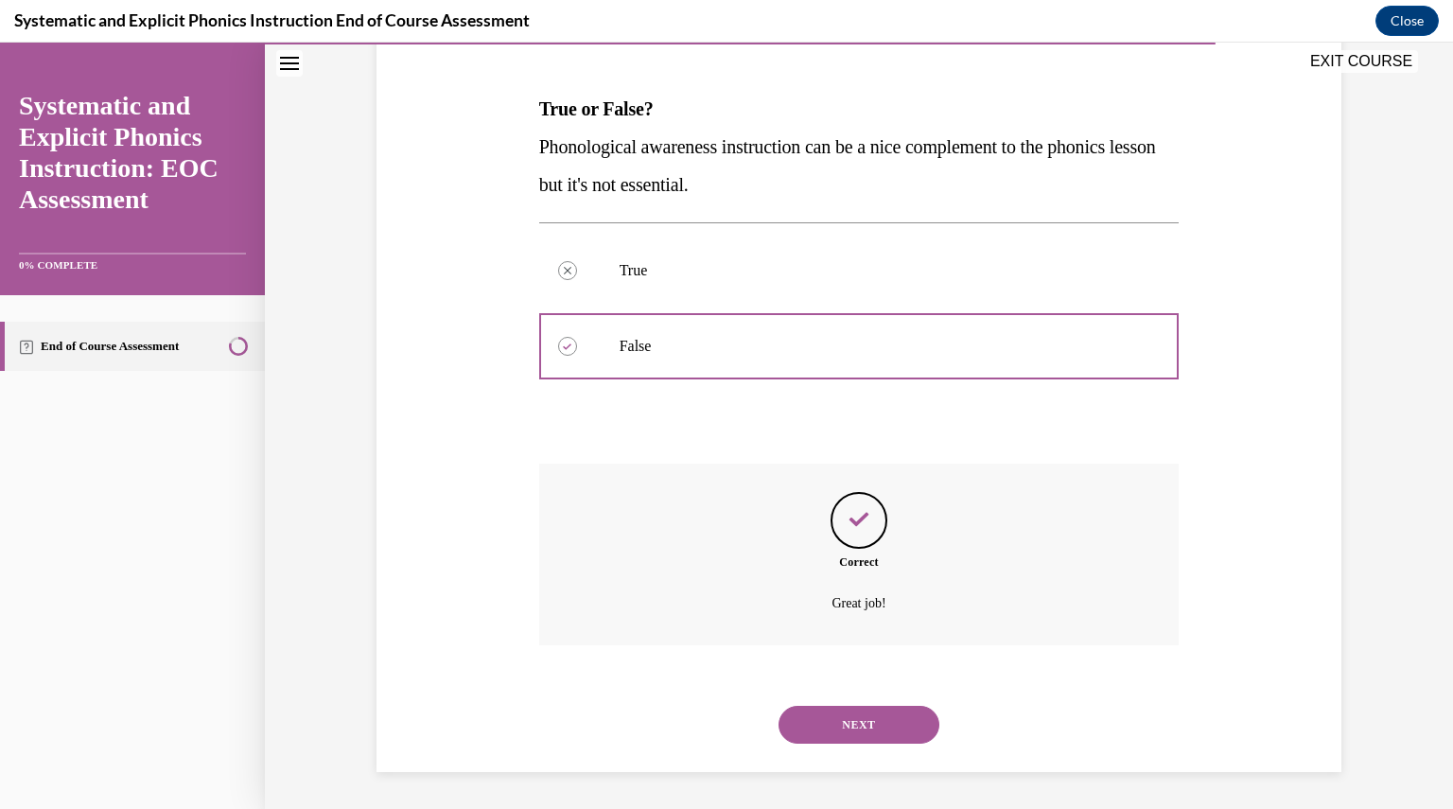
click at [795, 720] on button "NEXT" at bounding box center [859, 725] width 161 height 38
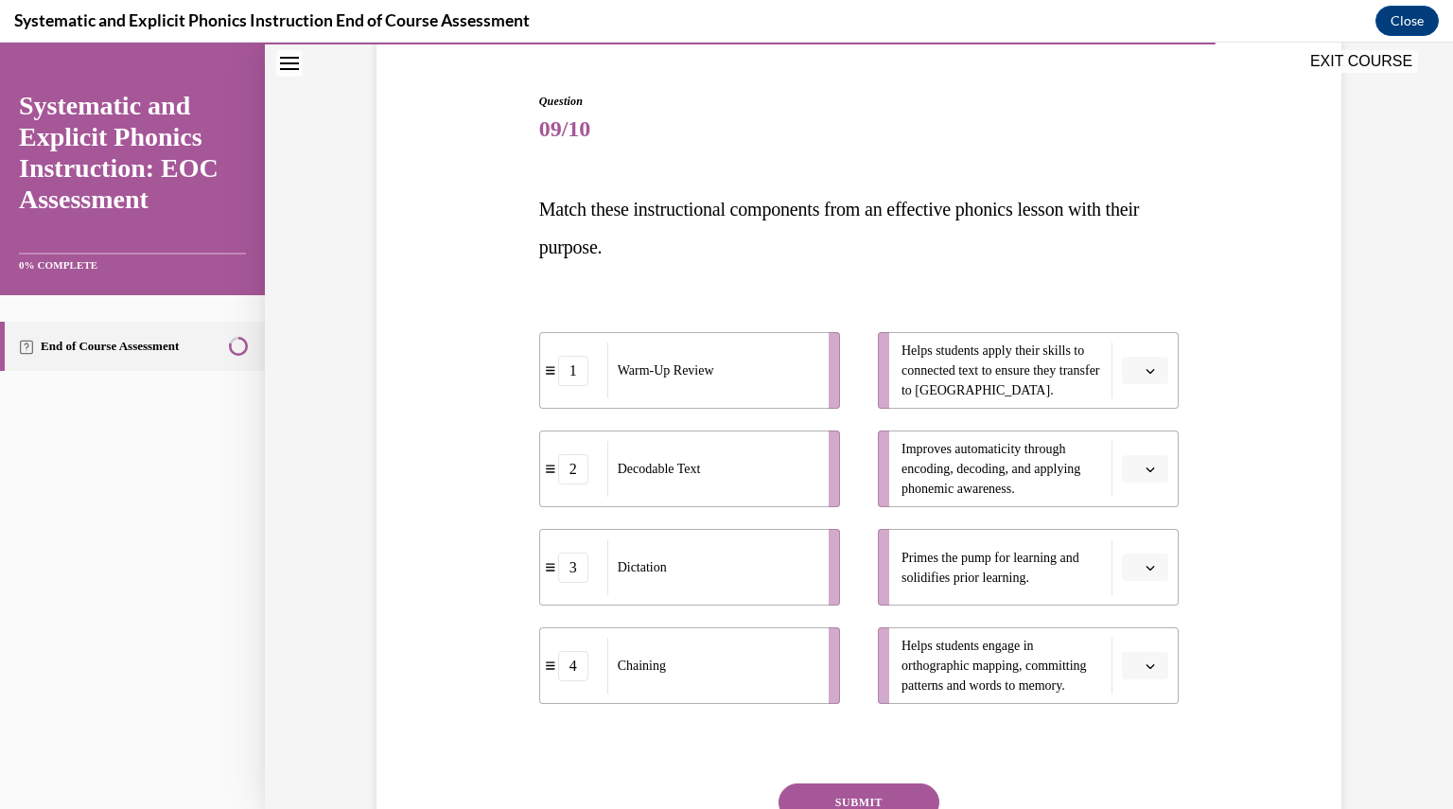
scroll to position [171, 0]
click at [1118, 389] on li "Helps students apply their skills to connected text to ensure they transfer to …" at bounding box center [1028, 369] width 301 height 77
click at [1122, 383] on li "Helps students apply their skills to connected text to ensure they transfer to …" at bounding box center [1028, 369] width 301 height 77
click at [1133, 372] on span "Please select an option" at bounding box center [1136, 369] width 7 height 19
click at [1137, 487] on div "2" at bounding box center [1136, 487] width 46 height 38
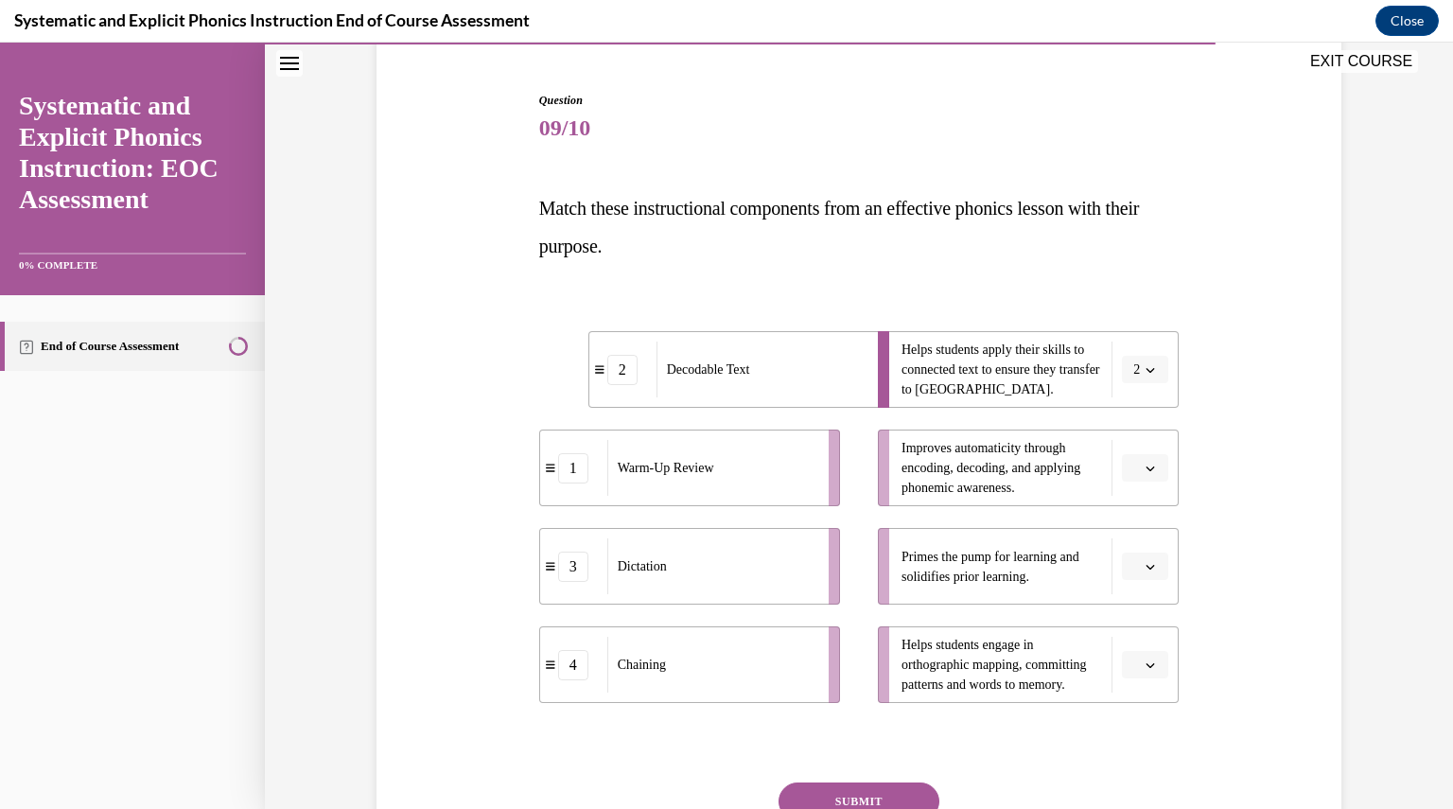
click at [1147, 467] on icon "button" at bounding box center [1150, 468] width 9 height 9
click at [1080, 559] on span "Primes the pump for learning and solidifies prior learning." at bounding box center [1002, 567] width 201 height 40
click at [1124, 557] on button "button" at bounding box center [1145, 567] width 46 height 28
click at [1132, 648] on span "1" at bounding box center [1131, 646] width 7 height 15
click at [1138, 474] on button "button" at bounding box center [1145, 468] width 46 height 28
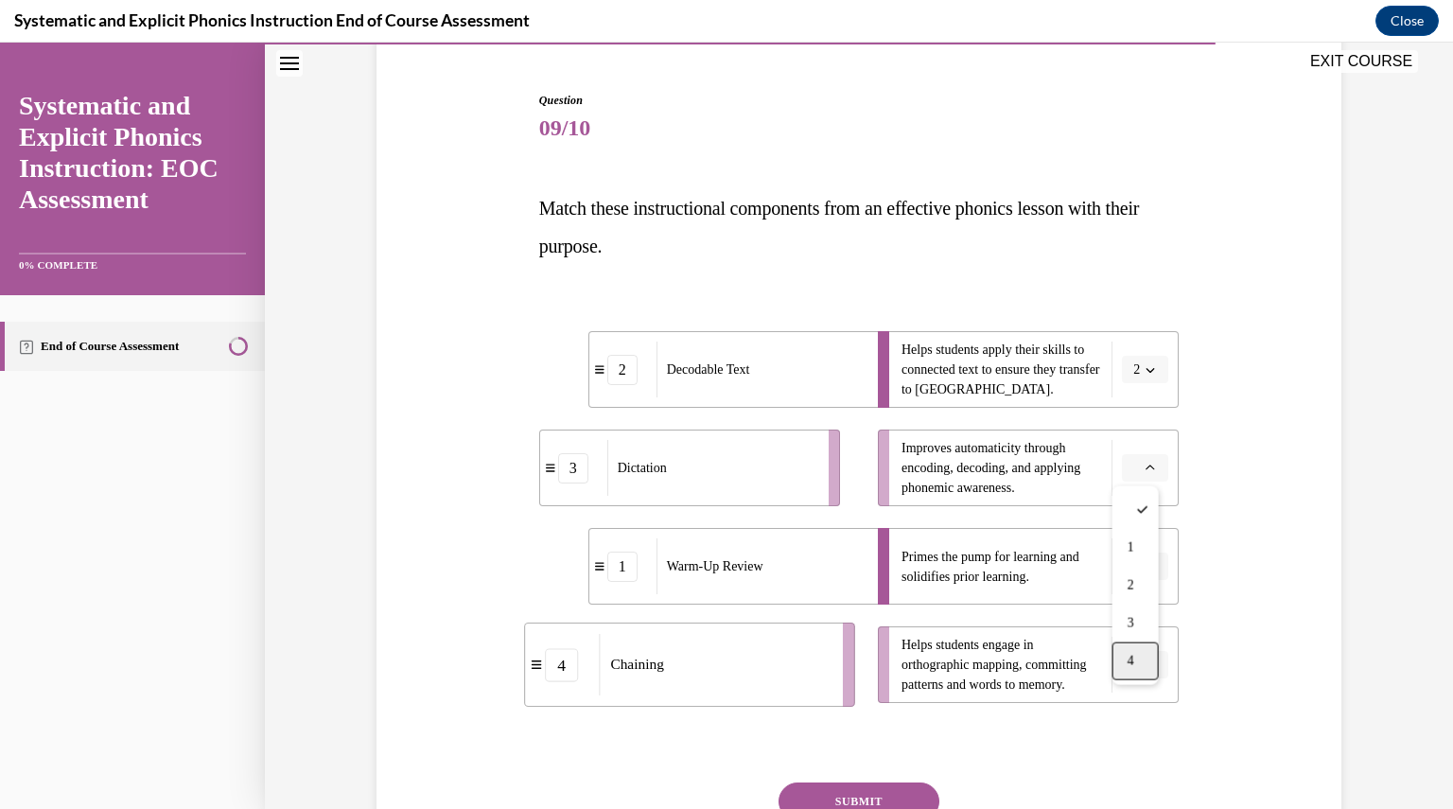
click at [1130, 661] on span "4" at bounding box center [1131, 661] width 7 height 15
click at [1133, 661] on span "Please select an option" at bounding box center [1136, 665] width 7 height 19
click at [1139, 578] on div "3" at bounding box center [1136, 585] width 46 height 38
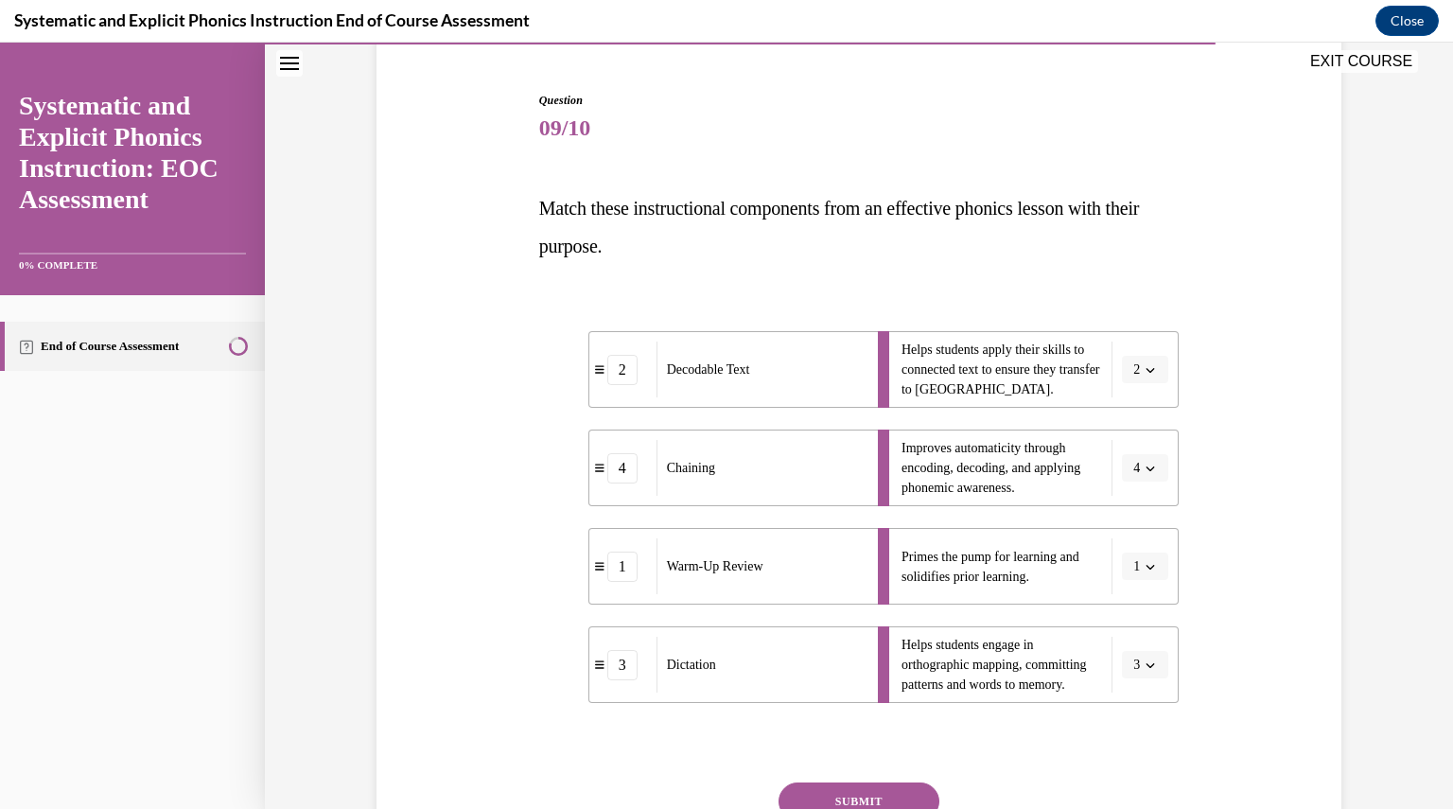
click at [903, 795] on button "SUBMIT" at bounding box center [859, 801] width 161 height 38
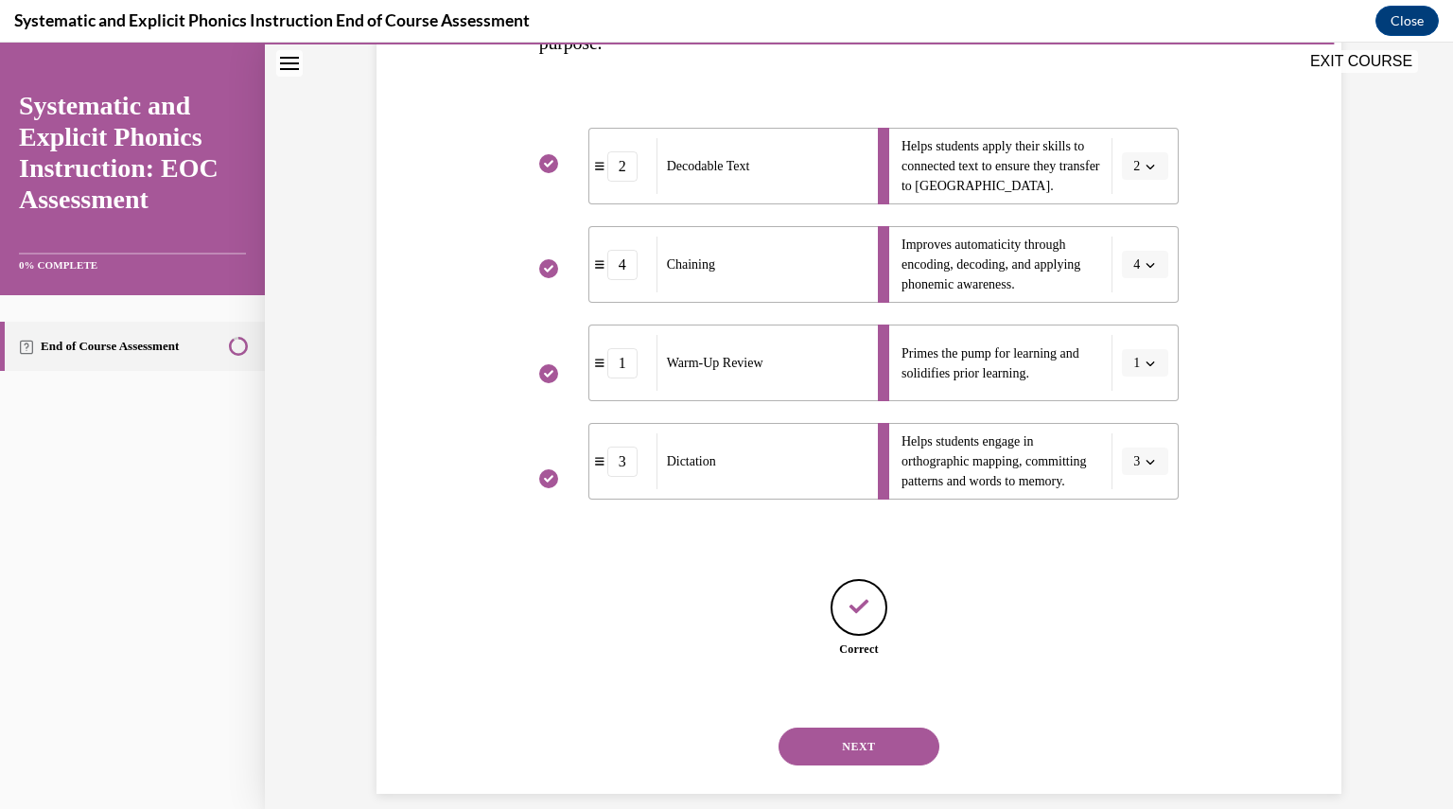
scroll to position [396, 0]
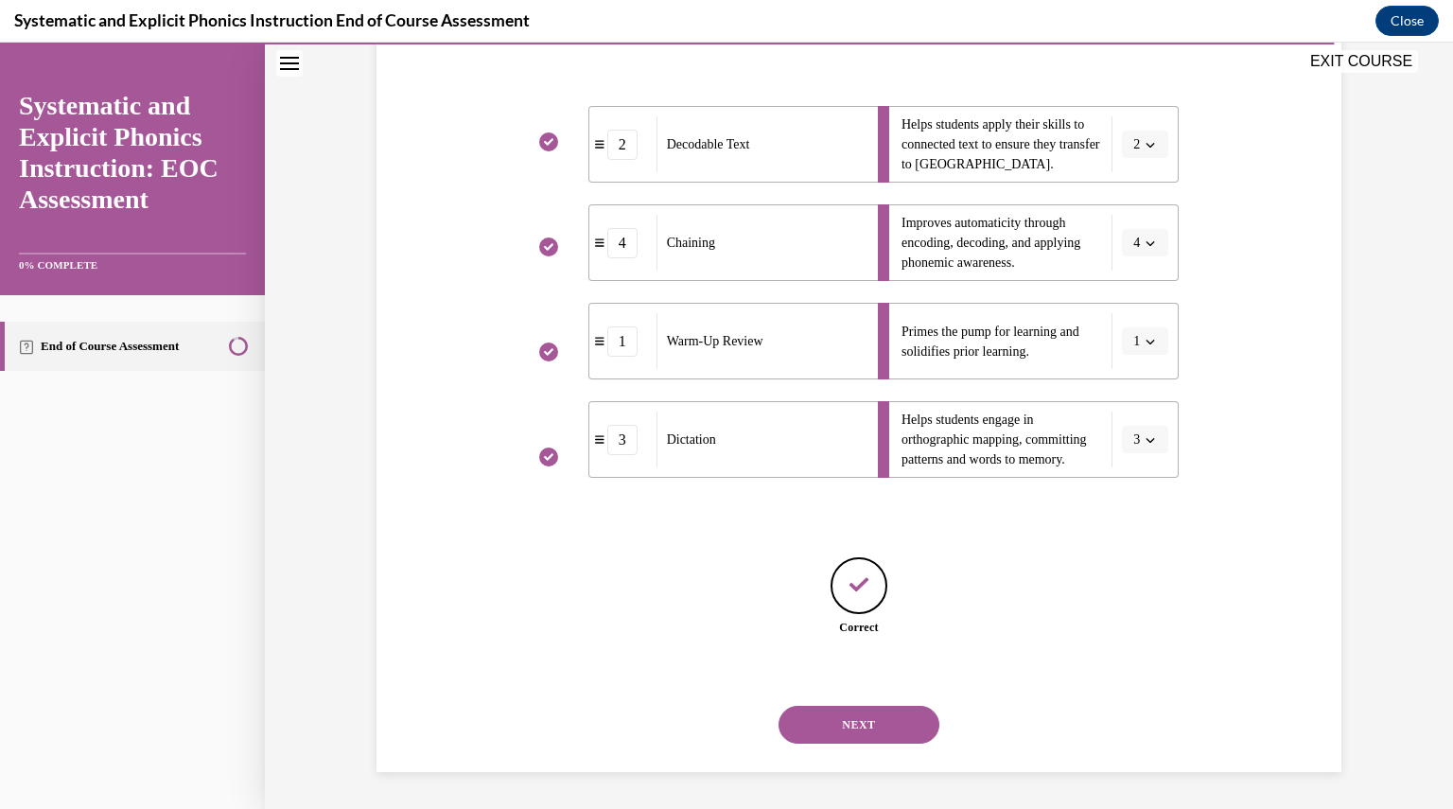
click at [867, 728] on button "NEXT" at bounding box center [859, 725] width 161 height 38
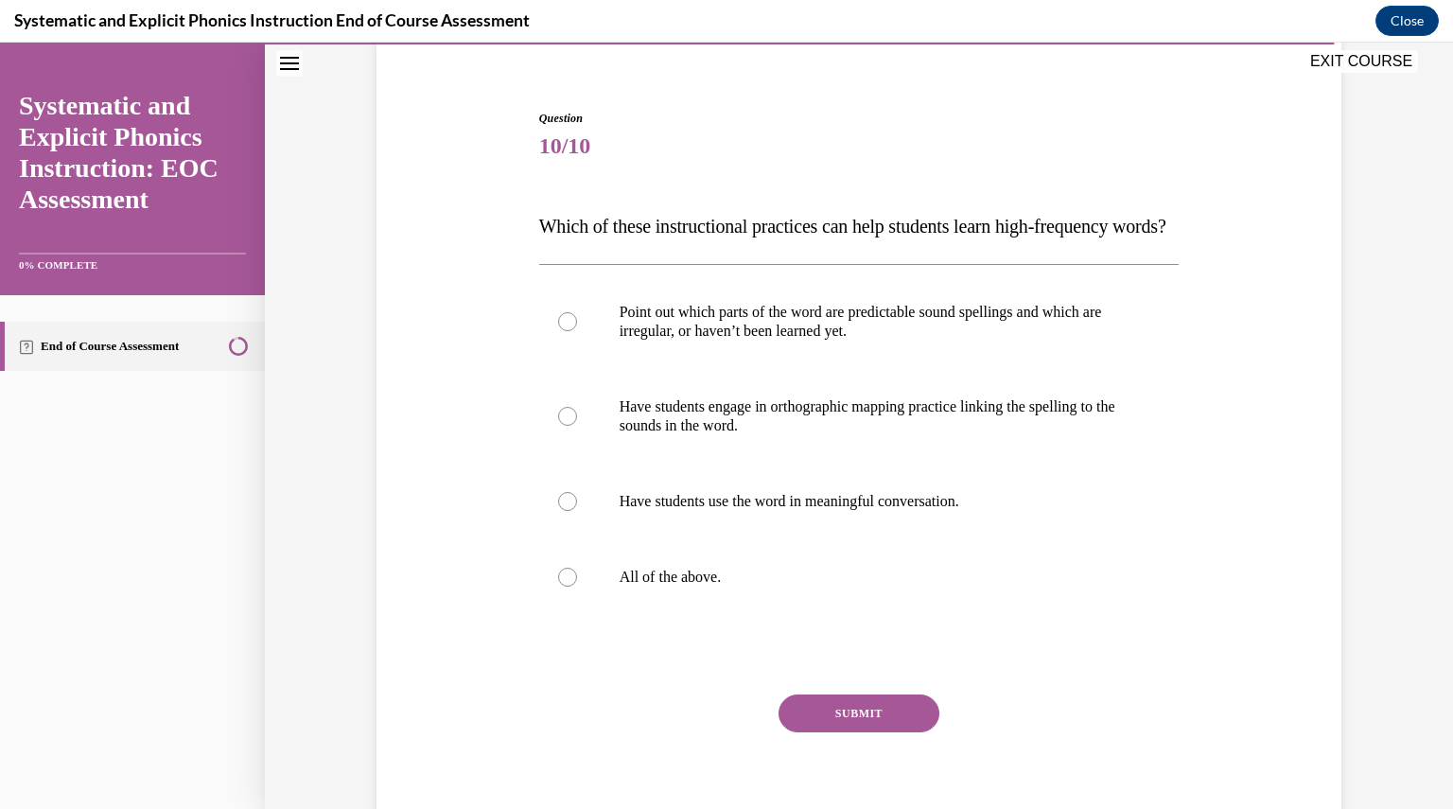
scroll to position [153, 0]
click at [740, 600] on div at bounding box center [859, 577] width 641 height 76
click at [852, 732] on button "SUBMIT" at bounding box center [859, 713] width 161 height 38
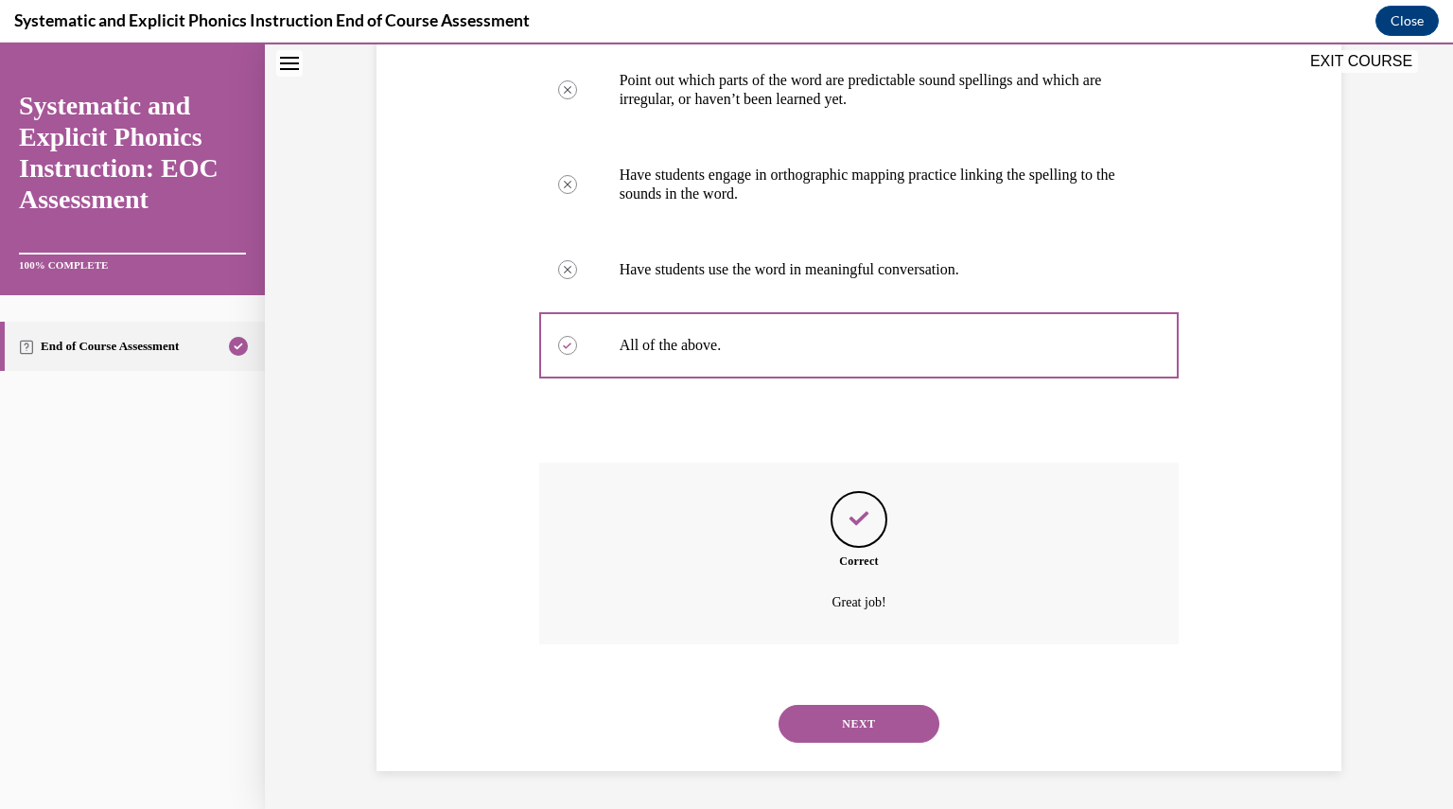
scroll to position [422, 0]
click at [838, 709] on button "NEXT" at bounding box center [859, 724] width 161 height 38
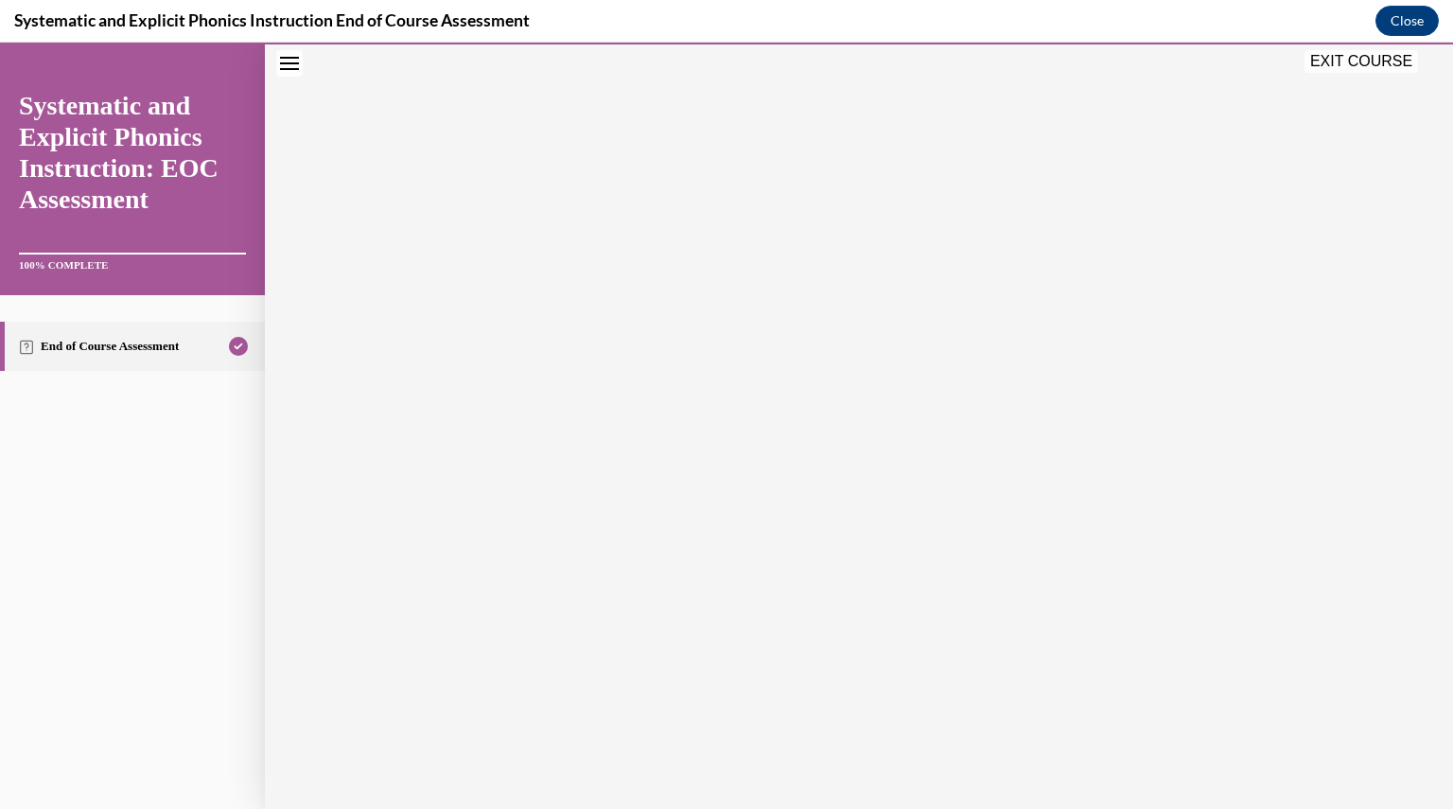
scroll to position [202, 0]
click at [1368, 63] on button "EXIT COURSE" at bounding box center [1362, 61] width 114 height 23
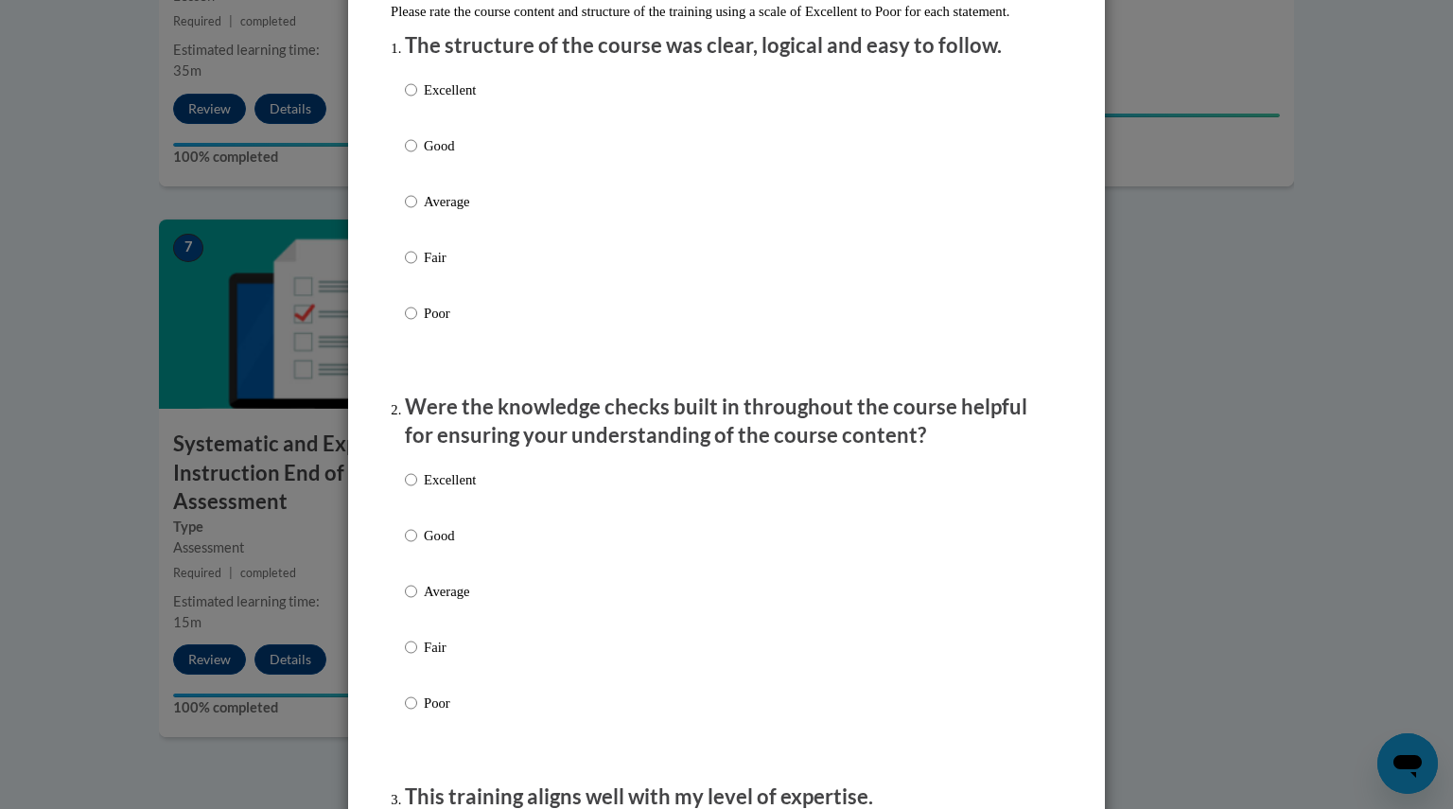
scroll to position [0, 0]
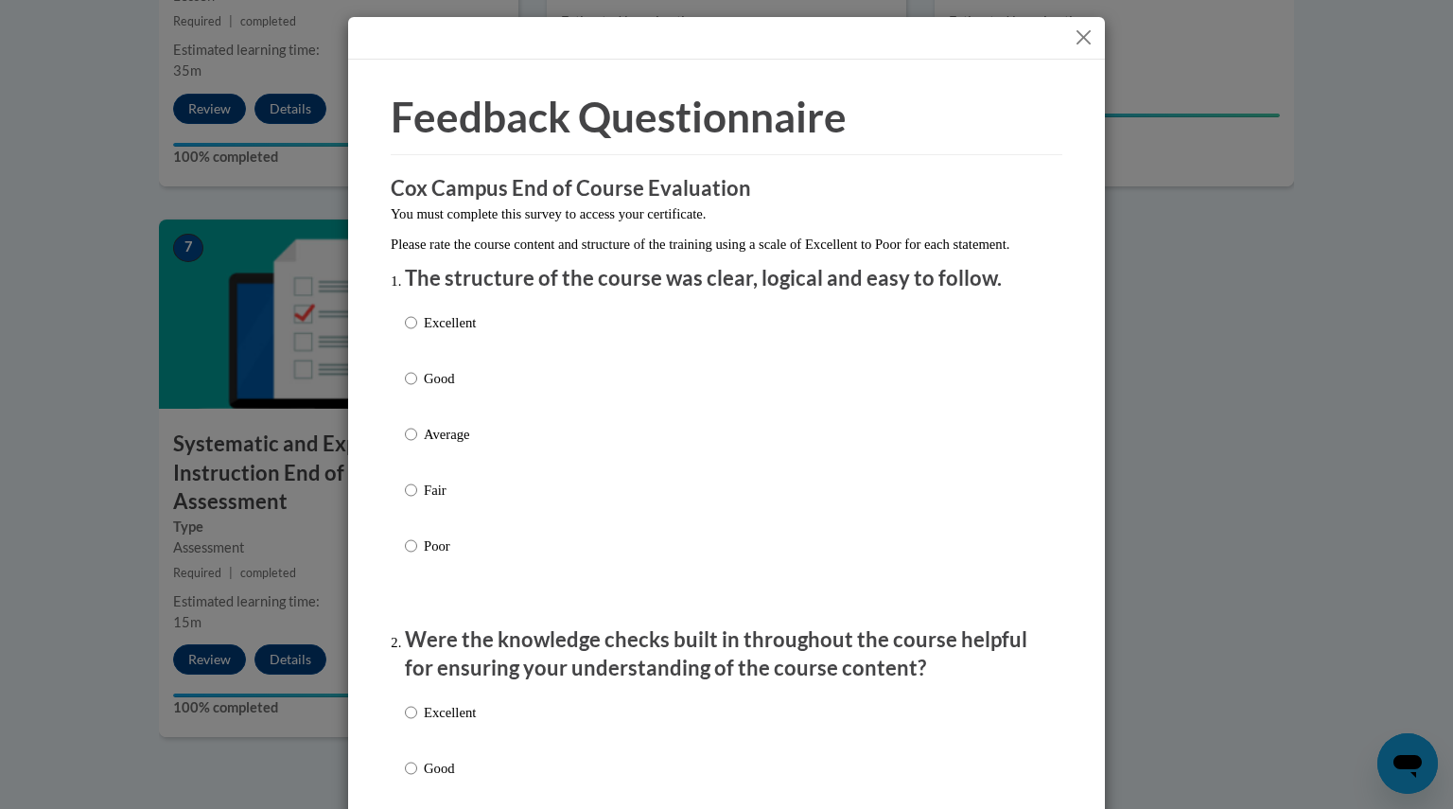
click at [439, 333] on p "Excellent" at bounding box center [450, 322] width 52 height 21
click at [417, 333] on input "Excellent" at bounding box center [411, 322] width 12 height 21
radio input "true"
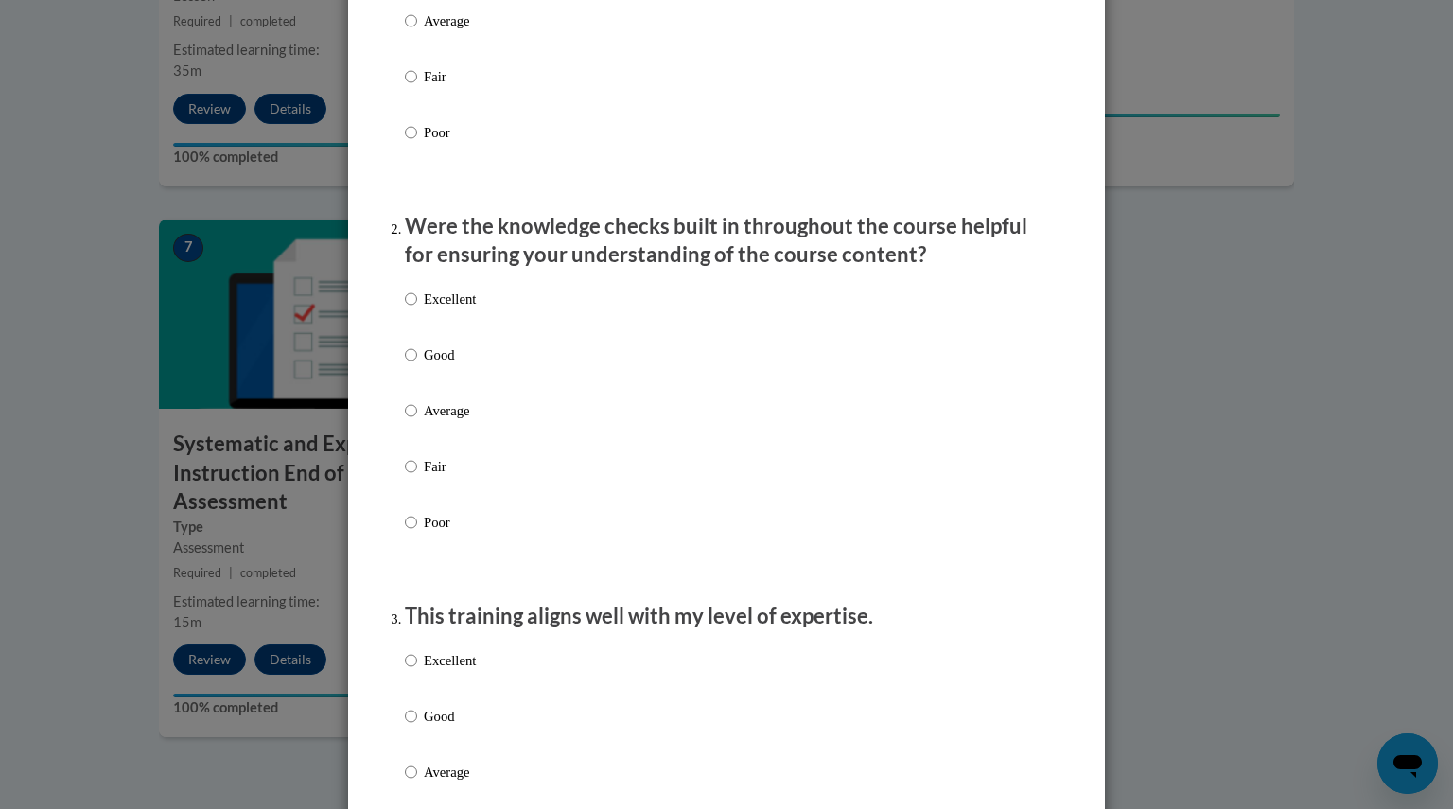
scroll to position [420, 0]
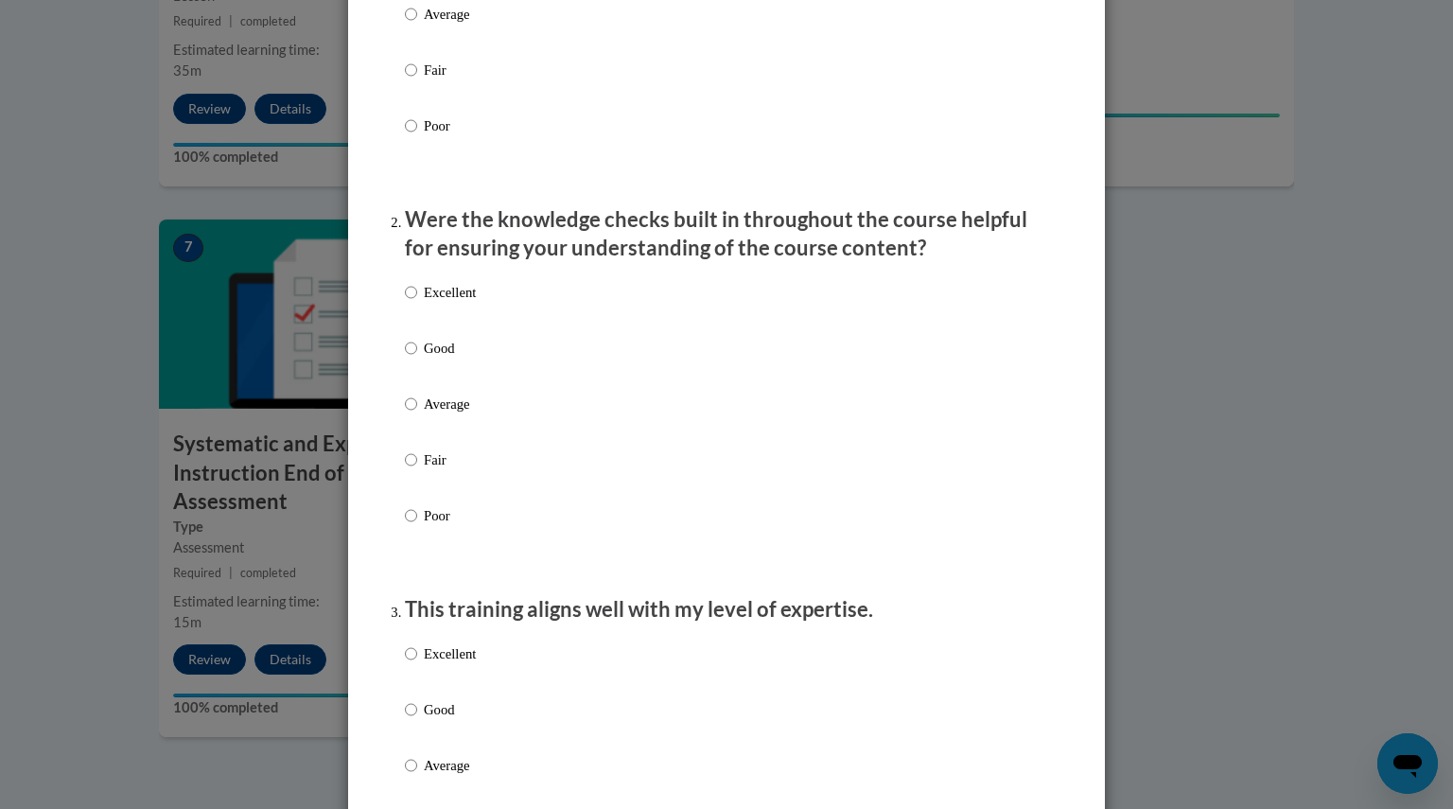
click at [451, 303] on p "Excellent" at bounding box center [450, 292] width 52 height 21
click at [417, 303] on input "Excellent" at bounding box center [411, 292] width 12 height 21
radio input "true"
click at [452, 664] on p "Excellent" at bounding box center [450, 653] width 52 height 21
click at [417, 664] on input "Excellent" at bounding box center [411, 653] width 12 height 21
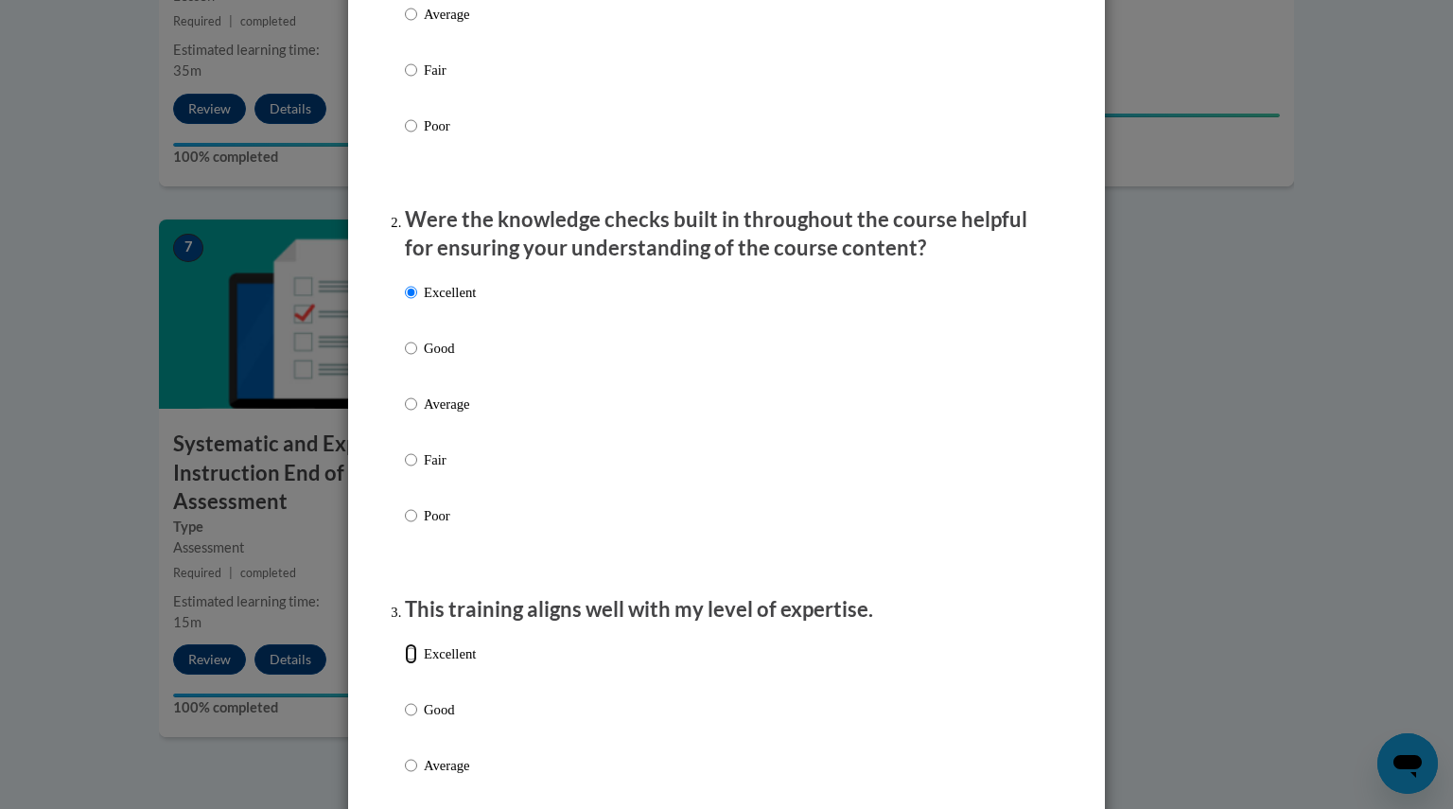
radio input "true"
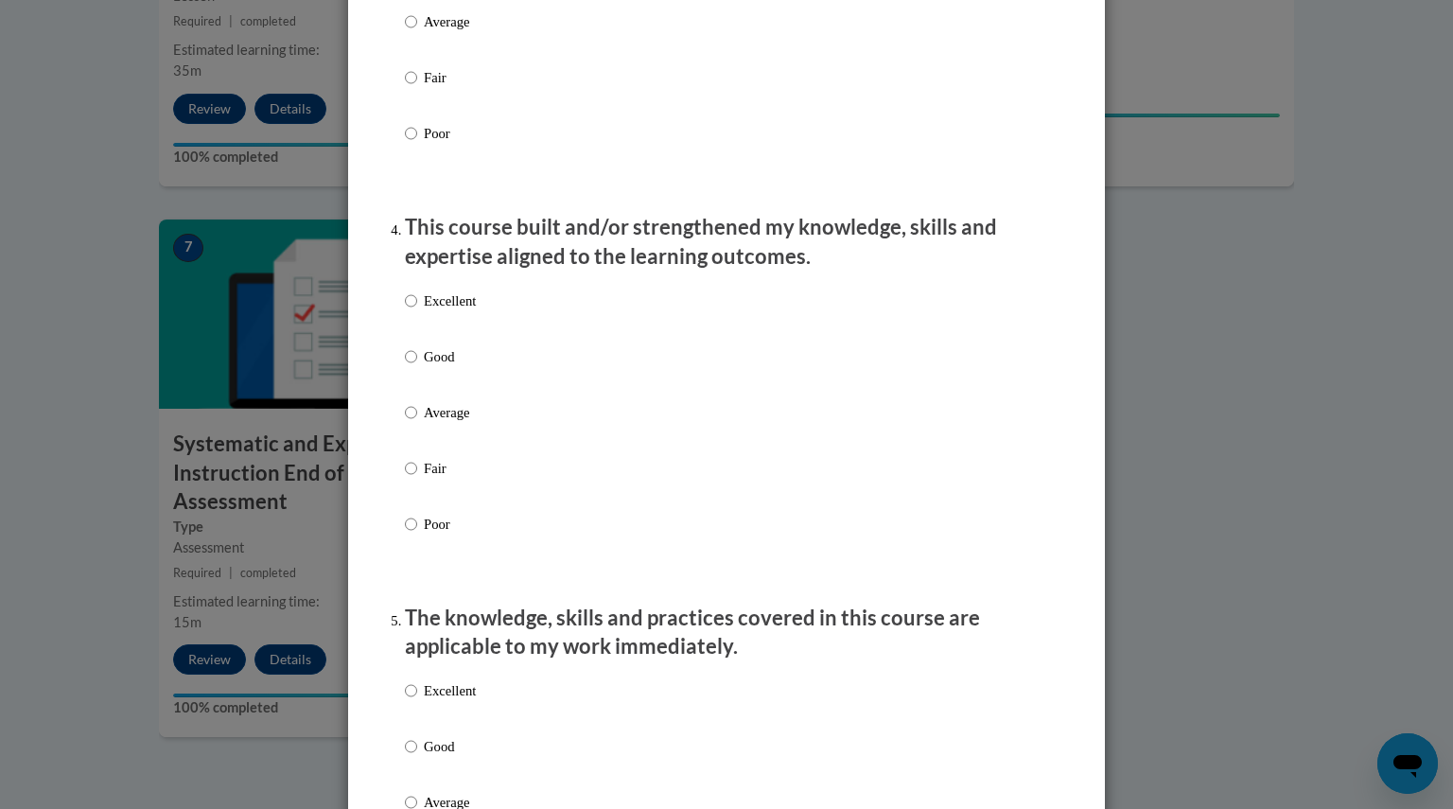
scroll to position [1174, 0]
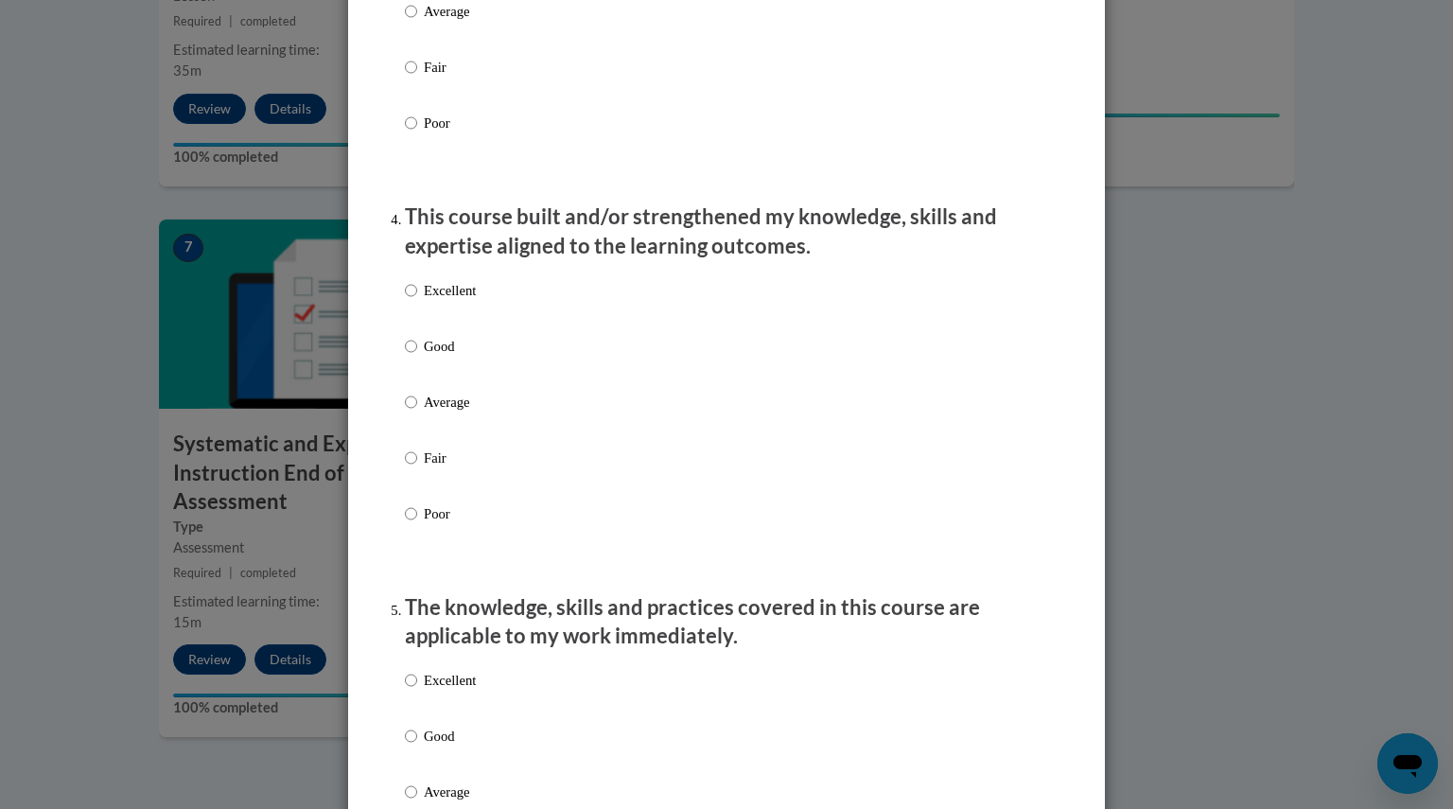
click at [447, 301] on p "Excellent" at bounding box center [450, 290] width 52 height 21
click at [417, 301] on input "Excellent" at bounding box center [411, 290] width 12 height 21
radio input "true"
click at [408, 714] on label "Excellent" at bounding box center [440, 695] width 71 height 51
click at [408, 691] on input "Excellent" at bounding box center [411, 680] width 12 height 21
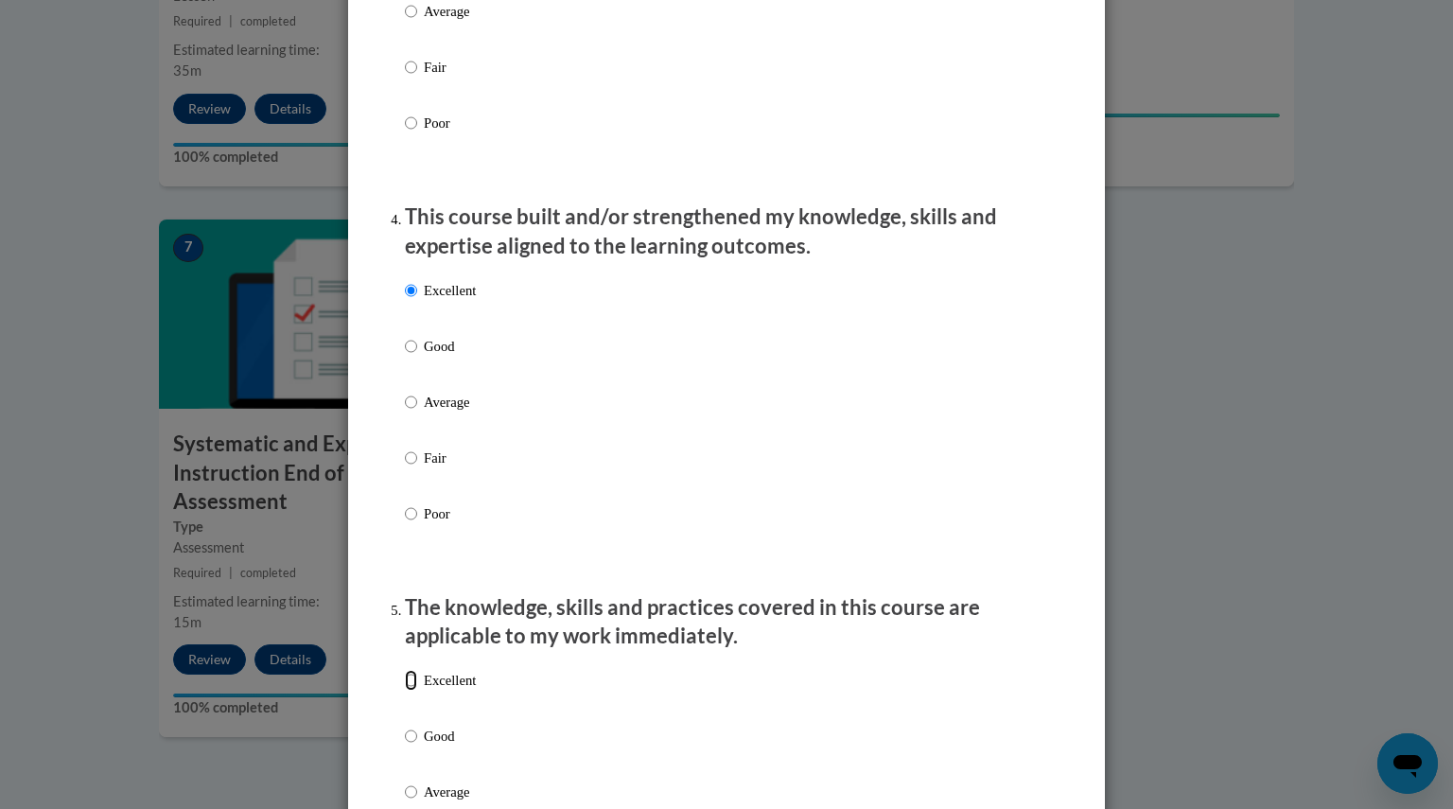
radio input "true"
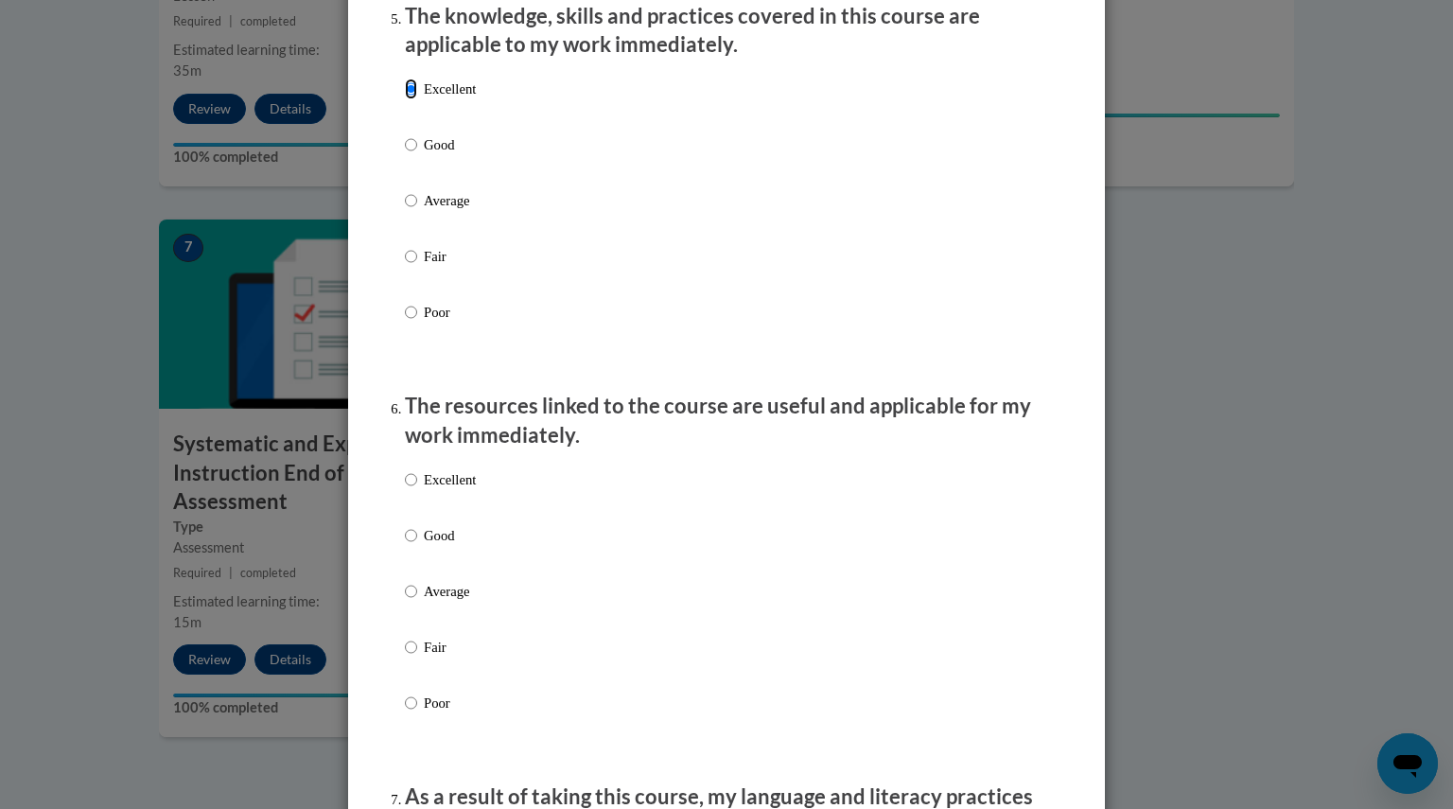
scroll to position [1766, 0]
click at [462, 489] on p "Excellent" at bounding box center [450, 478] width 52 height 21
click at [417, 489] on input "Excellent" at bounding box center [411, 478] width 12 height 21
radio input "true"
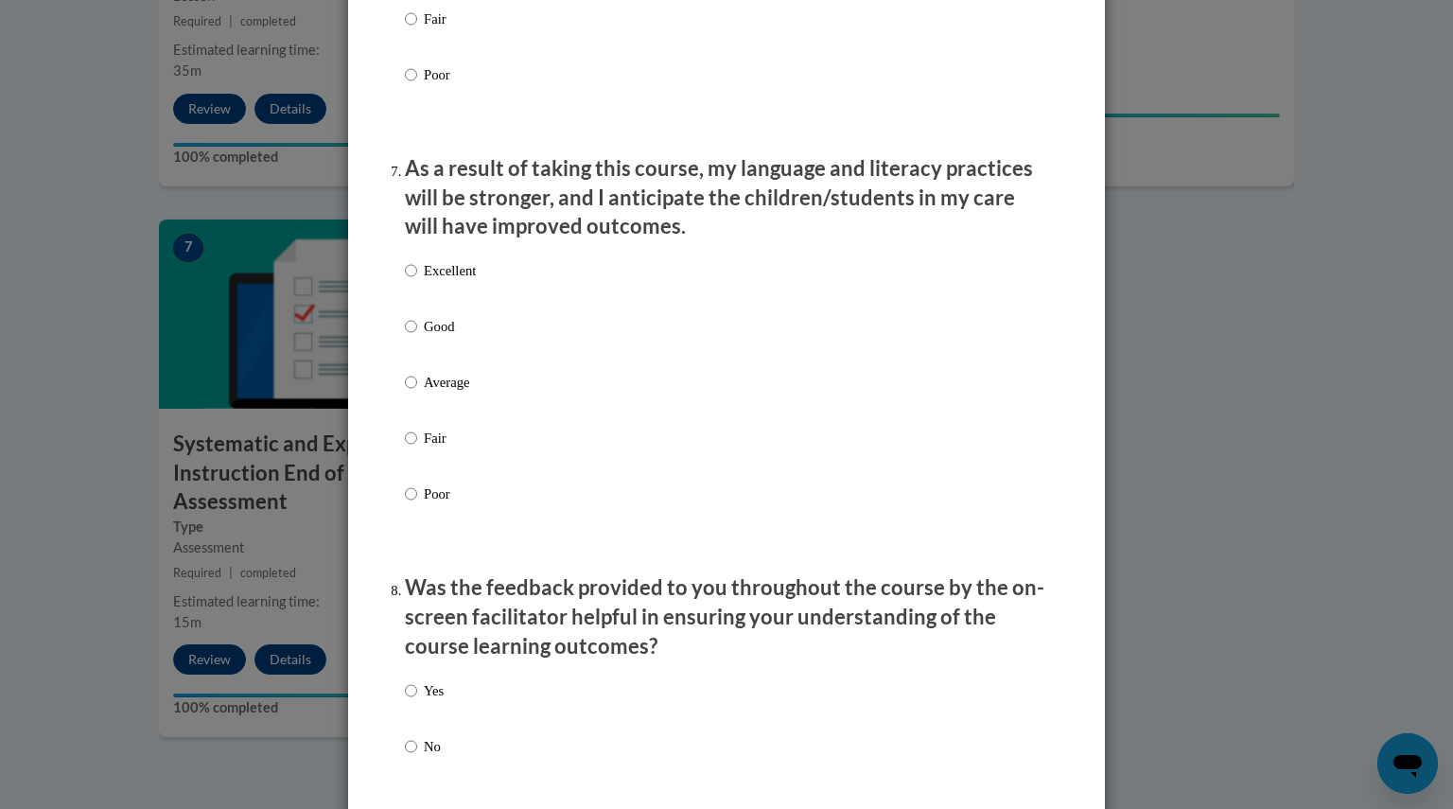
scroll to position [2427, 0]
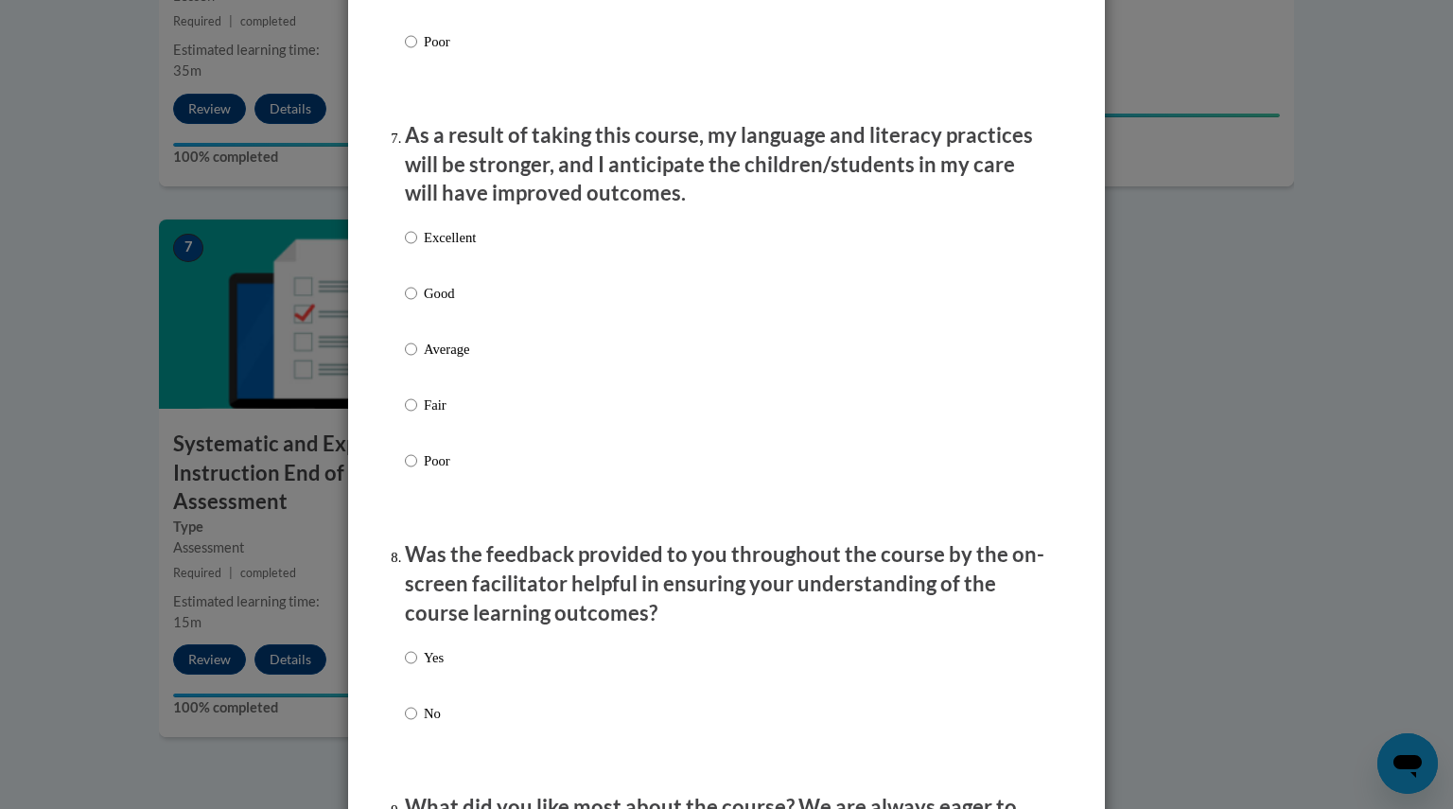
click at [429, 248] on p "Excellent" at bounding box center [450, 237] width 52 height 21
click at [417, 248] on input "Excellent" at bounding box center [411, 237] width 12 height 21
radio input "true"
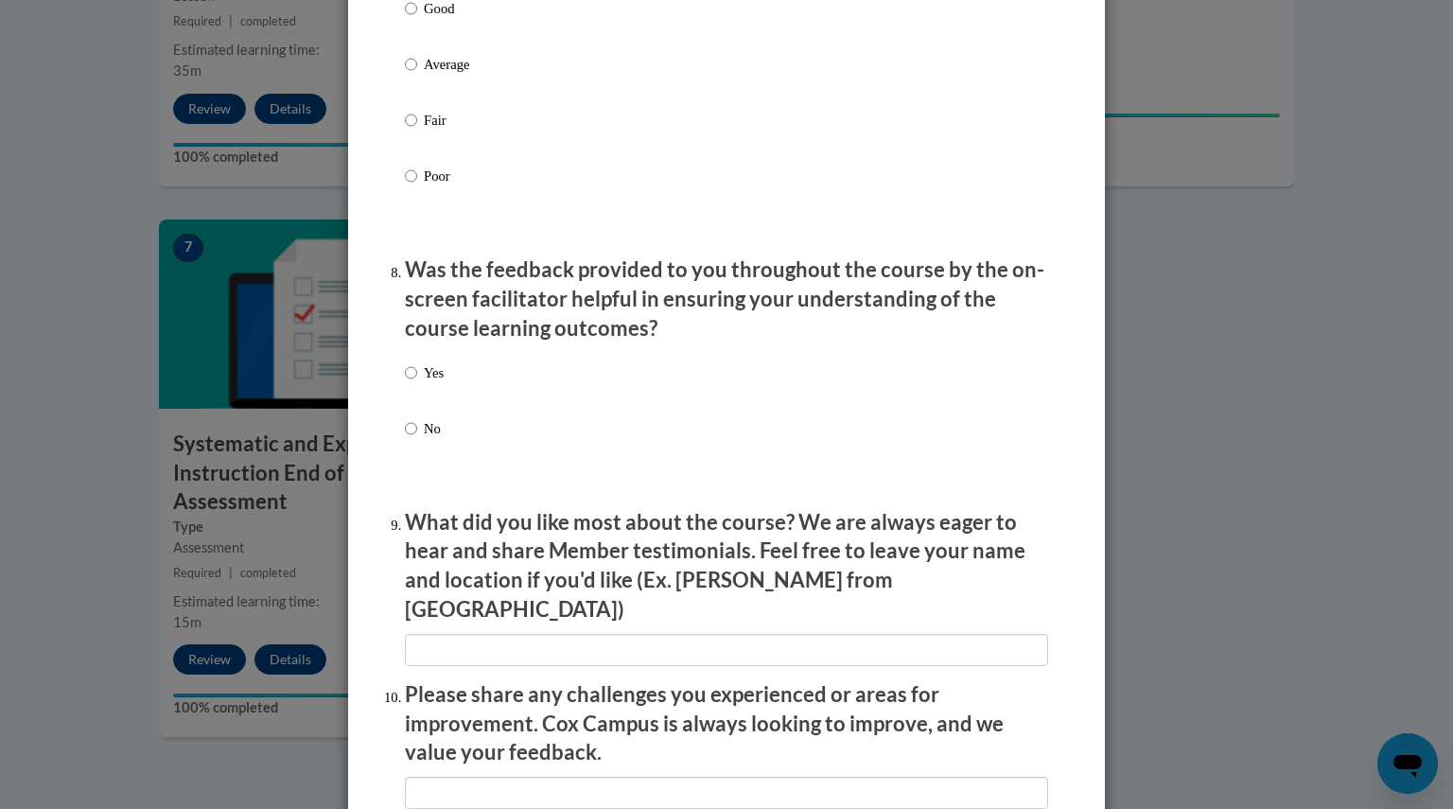
scroll to position [2725, 0]
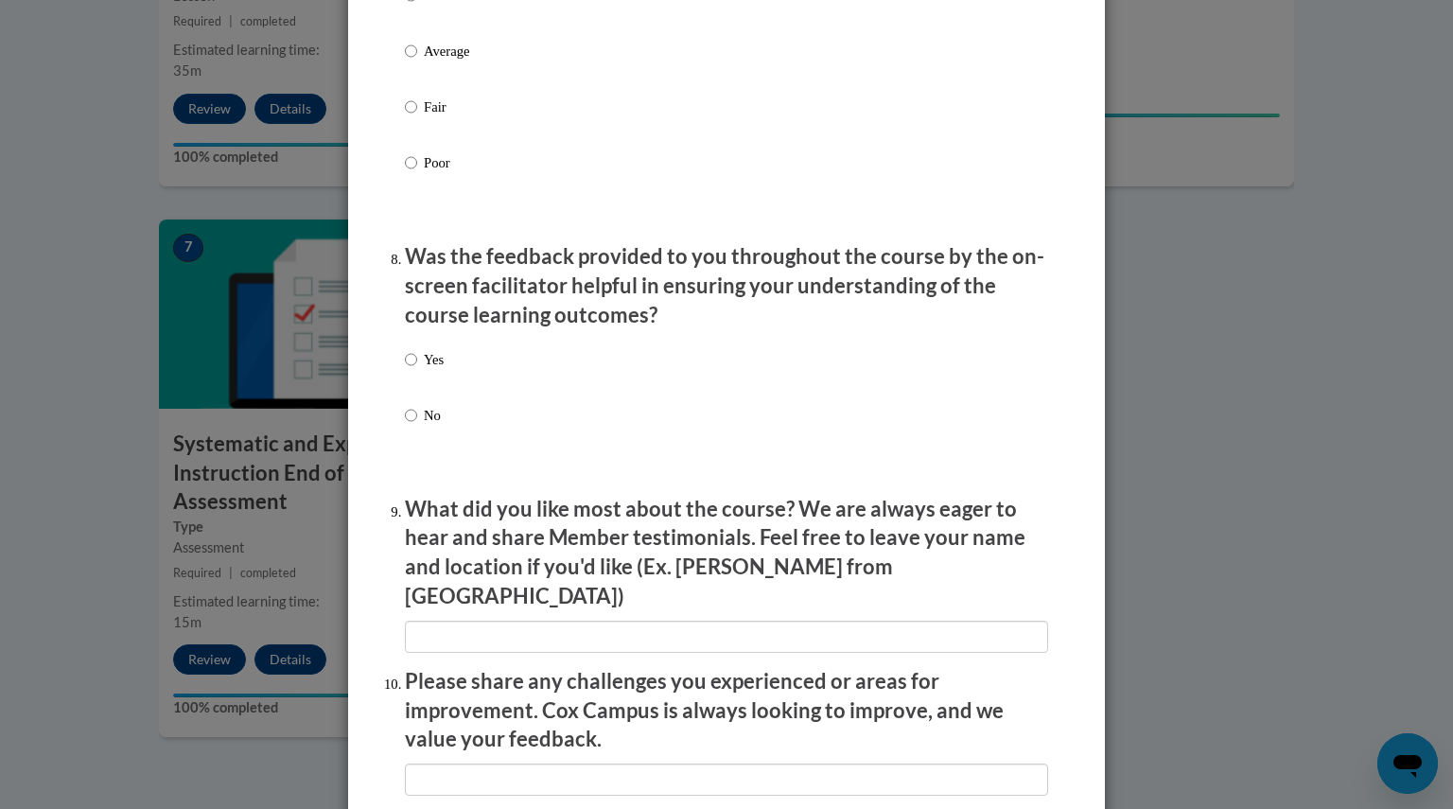
click at [424, 364] on p "Yes" at bounding box center [434, 359] width 20 height 21
click at [417, 364] on input "Yes" at bounding box center [411, 359] width 12 height 21
radio input "true"
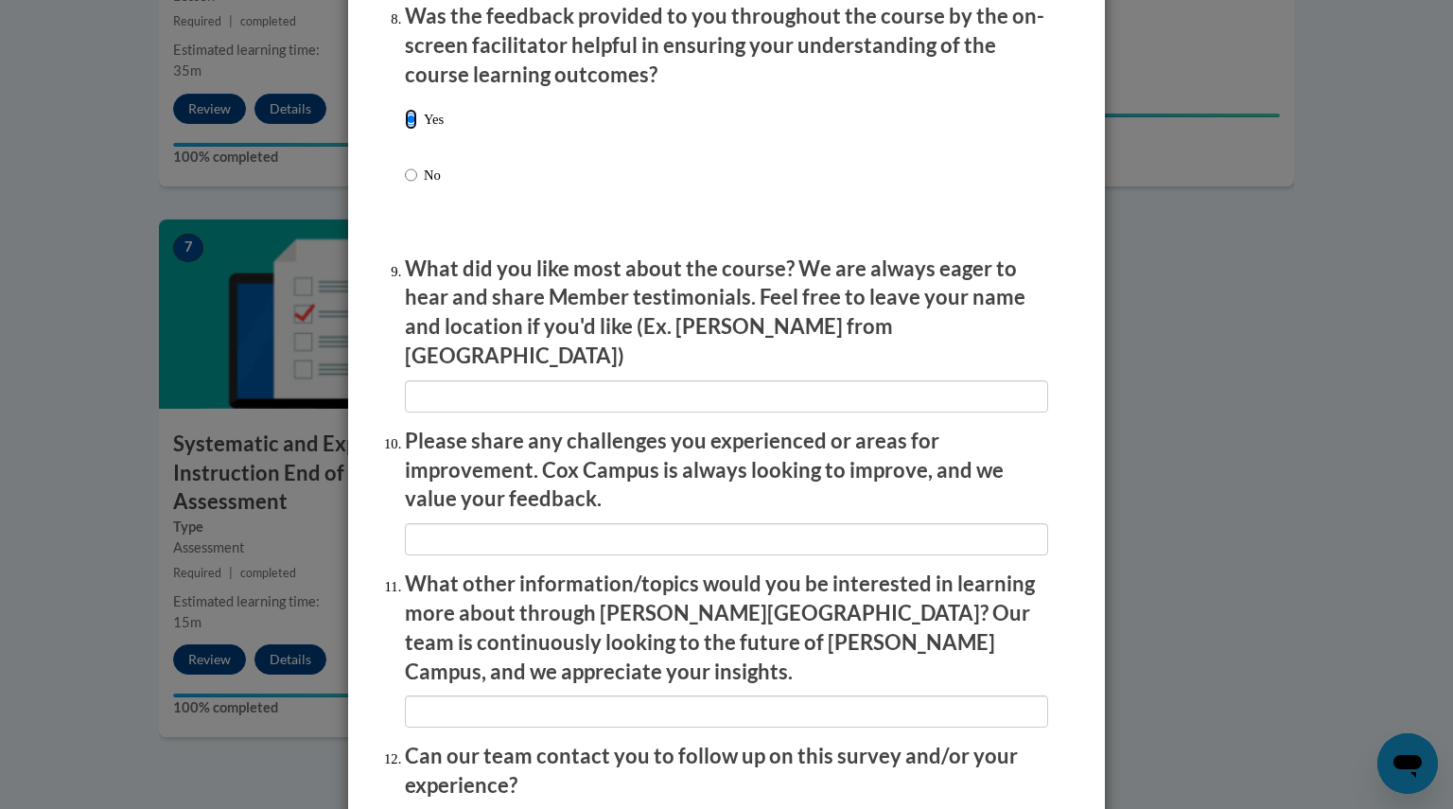
scroll to position [3124, 0]
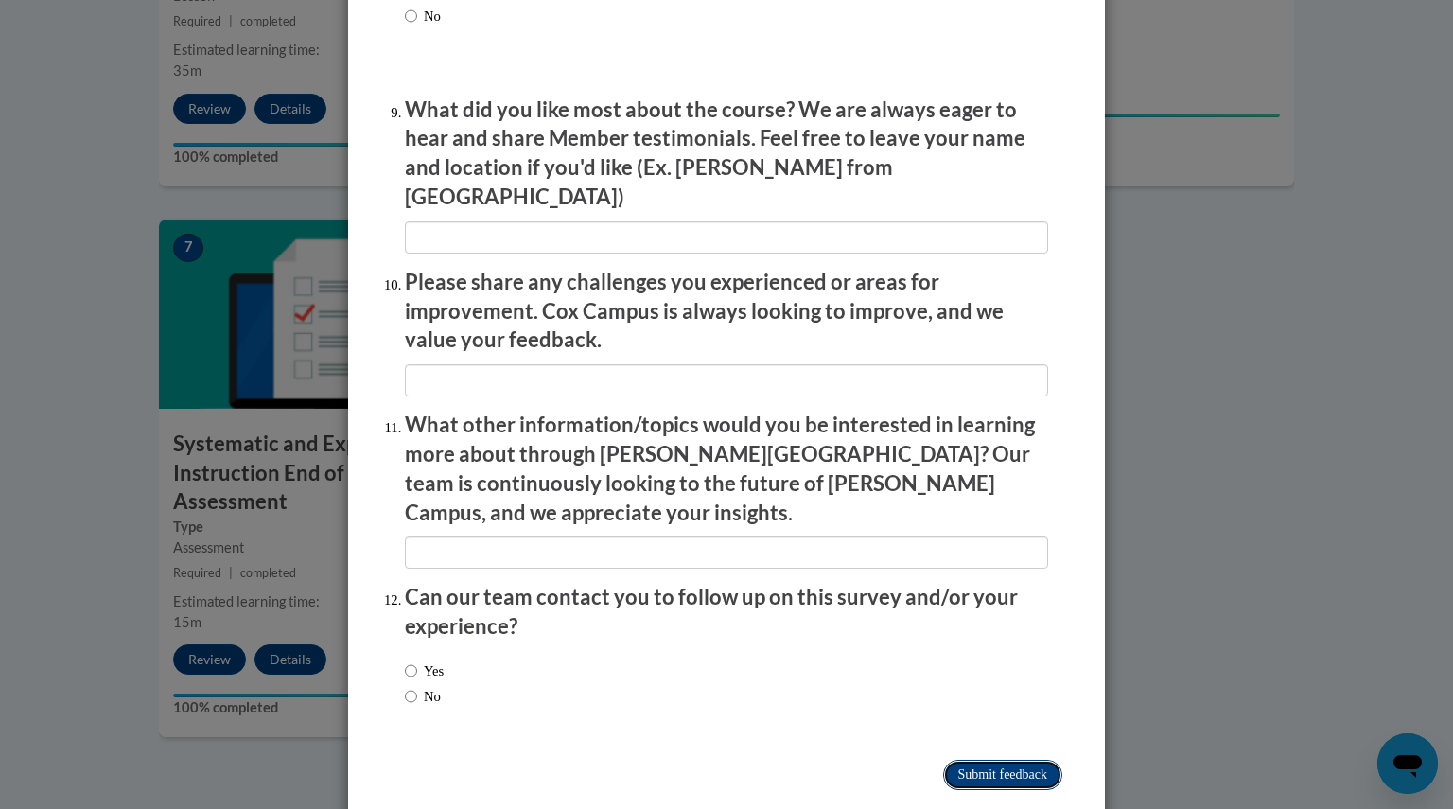
click at [1001, 760] on input "Submit feedback" at bounding box center [1002, 775] width 119 height 30
